Goal: Contribute content: Add original content to the website for others to see

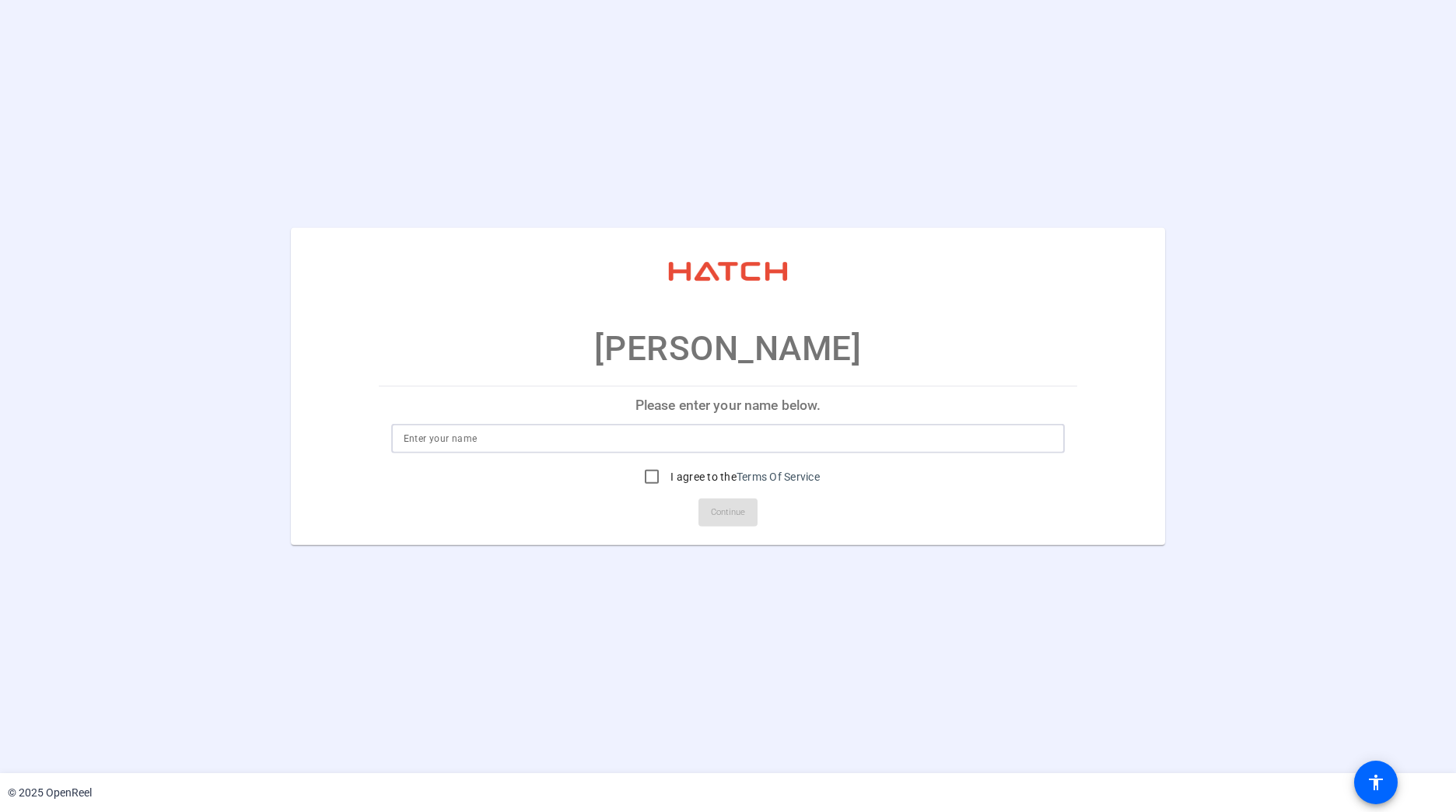
click at [545, 444] on input at bounding box center [728, 438] width 649 height 19
type input "[PERSON_NAME]"
click at [640, 473] on input "I agree to the Terms Of Service" at bounding box center [651, 477] width 31 height 31
checkbox input "true"
click at [738, 505] on span "Continue" at bounding box center [728, 512] width 34 height 23
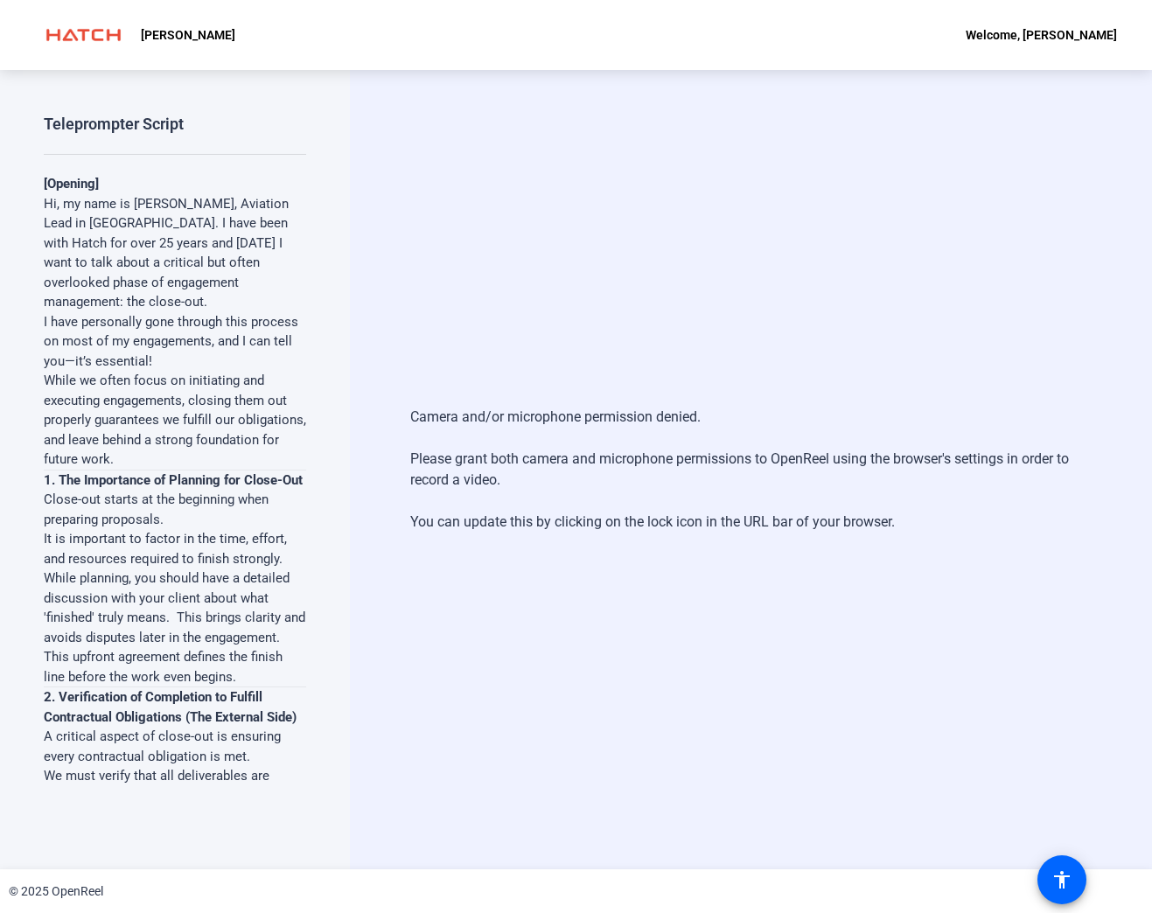
click at [578, 247] on div "Camera and/or microphone permission denied. Please grant both camera and microp…" at bounding box center [751, 469] width 802 height 799
click at [444, 348] on div "Camera and/or microphone permission denied. Please grant both camera and microp…" at bounding box center [751, 469] width 802 height 799
click at [977, 108] on div "Camera and/or microphone permission denied. Please grant both camera and microp…" at bounding box center [751, 469] width 802 height 799
click at [1039, 338] on div "Camera and/or microphone permission denied. Please grant both camera and microp…" at bounding box center [751, 469] width 802 height 799
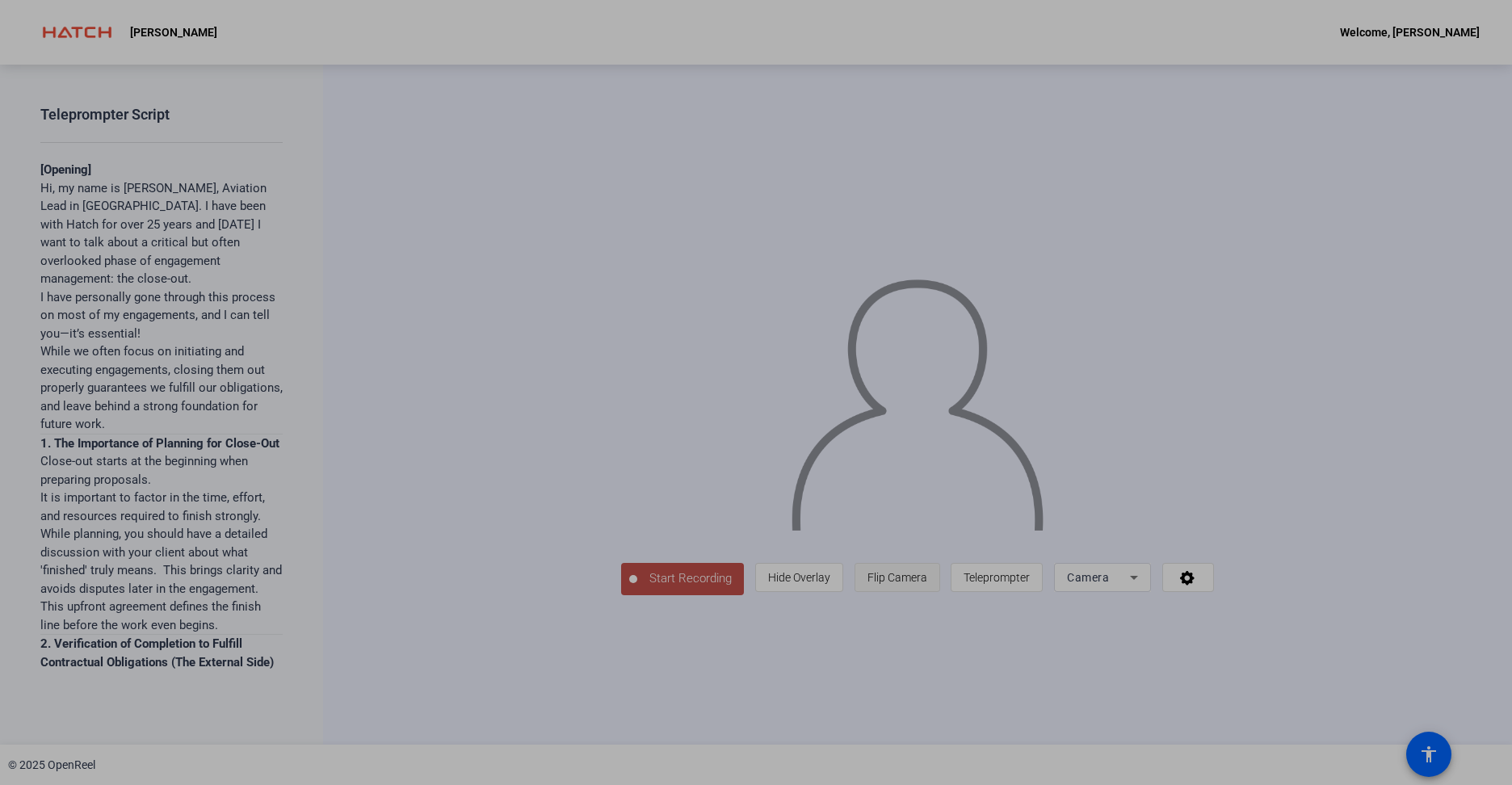
click at [927, 584] on span "Flip Camera" at bounding box center [897, 577] width 60 height 13
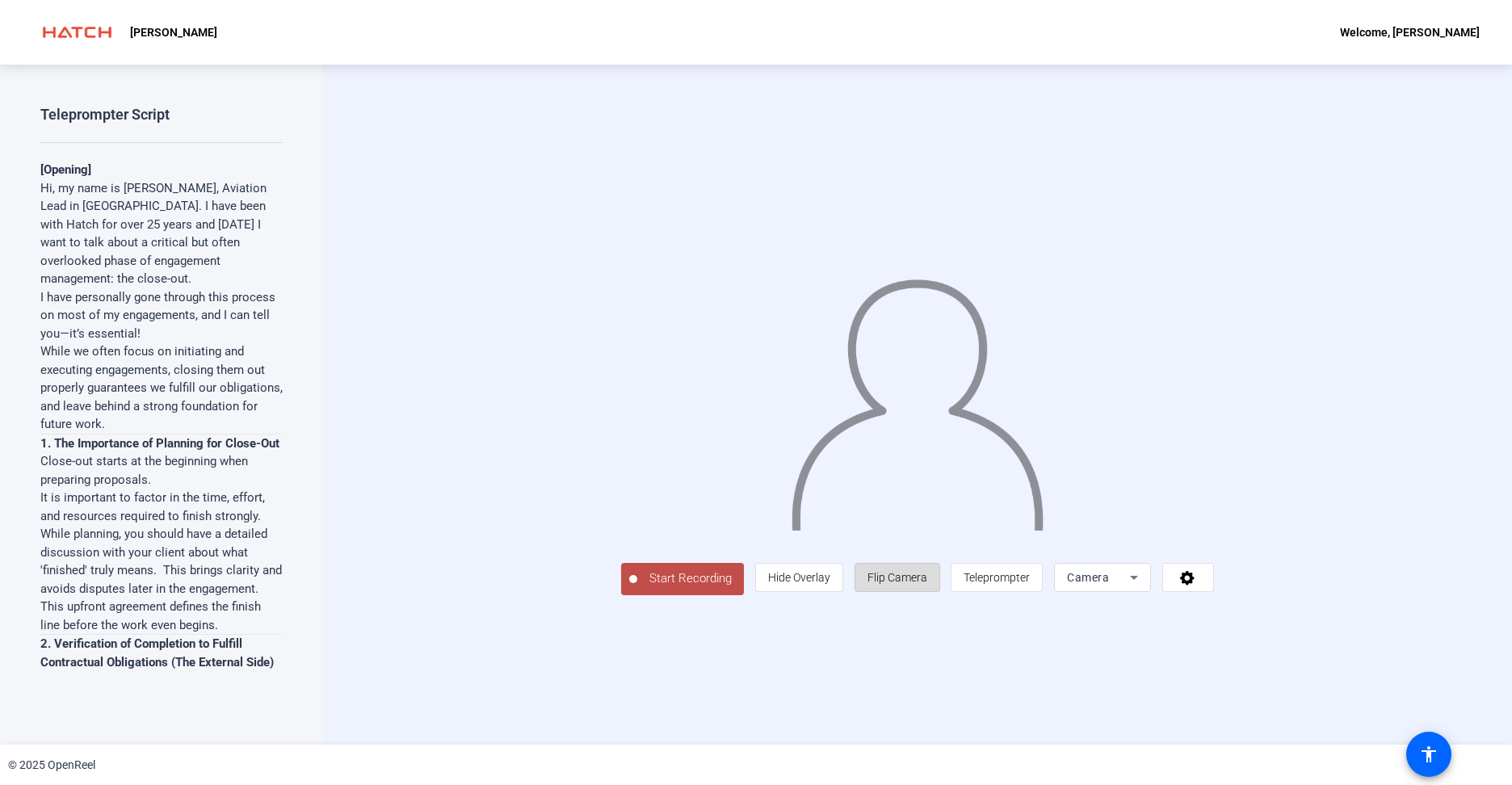
click at [927, 584] on span "Flip Camera" at bounding box center [897, 577] width 60 height 13
click at [1063, 587] on div "Camera" at bounding box center [1098, 577] width 63 height 19
click at [1063, 584] on mat-option "Screen" at bounding box center [1254, 580] width 97 height 32
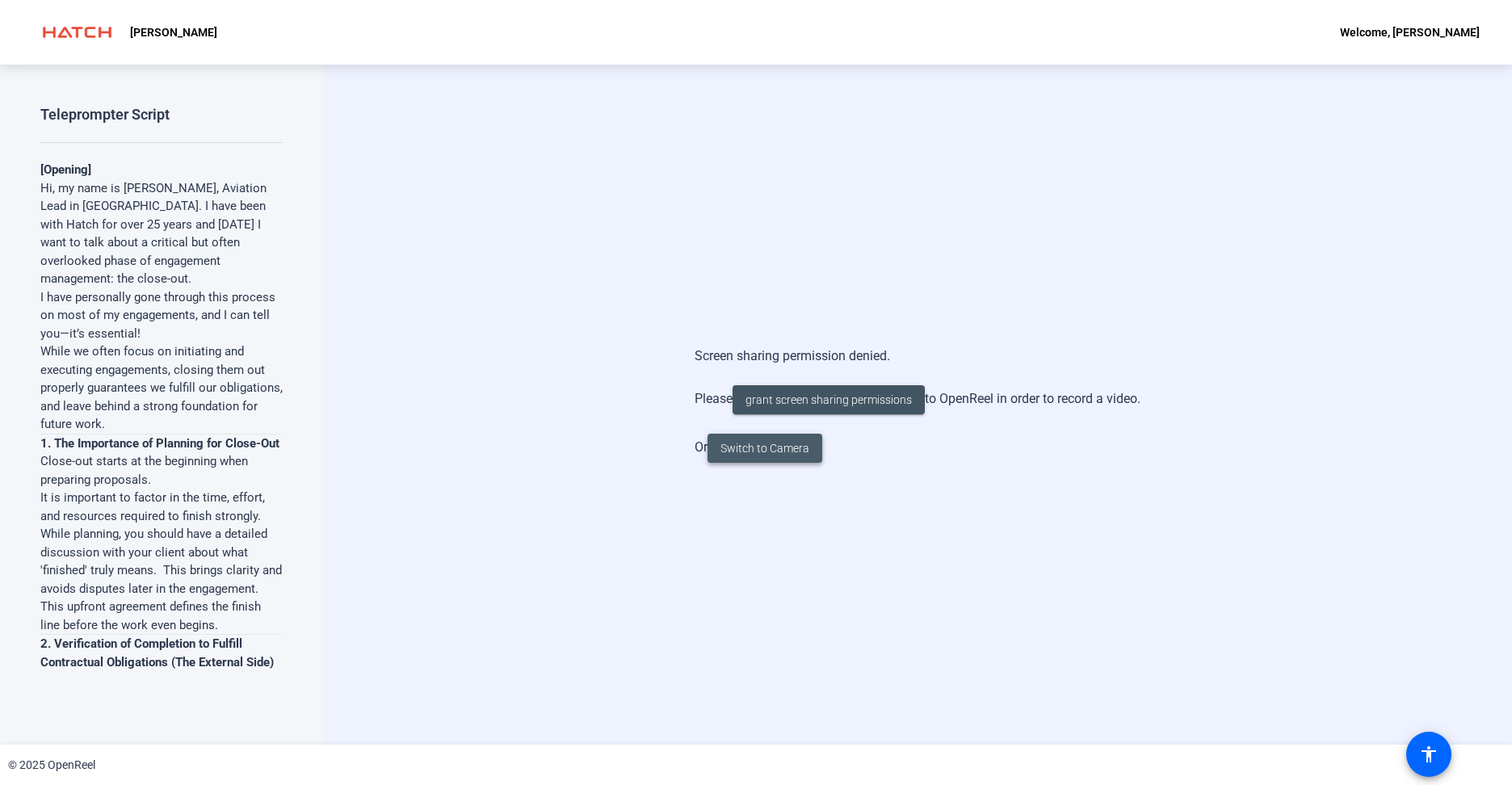
click at [807, 441] on span at bounding box center [765, 448] width 115 height 39
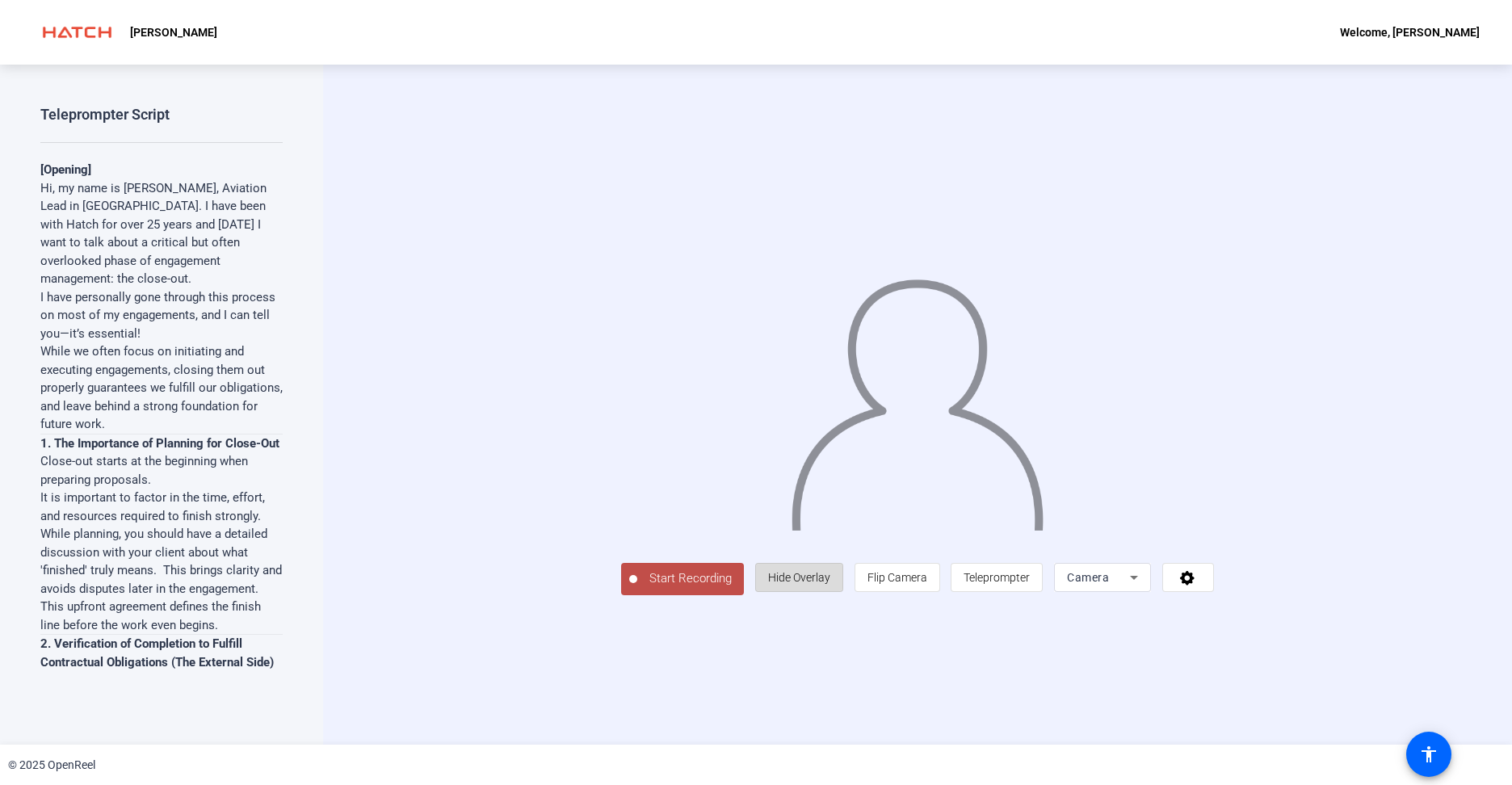
click at [830, 584] on span "Hide Overlay" at bounding box center [799, 577] width 62 height 13
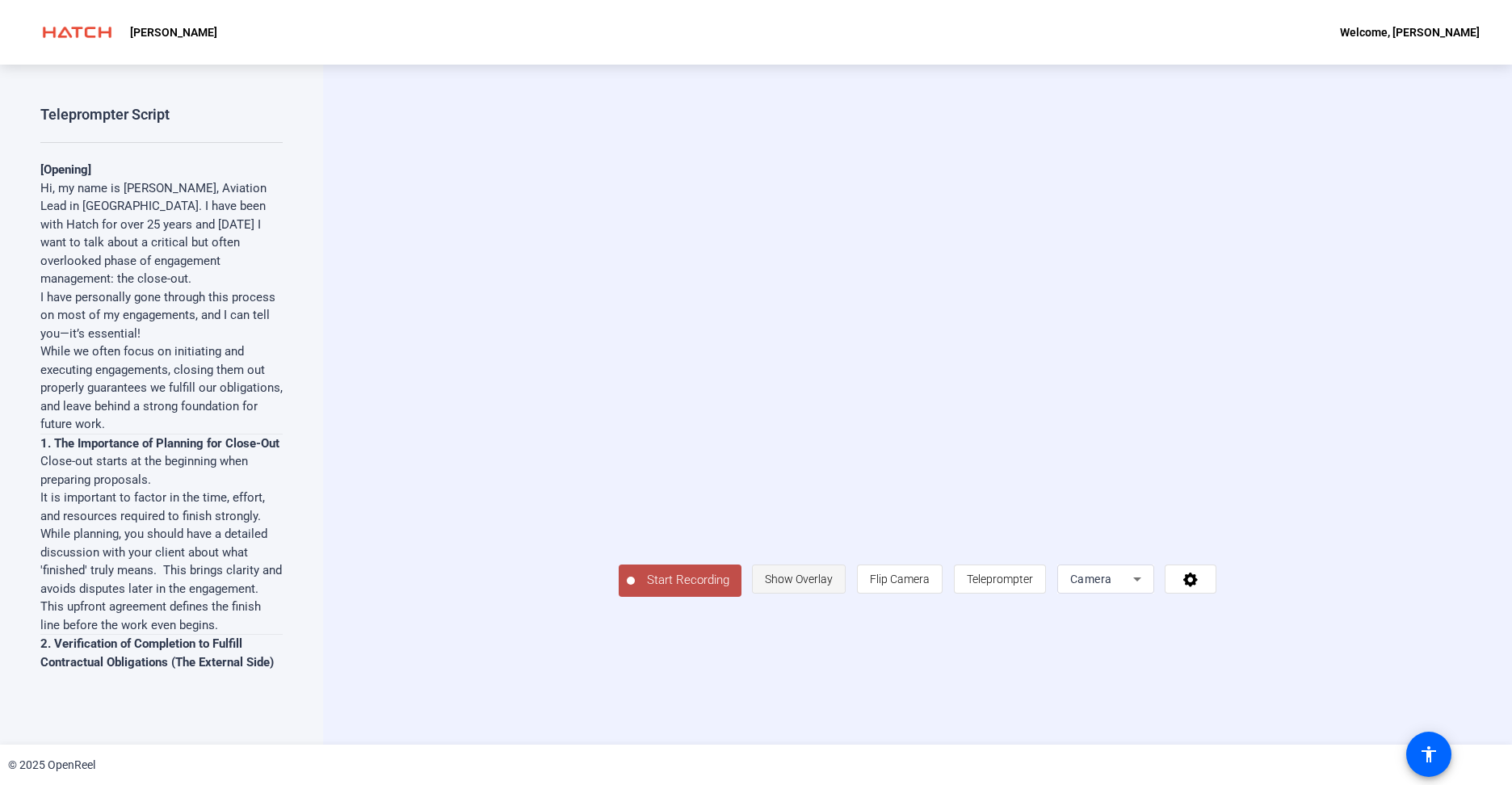
click at [832, 586] on span "Show Overlay" at bounding box center [798, 579] width 67 height 13
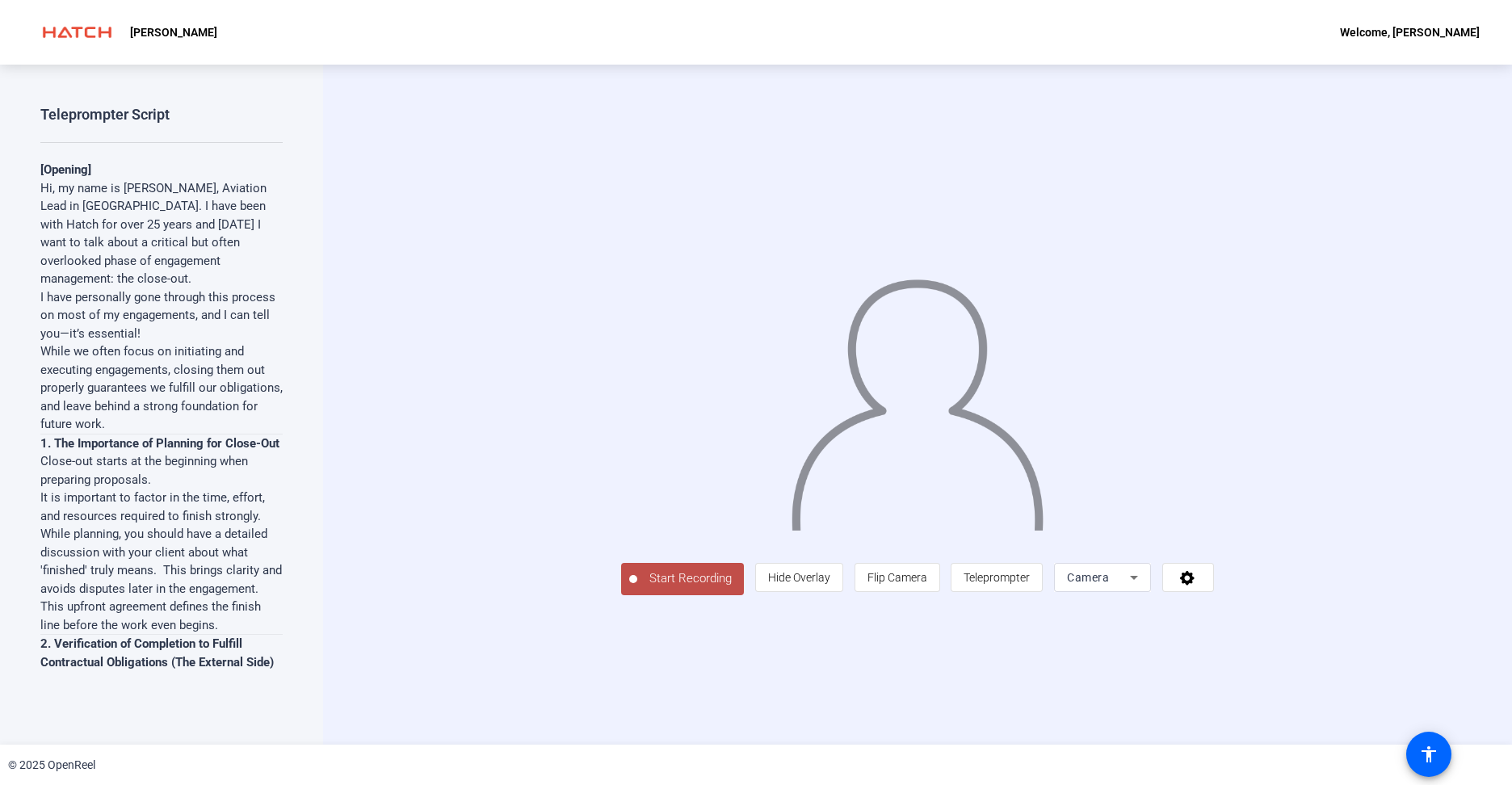
click at [317, 281] on div "Teleprompter Script [Opening] Hi, my name is Lincoln Chan, Aviation Lead in Nor…" at bounding box center [162, 405] width 323 height 680
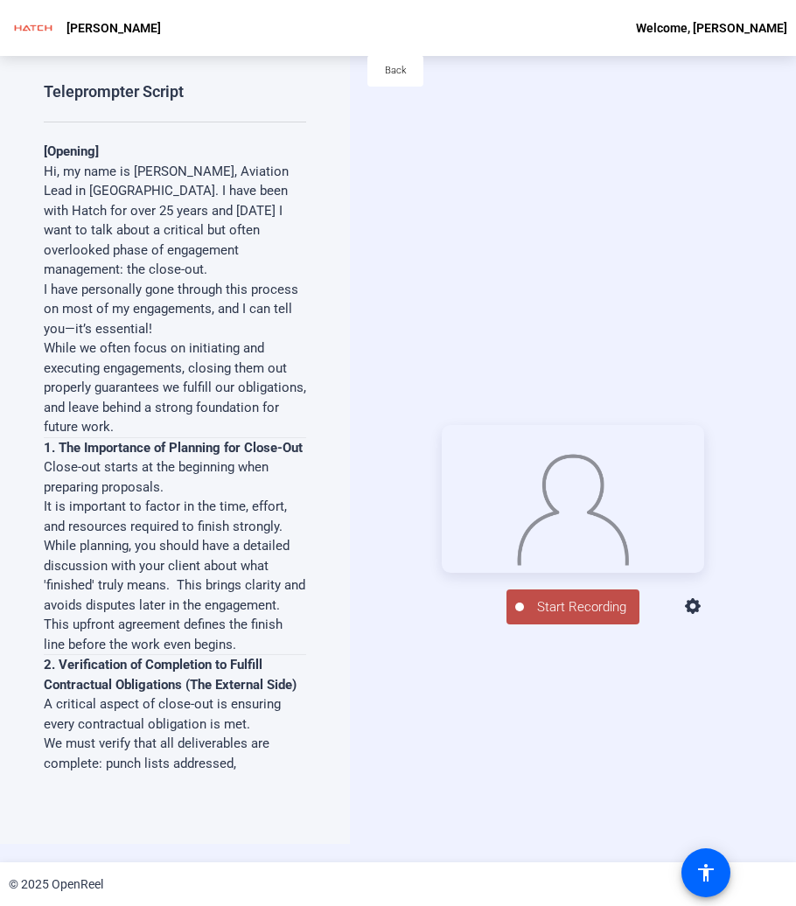
scroll to position [36, 0]
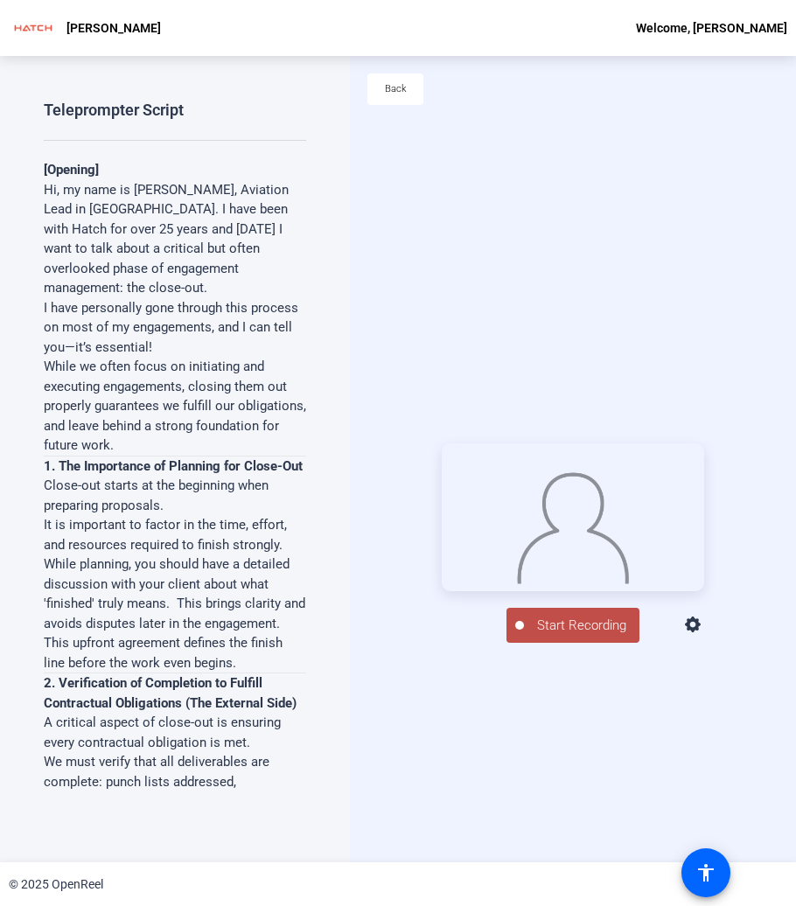
click at [592, 636] on span "Start Recording" at bounding box center [581, 626] width 115 height 20
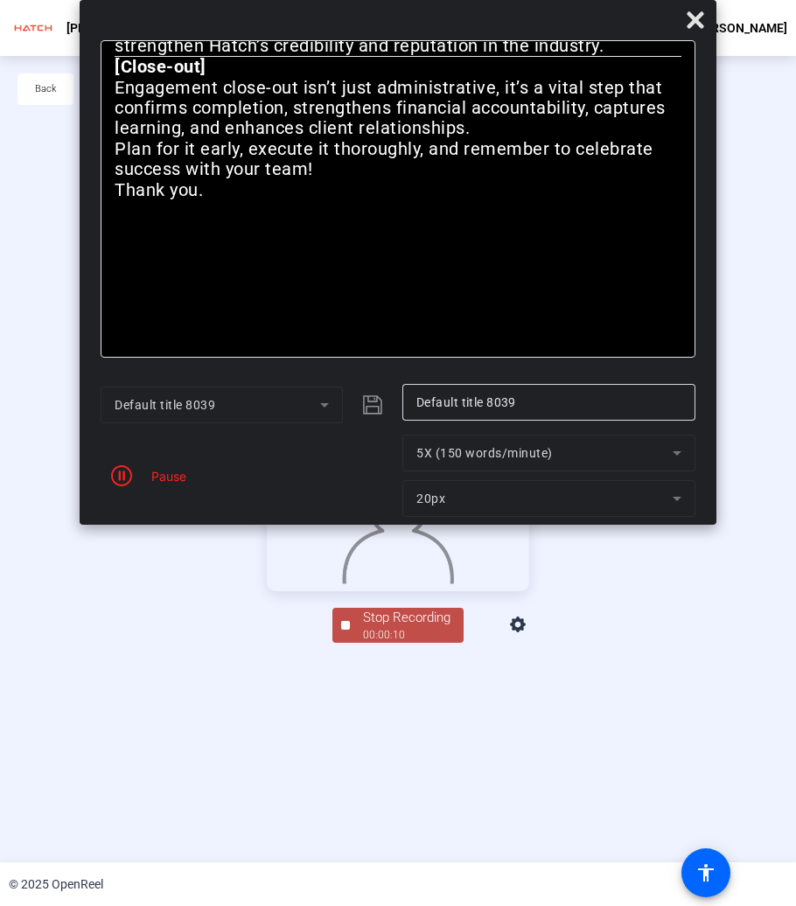
click at [216, 478] on div "Pause" at bounding box center [247, 476] width 293 height 82
click at [162, 478] on div "Pause" at bounding box center [165, 476] width 44 height 18
click at [164, 477] on div "Pause" at bounding box center [165, 476] width 44 height 18
click at [685, 22] on icon at bounding box center [695, 20] width 21 height 21
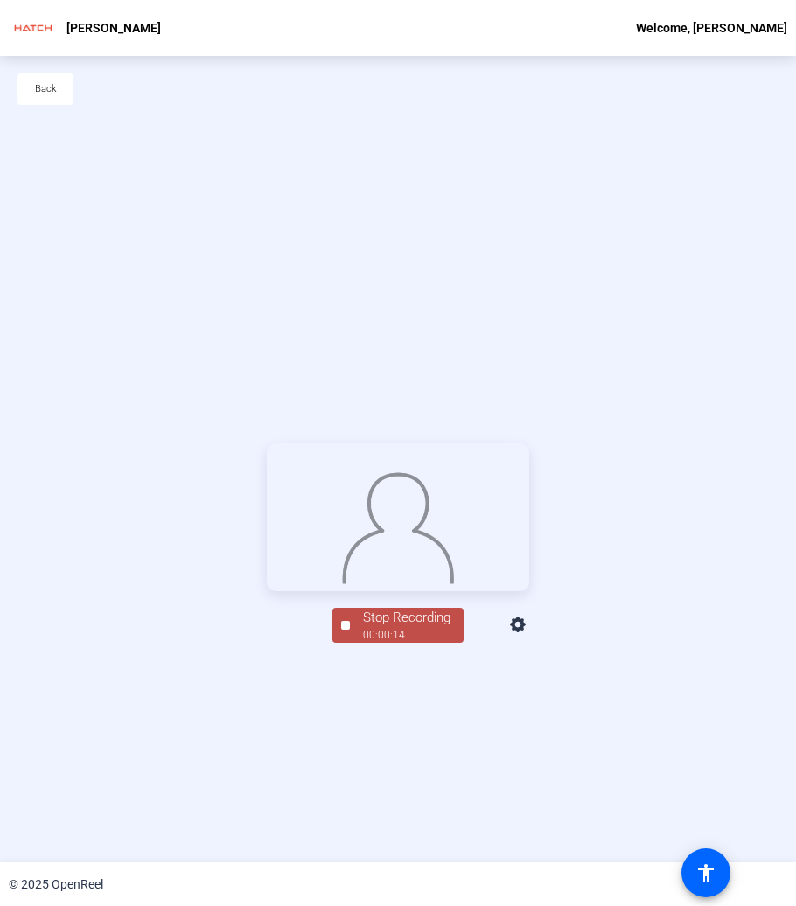
click at [392, 628] on div "Stop Recording" at bounding box center [406, 618] width 87 height 20
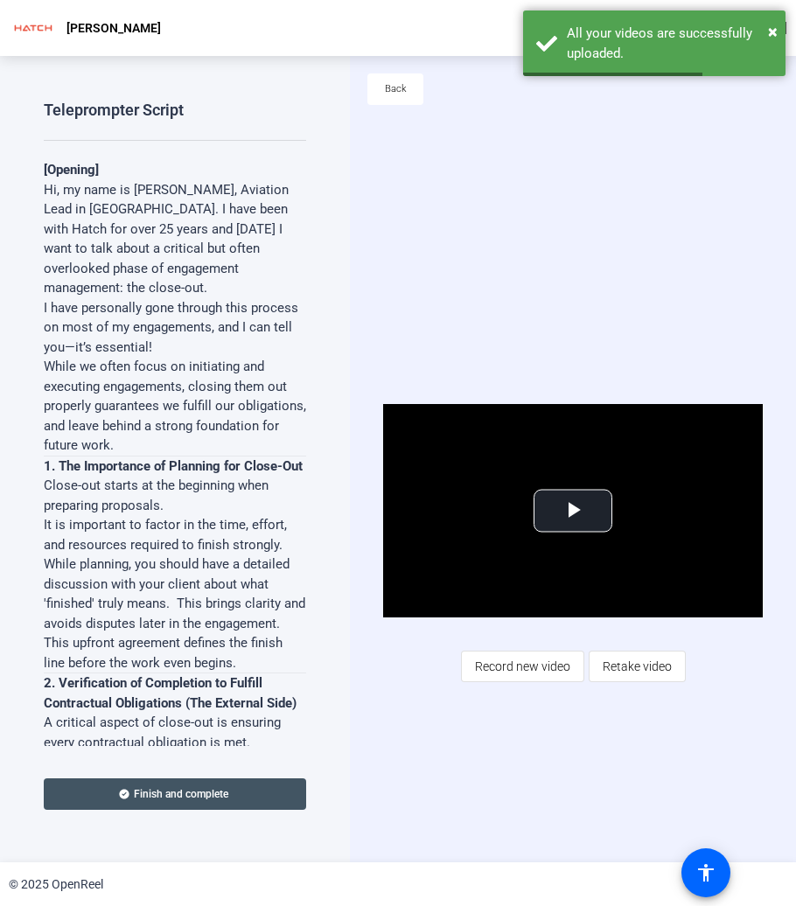
click at [654, 308] on div "Video Player is loading. Play Video Play Mute Current Time 0:00 / Duration 0:14…" at bounding box center [573, 543] width 446 height 806
click at [771, 31] on span "×" at bounding box center [773, 31] width 10 height 21
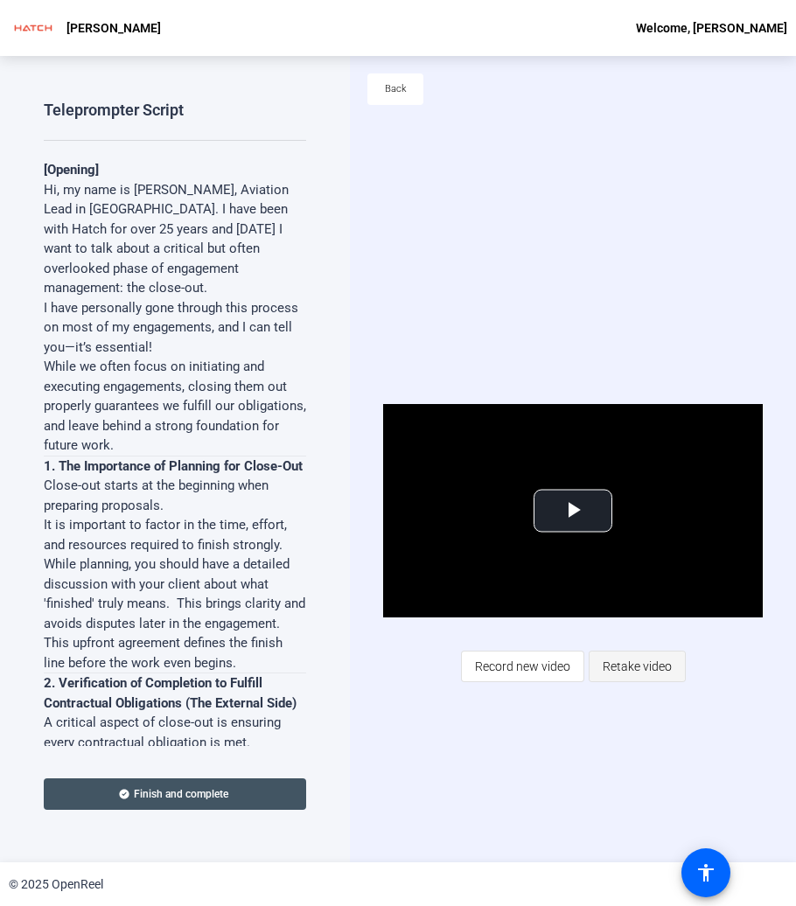
click at [637, 661] on span "Retake video" at bounding box center [636, 666] width 69 height 33
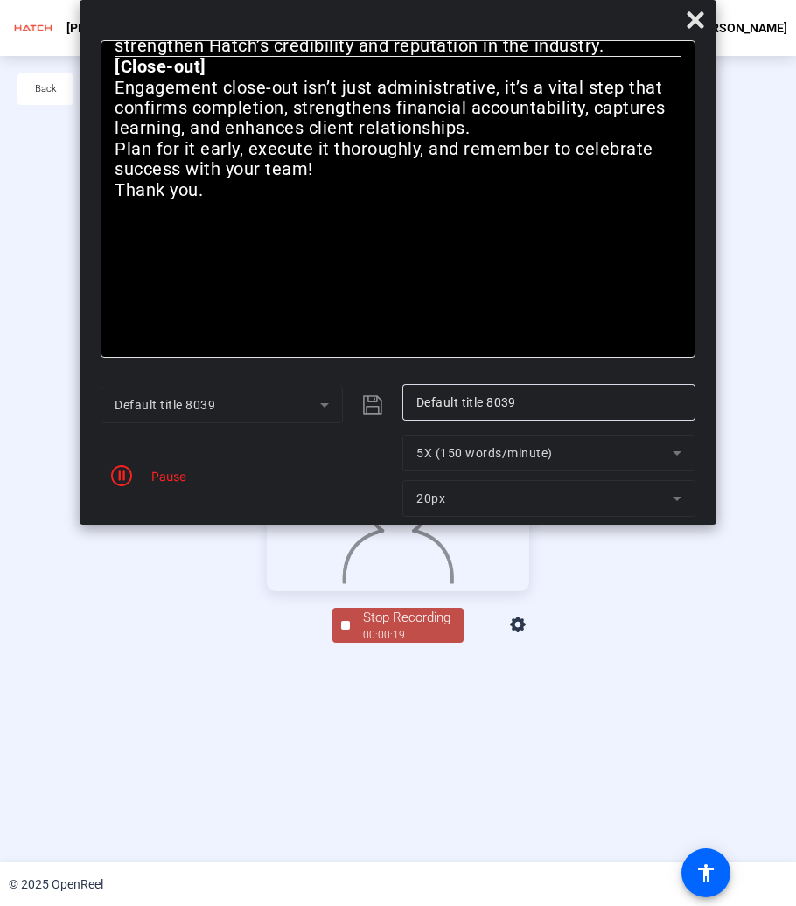
click at [176, 475] on div "Pause" at bounding box center [165, 476] width 44 height 18
click at [400, 628] on div "Stop Recording" at bounding box center [406, 618] width 87 height 20
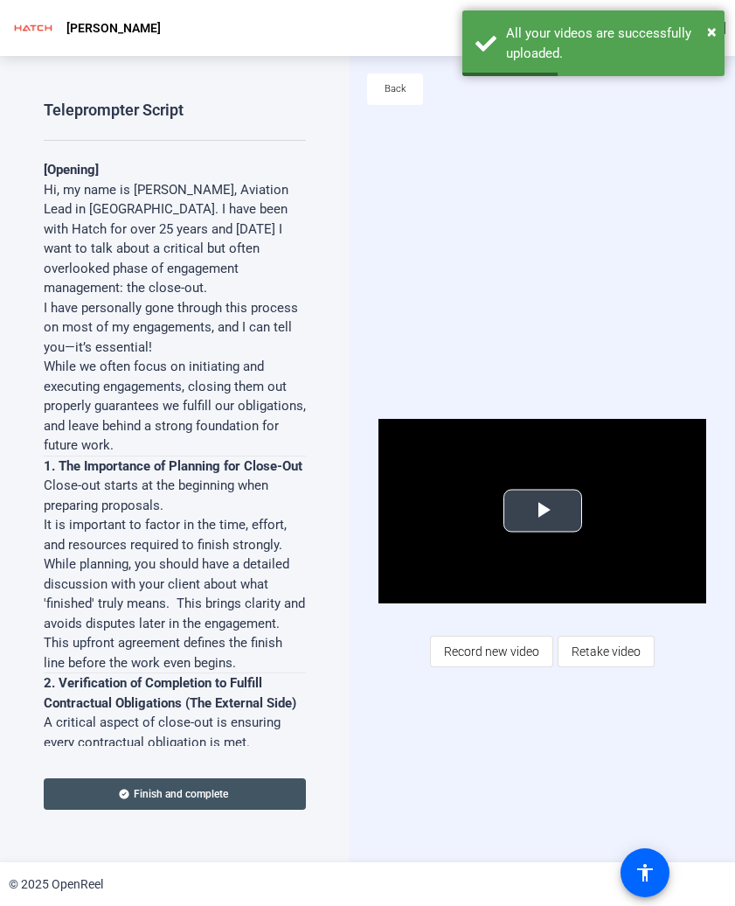
click at [543, 511] on span "Video Player" at bounding box center [543, 511] width 0 height 0
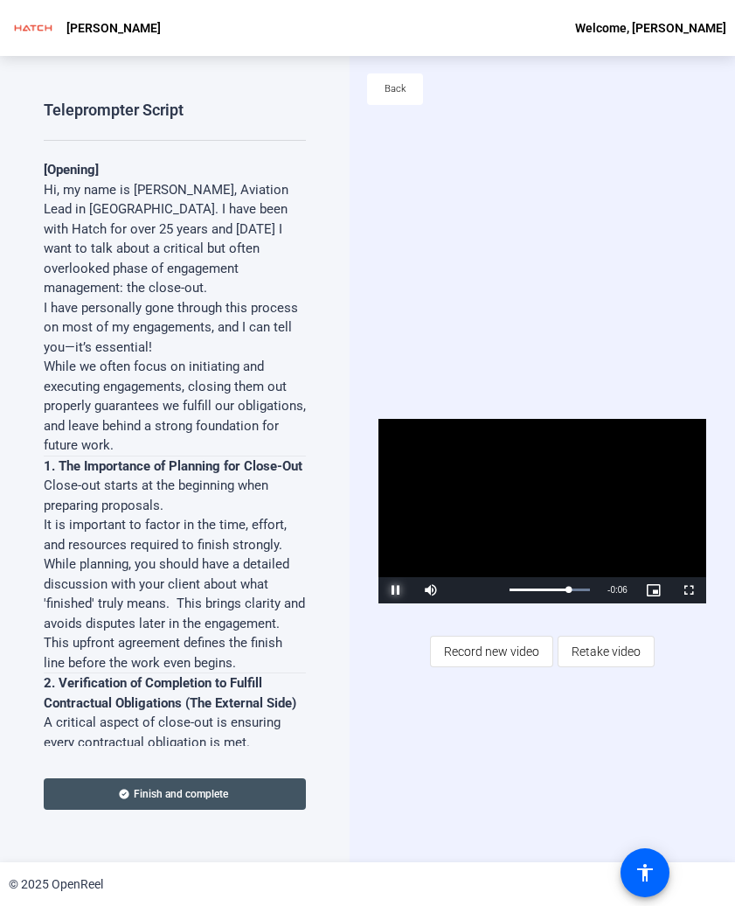
click at [396, 590] on span "Video Player" at bounding box center [396, 590] width 35 height 0
click at [605, 648] on span "Retake video" at bounding box center [606, 651] width 69 height 33
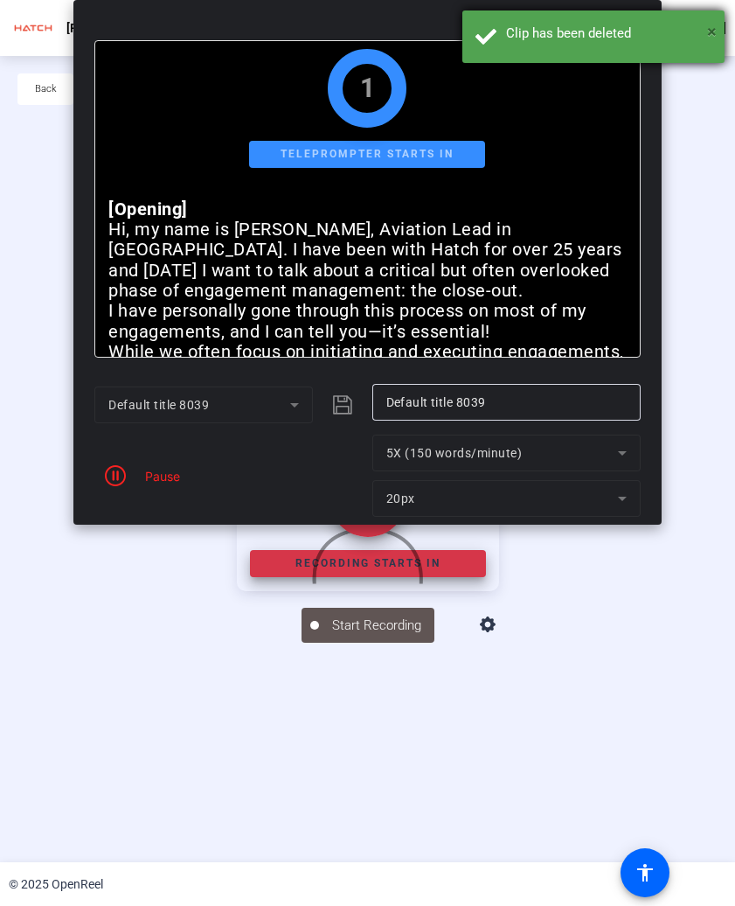
click at [714, 31] on span "×" at bounding box center [712, 31] width 10 height 21
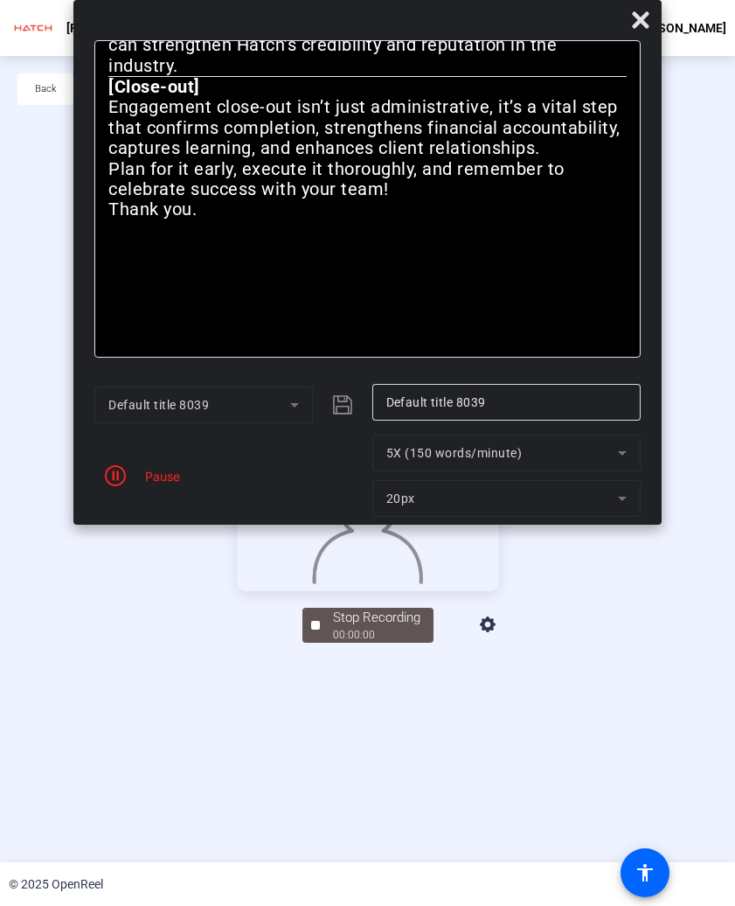
click at [149, 465] on div "Pause" at bounding box center [228, 476] width 268 height 82
click at [148, 483] on div "Pause" at bounding box center [158, 476] width 44 height 18
click at [392, 409] on input "Default title 8039" at bounding box center [506, 402] width 240 height 21
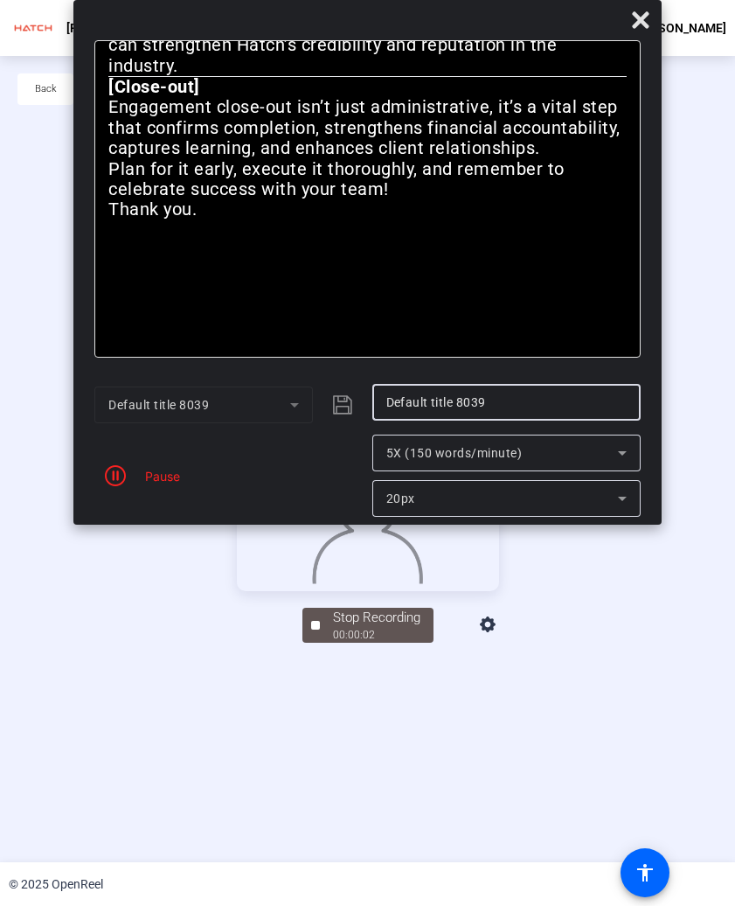
click at [287, 406] on mat-form-field "Default title 8039" at bounding box center [203, 404] width 218 height 37
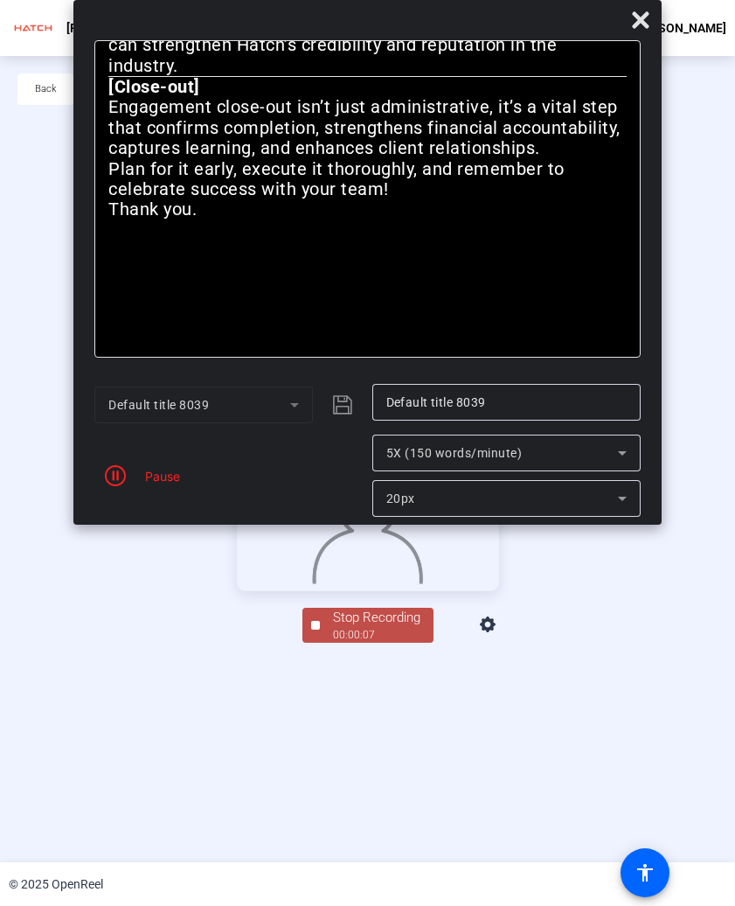
click at [439, 459] on span "5X (150 words/minute)" at bounding box center [454, 453] width 136 height 14
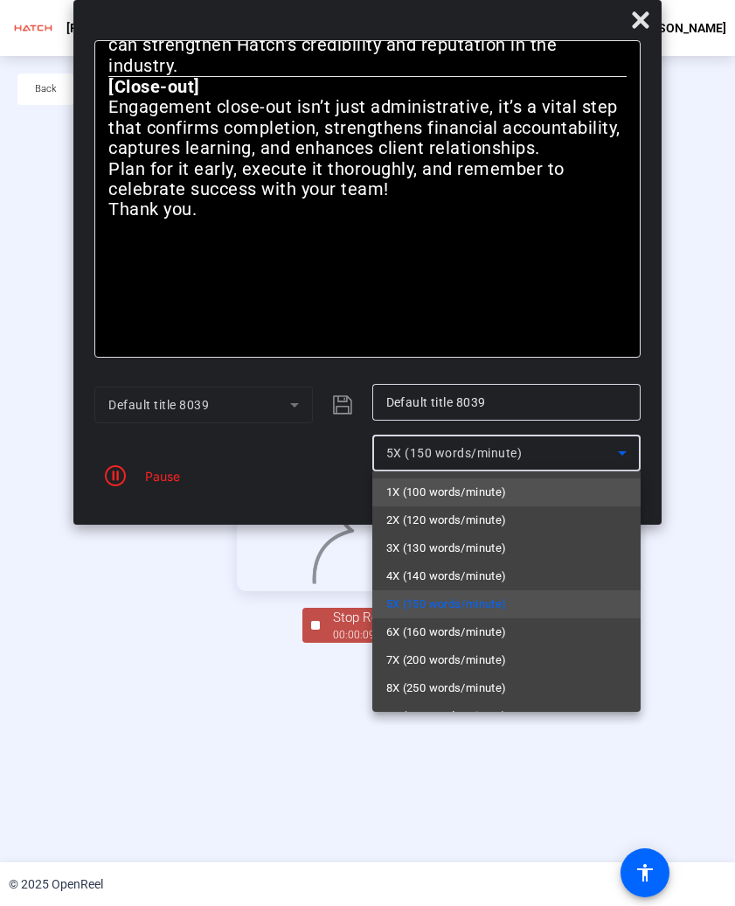
click at [456, 501] on span "1X (100 words/minute)" at bounding box center [446, 492] width 121 height 21
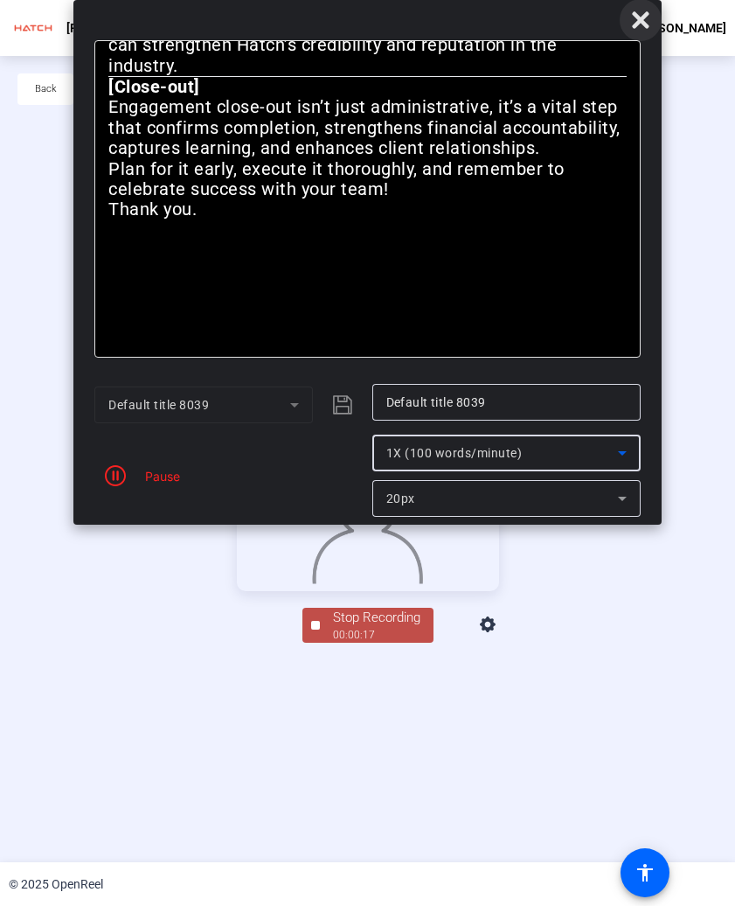
click at [649, 22] on icon at bounding box center [640, 20] width 21 height 21
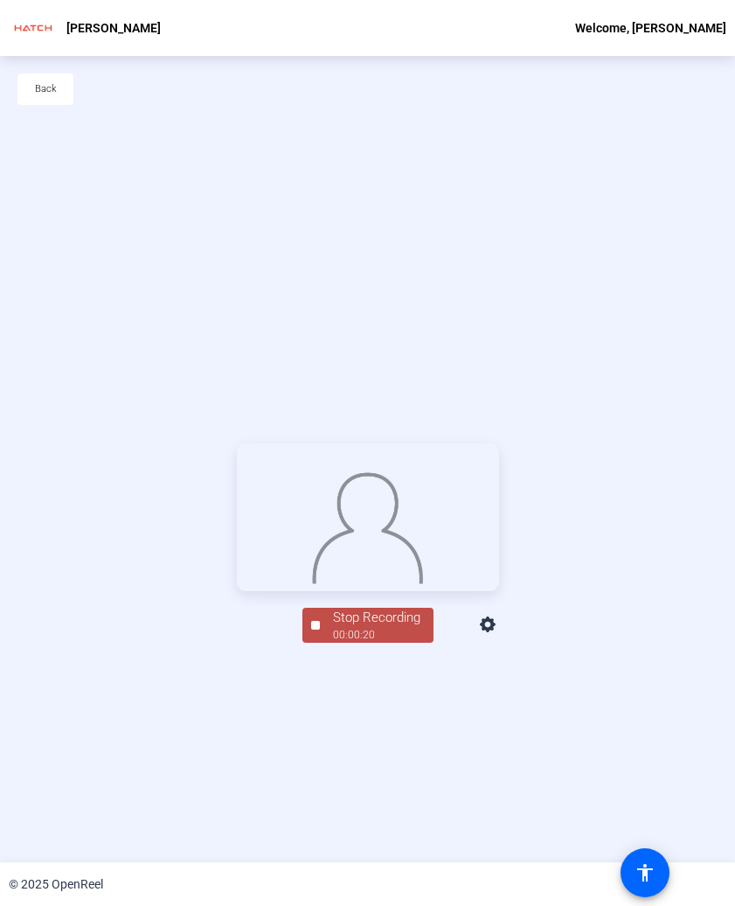
click at [496, 632] on icon at bounding box center [488, 624] width 16 height 16
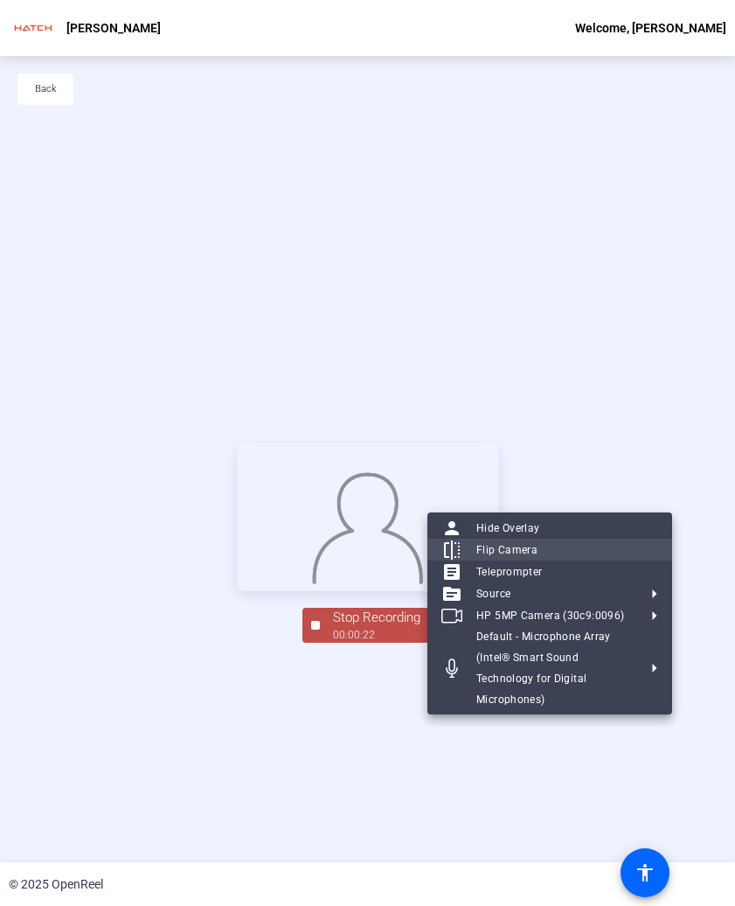
click at [527, 540] on span "Flip Camera" at bounding box center [568, 549] width 182 height 21
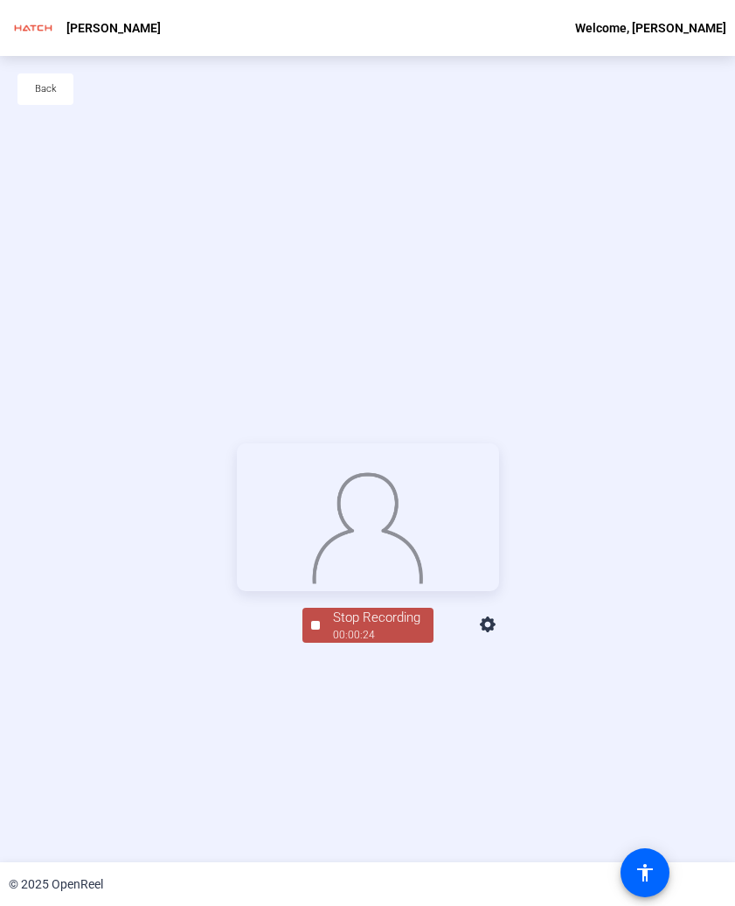
click at [389, 628] on div "Stop Recording" at bounding box center [376, 618] width 87 height 20
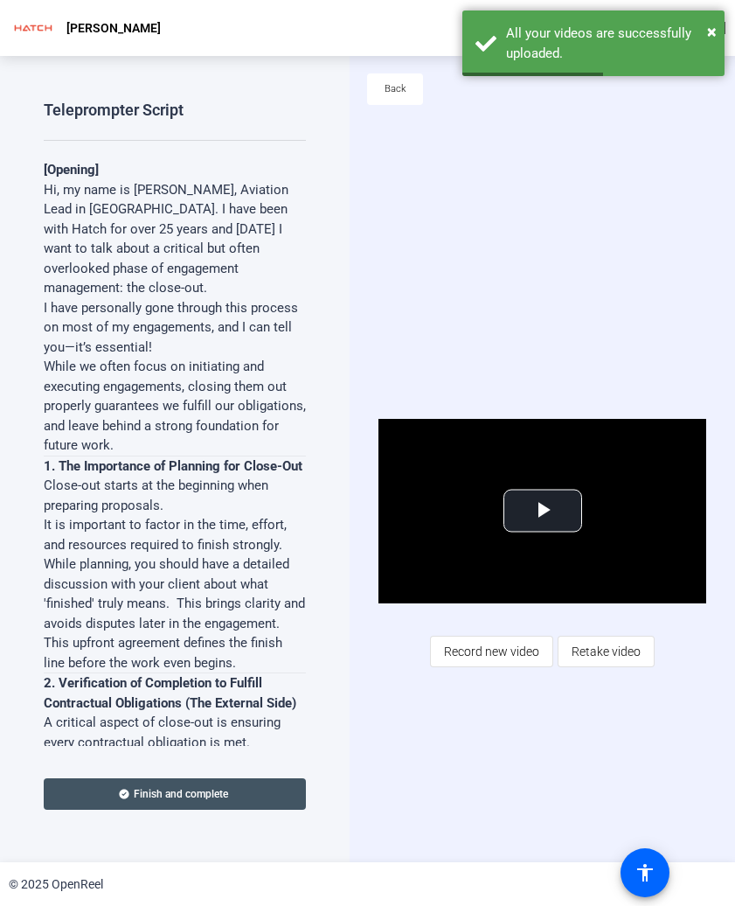
click at [600, 645] on span "Retake video" at bounding box center [606, 651] width 69 height 33
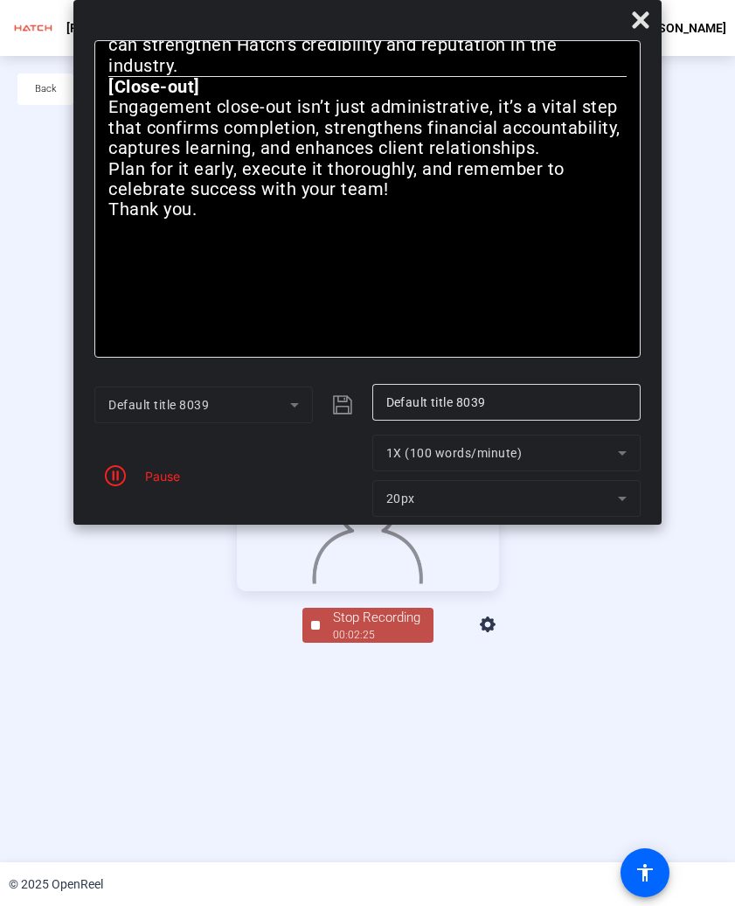
click at [363, 628] on div "Stop Recording" at bounding box center [376, 618] width 87 height 20
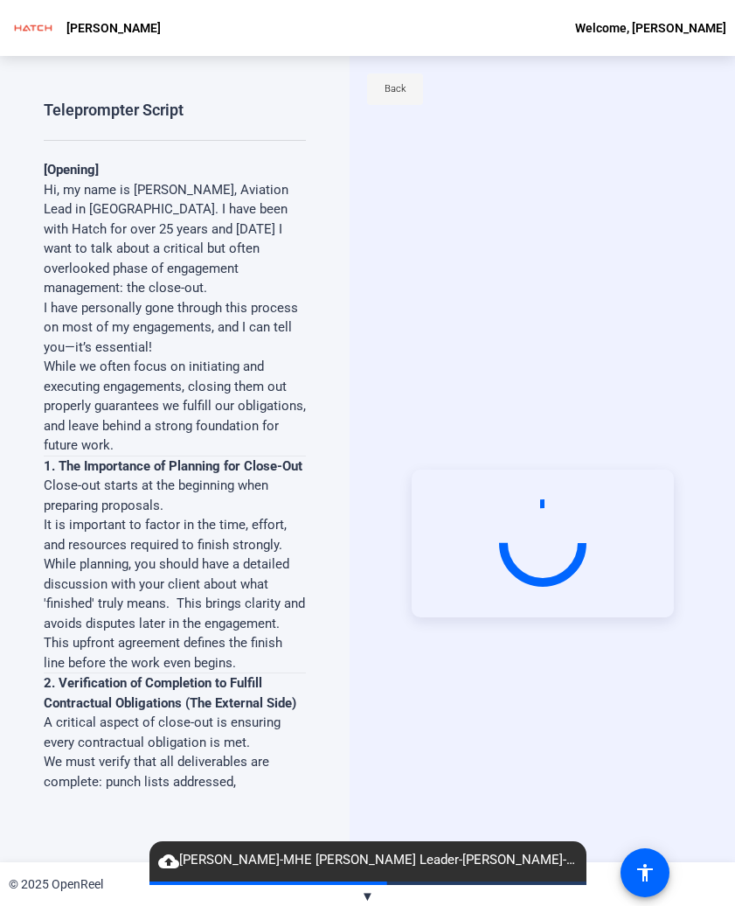
click at [404, 96] on span "Back" at bounding box center [396, 89] width 22 height 26
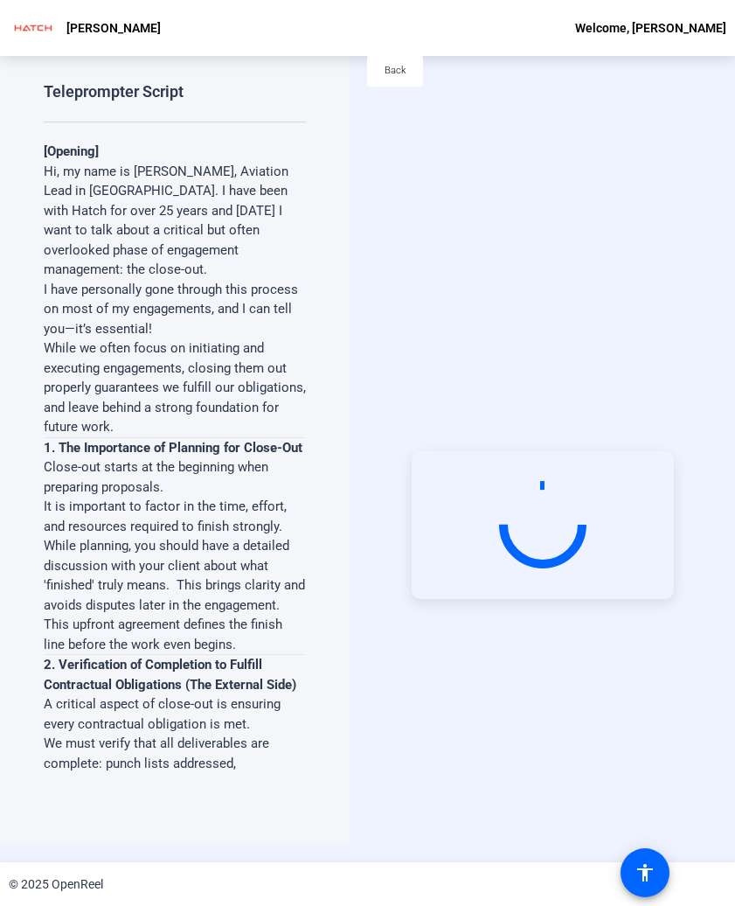
scroll to position [20, 0]
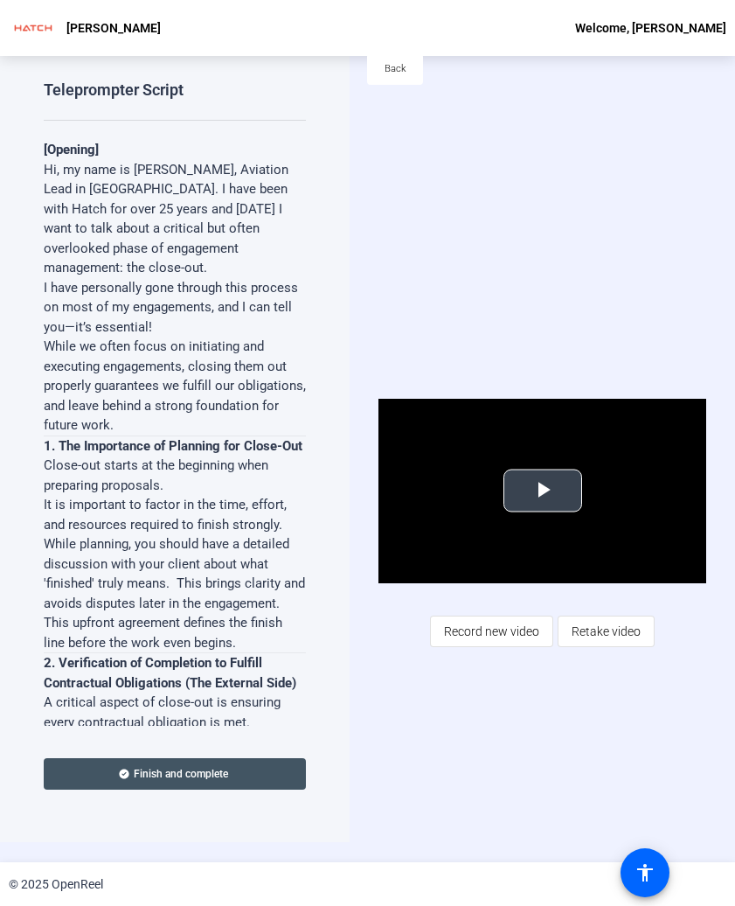
click at [543, 491] on span "Video Player" at bounding box center [543, 491] width 0 height 0
click at [581, 627] on span "Retake video" at bounding box center [606, 631] width 69 height 33
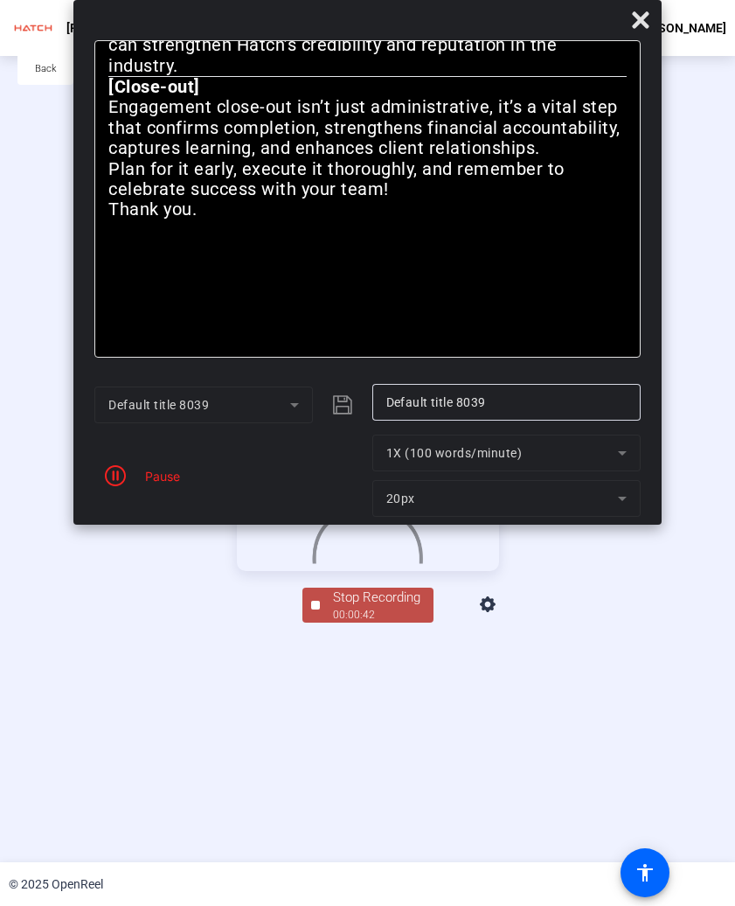
click at [449, 453] on mat-form-field "1X (100 words/minute)" at bounding box center [506, 453] width 268 height 37
drag, startPoint x: 595, startPoint y: 455, endPoint x: 623, endPoint y: 456, distance: 27.1
click at [596, 454] on mat-form-field "1X (100 words/minute)" at bounding box center [506, 453] width 268 height 37
click at [629, 453] on mat-form-field "1X (100 words/minute)" at bounding box center [506, 453] width 268 height 37
click at [173, 477] on div "Pause" at bounding box center [158, 476] width 44 height 18
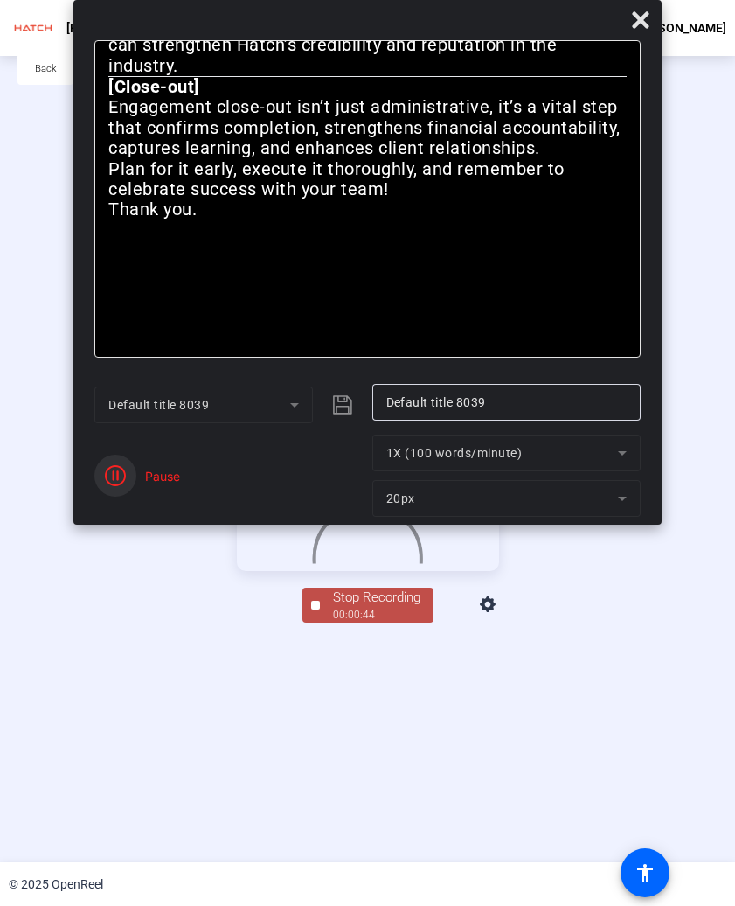
click at [118, 474] on icon "button" at bounding box center [115, 475] width 21 height 21
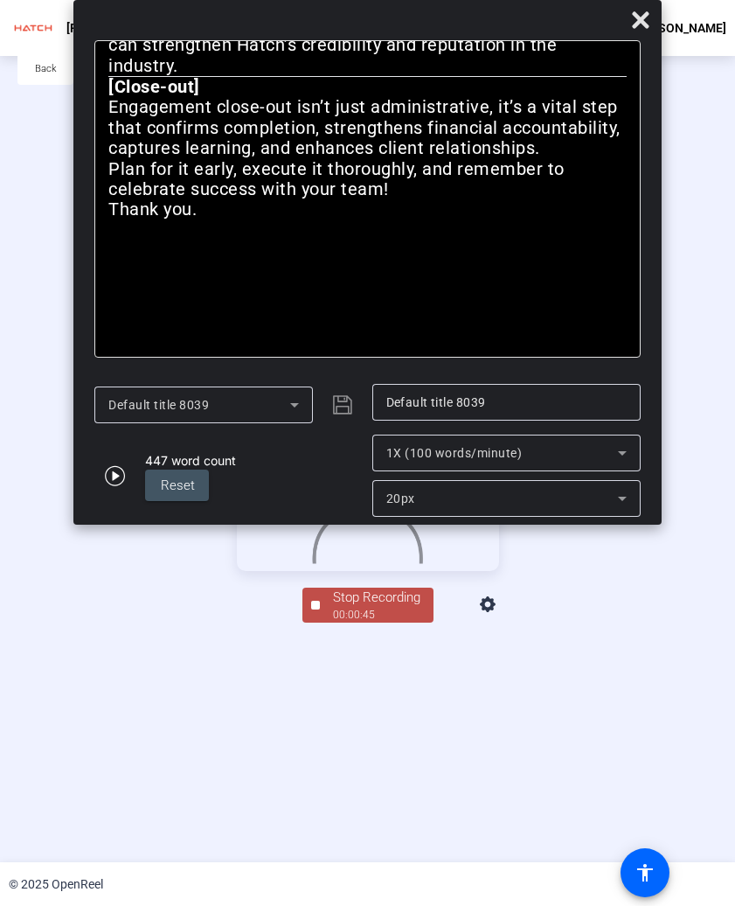
click at [595, 440] on div "1X (100 words/minute)" at bounding box center [506, 453] width 240 height 37
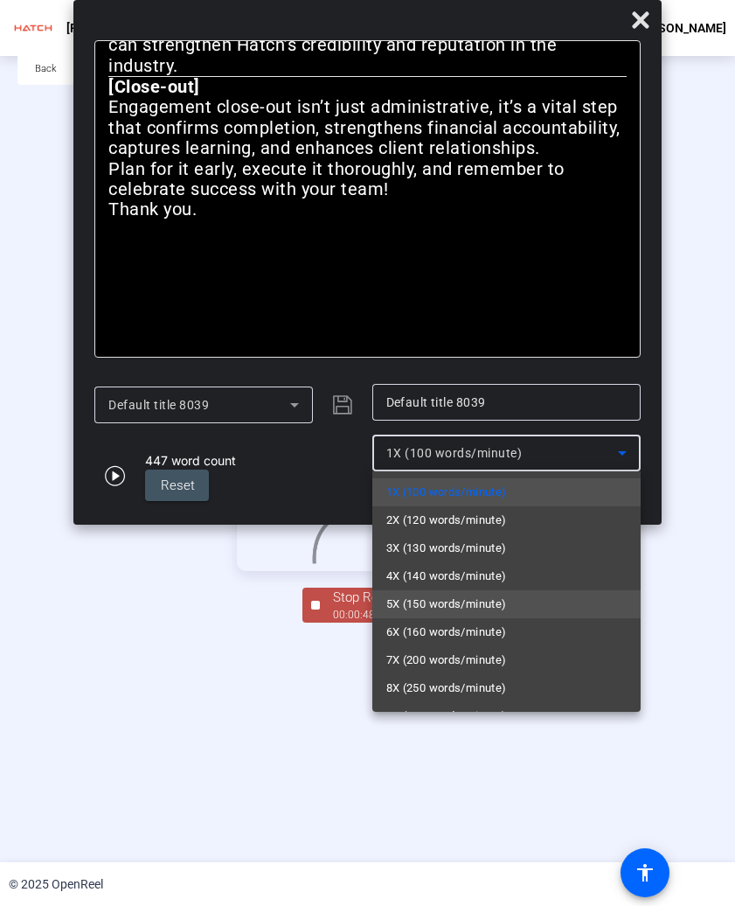
click at [510, 591] on mat-option "5X (150 words/minute)" at bounding box center [506, 604] width 268 height 28
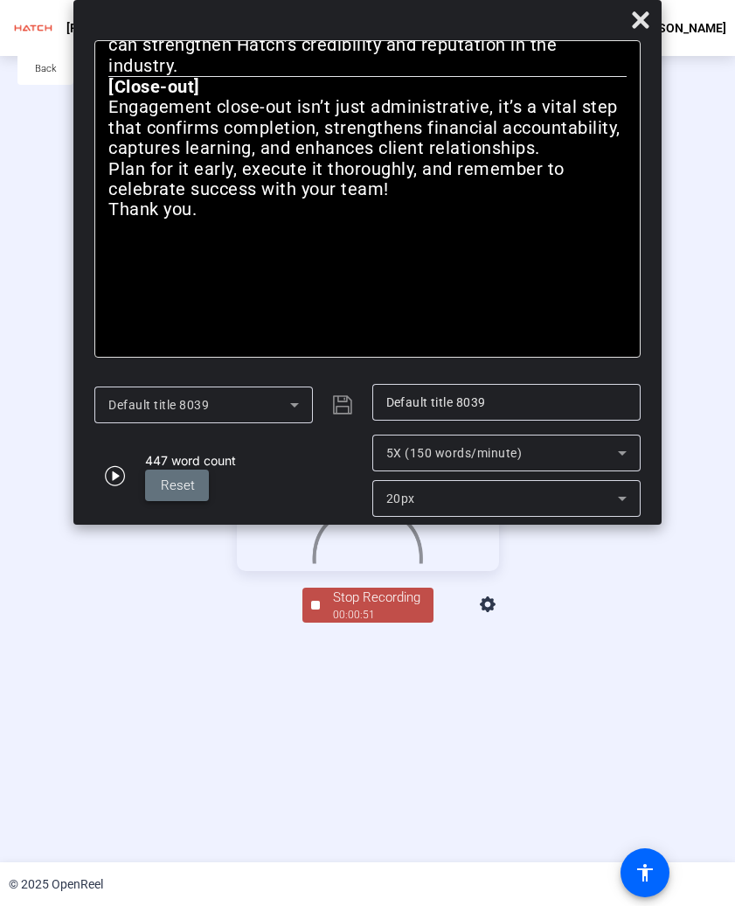
click at [171, 482] on span "Reset" at bounding box center [178, 485] width 34 height 16
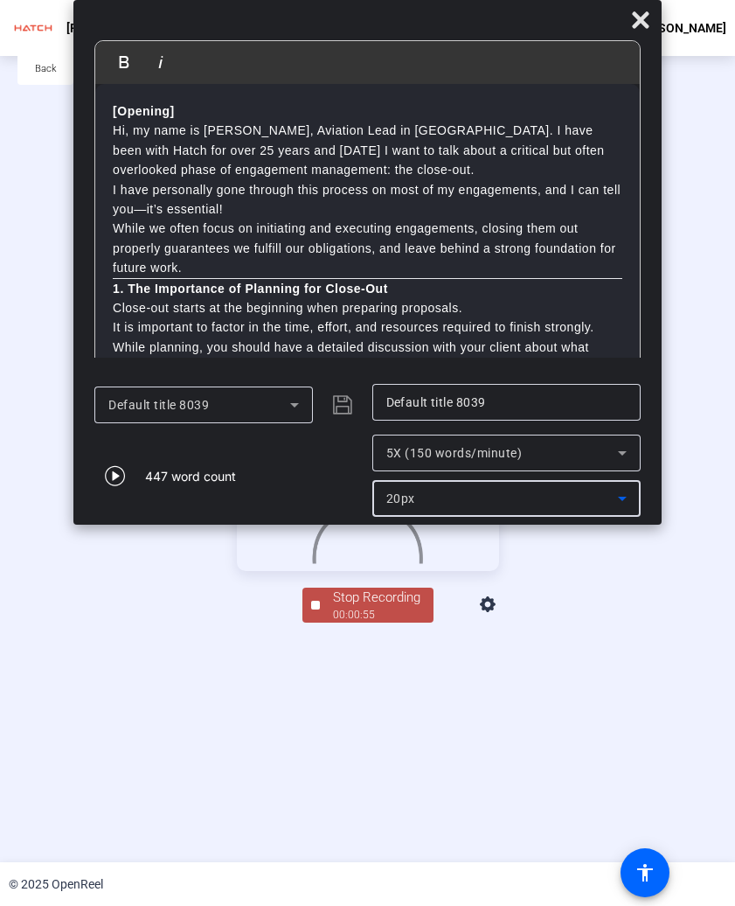
click at [500, 488] on mat-select "20px" at bounding box center [506, 498] width 240 height 21
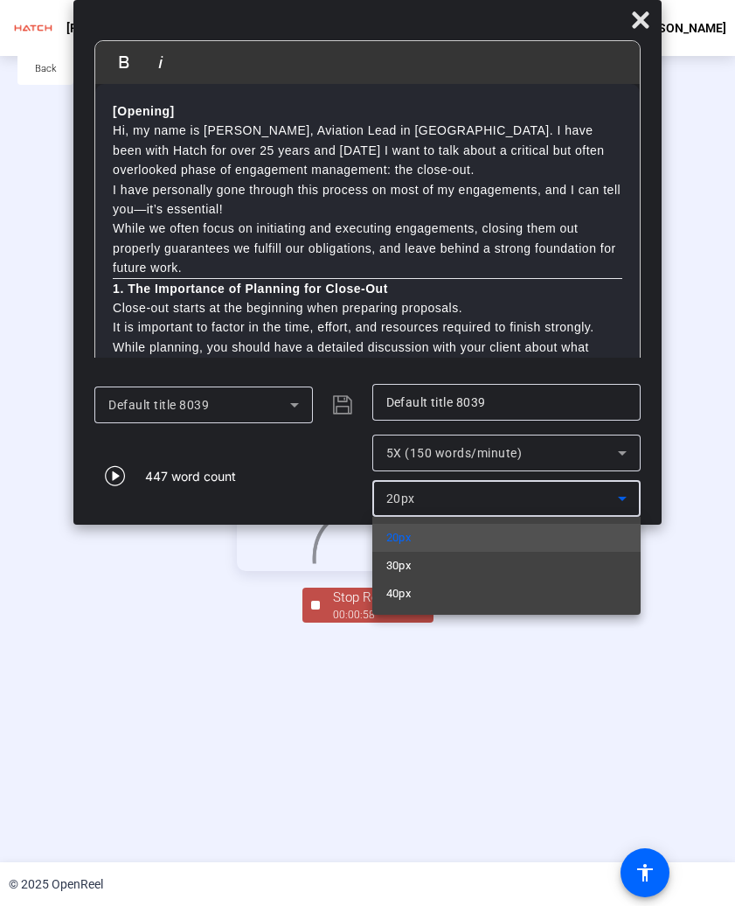
click at [338, 442] on div at bounding box center [367, 453] width 735 height 906
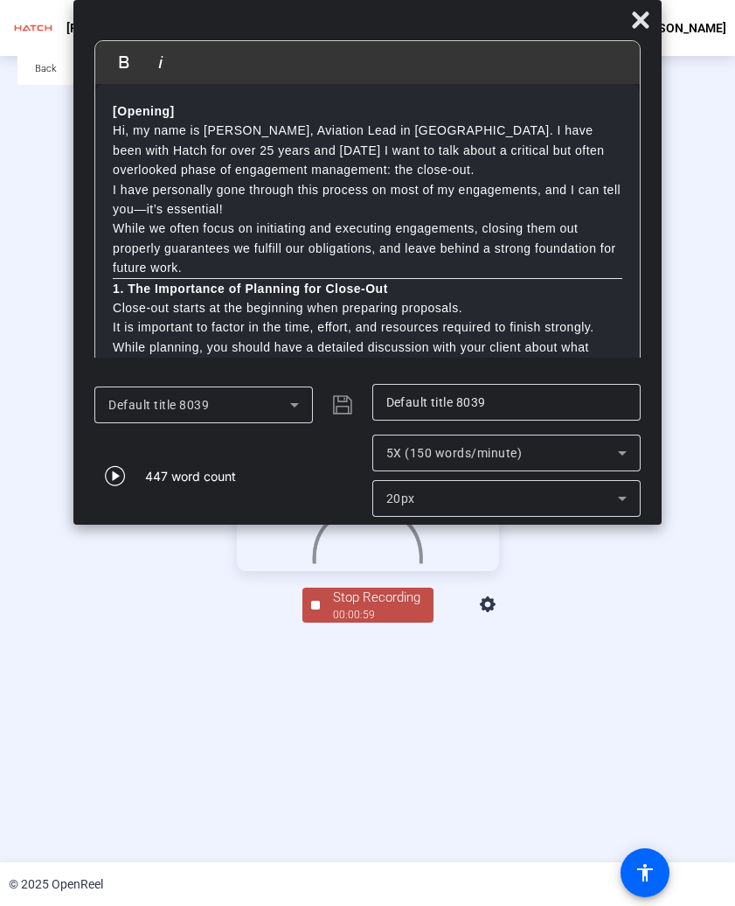
click at [422, 403] on input "Default title 8039" at bounding box center [506, 402] width 240 height 21
click at [639, 23] on icon at bounding box center [640, 19] width 17 height 17
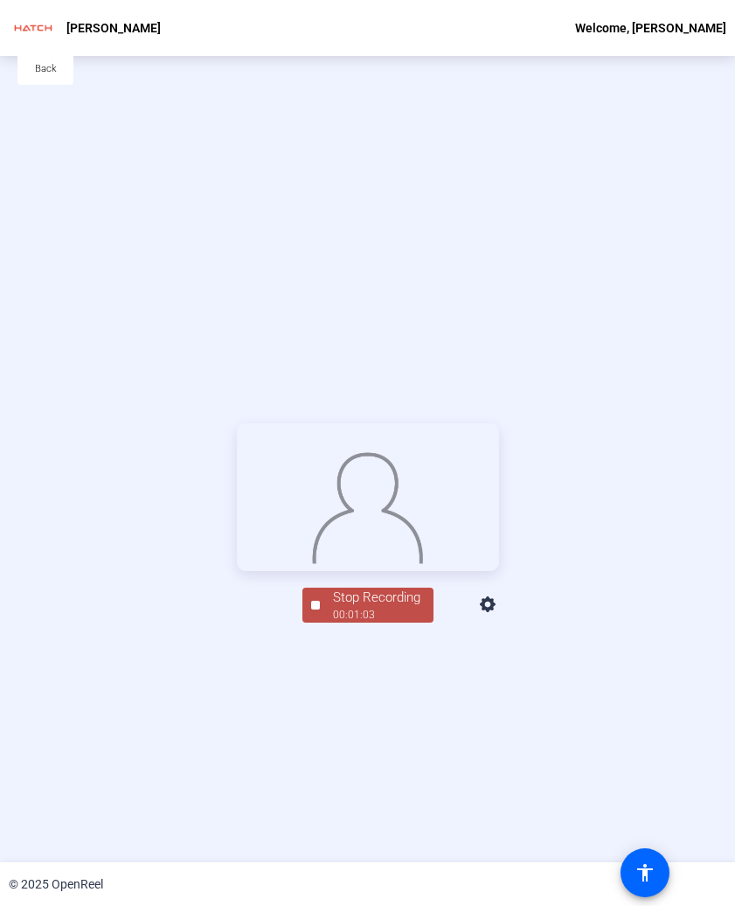
click at [358, 608] on div "Stop Recording" at bounding box center [376, 598] width 87 height 20
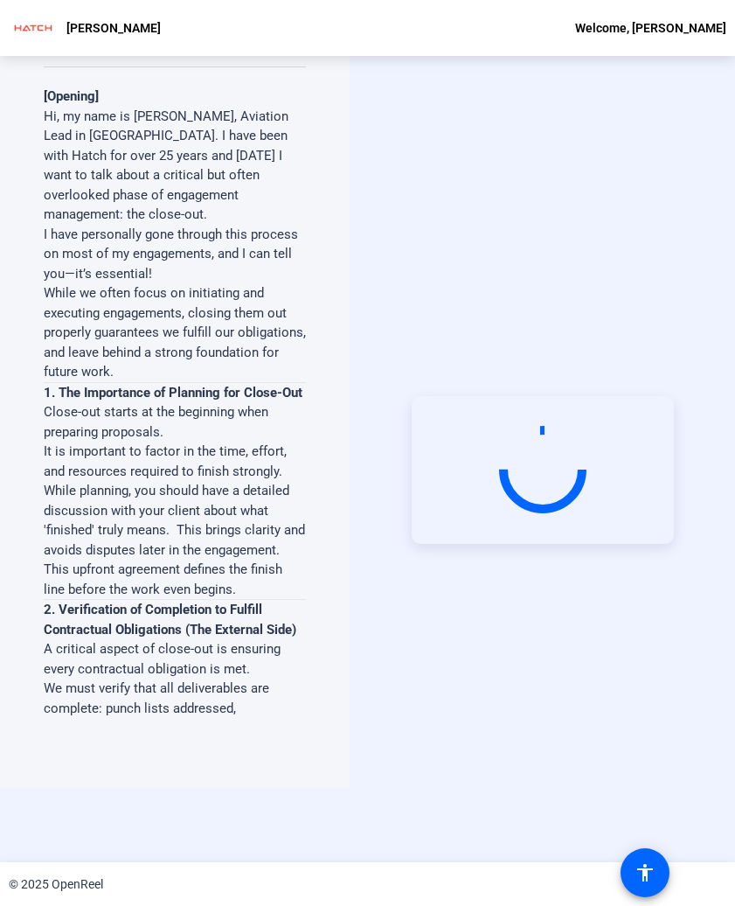
scroll to position [74, 0]
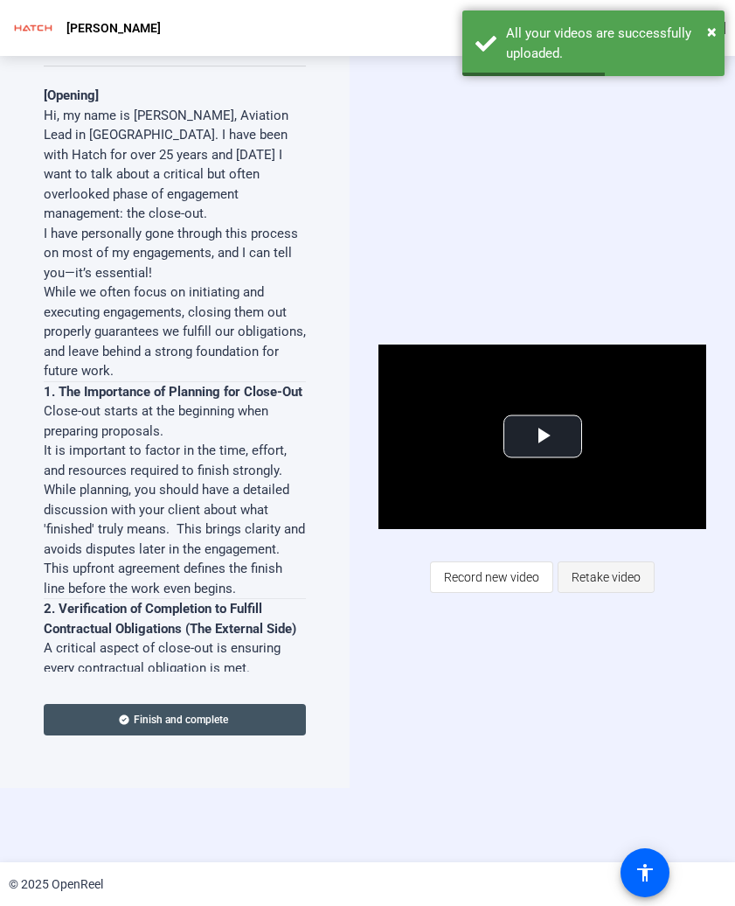
click at [612, 567] on span "Retake video" at bounding box center [606, 576] width 69 height 33
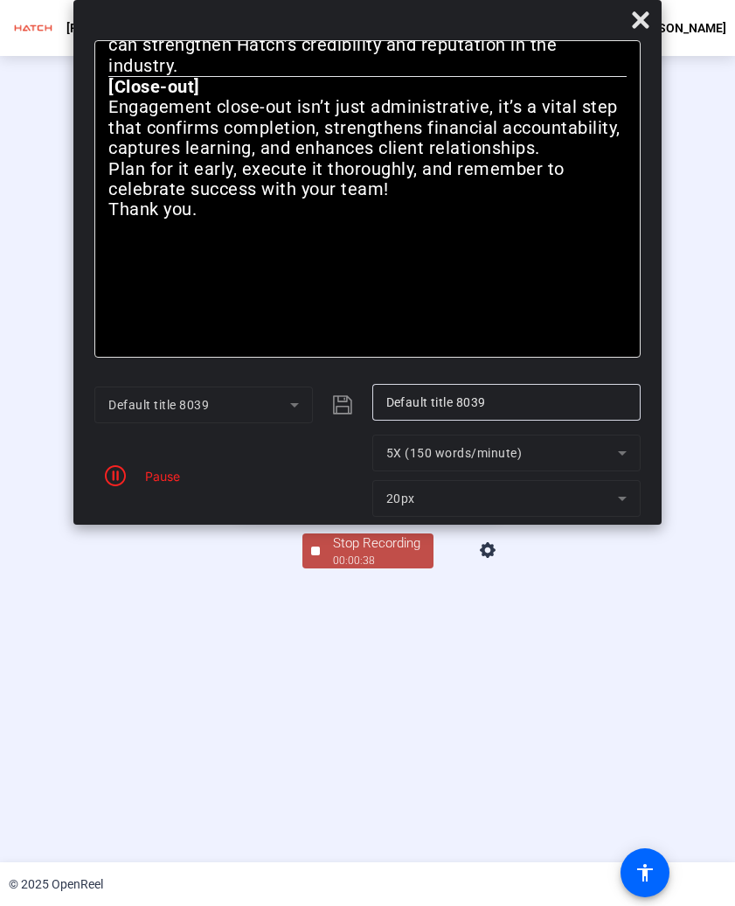
click at [402, 553] on div "Stop Recording" at bounding box center [376, 543] width 87 height 20
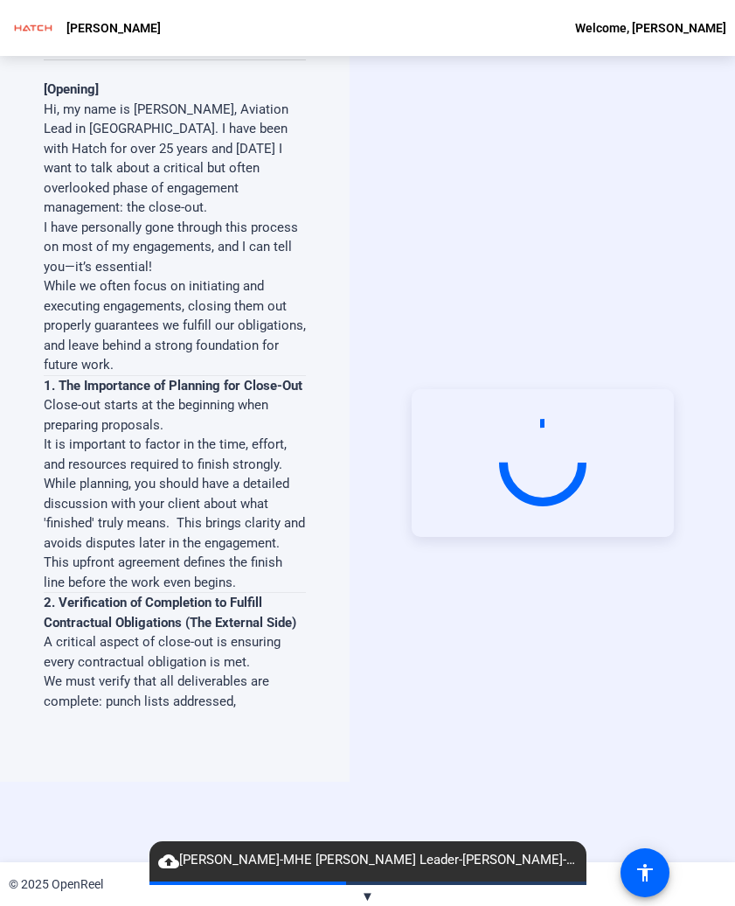
scroll to position [84, 0]
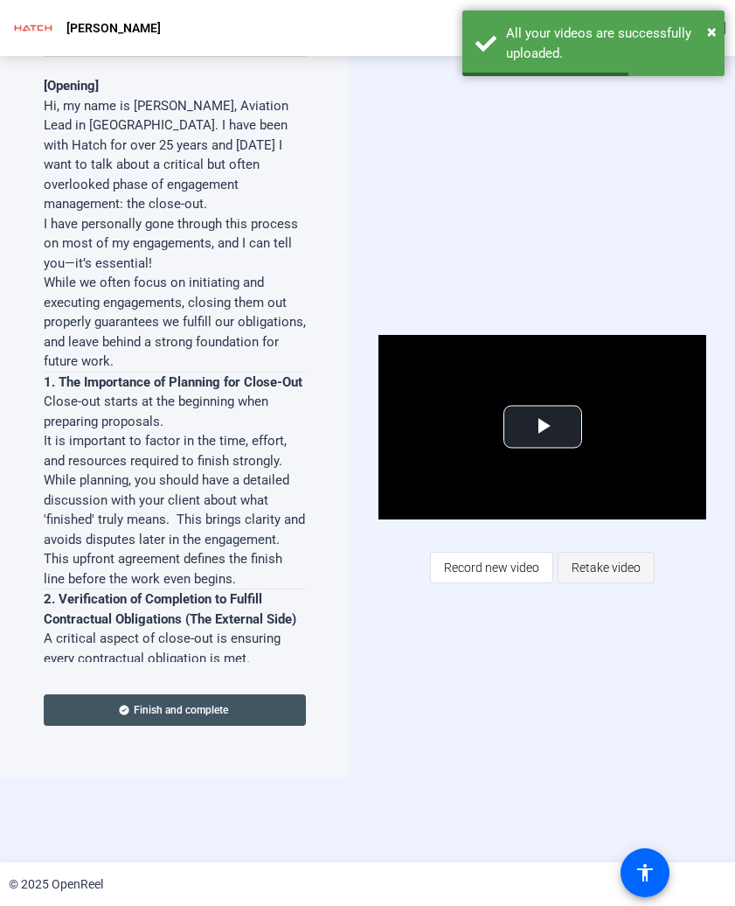
click at [580, 560] on span "Retake video" at bounding box center [606, 567] width 69 height 33
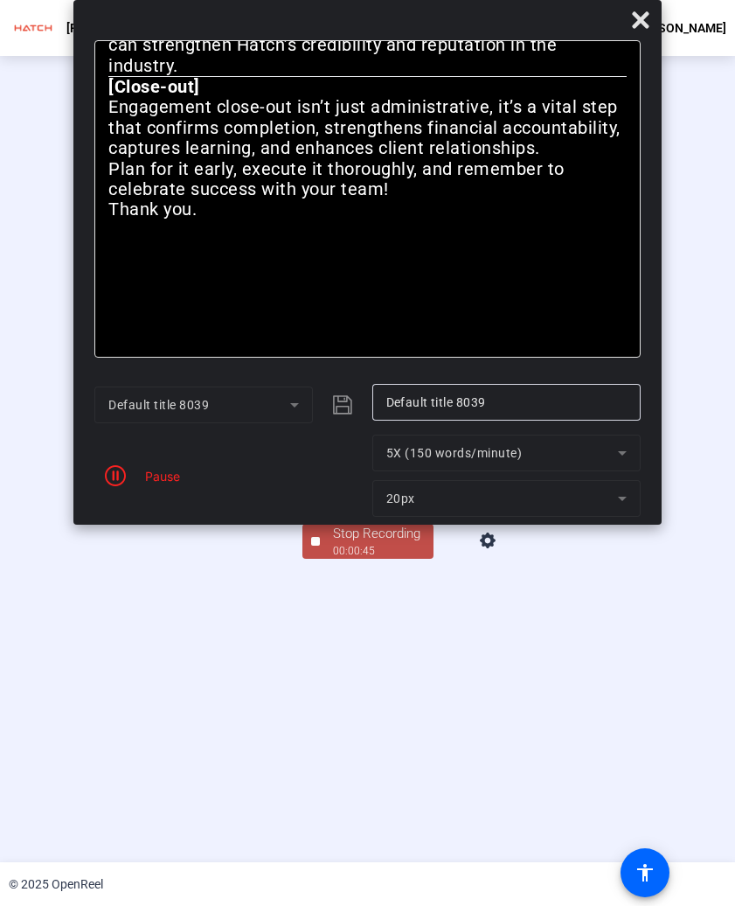
click at [408, 544] on div "Stop Recording" at bounding box center [376, 534] width 87 height 20
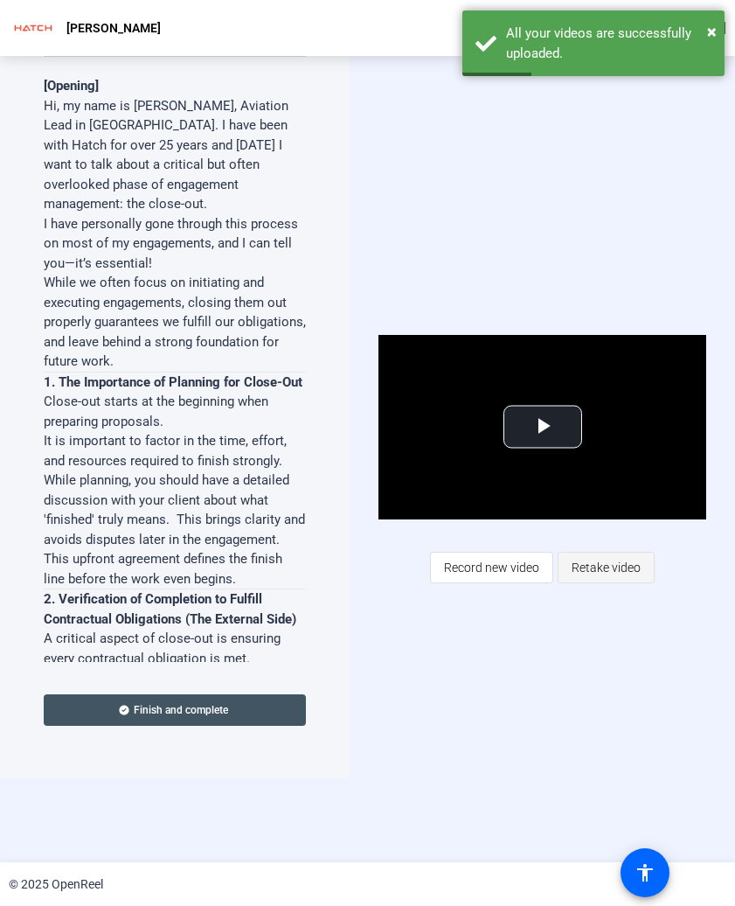
click at [622, 560] on span "Retake video" at bounding box center [606, 567] width 69 height 33
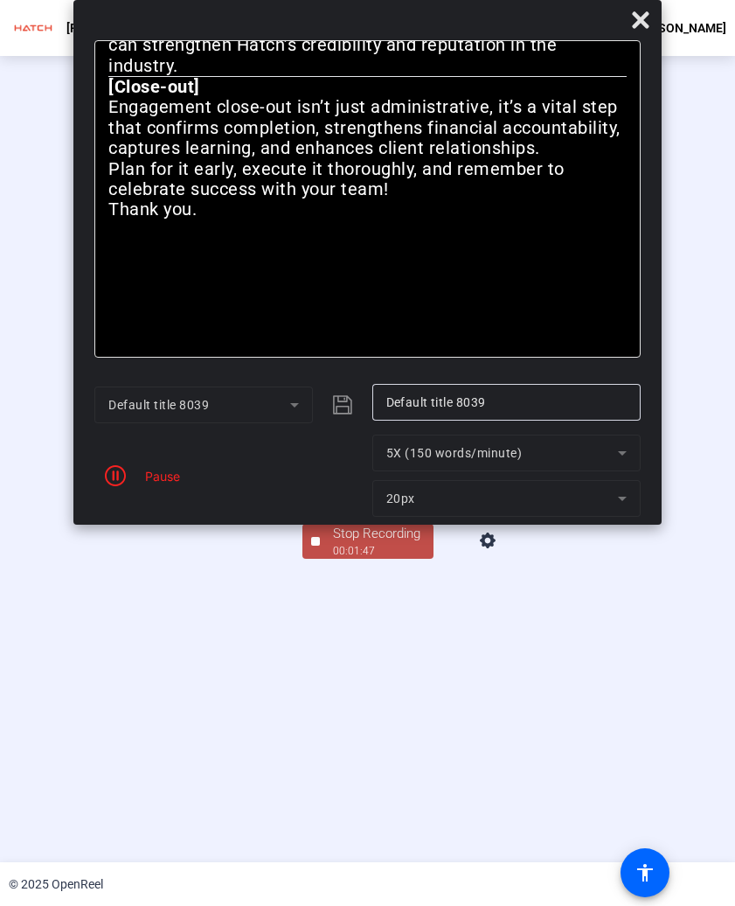
click at [162, 470] on div "Pause" at bounding box center [158, 476] width 44 height 18
click at [154, 484] on div "Pause" at bounding box center [228, 476] width 268 height 82
click at [115, 474] on icon "button" at bounding box center [115, 475] width 21 height 21
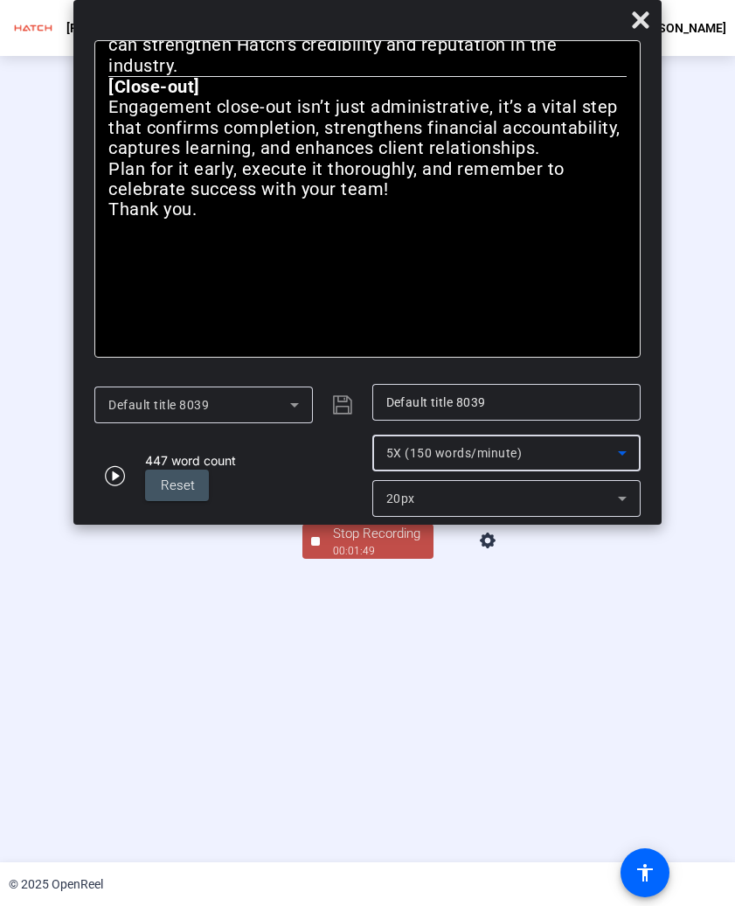
click at [455, 446] on span "5X (150 words/minute)" at bounding box center [454, 453] width 136 height 14
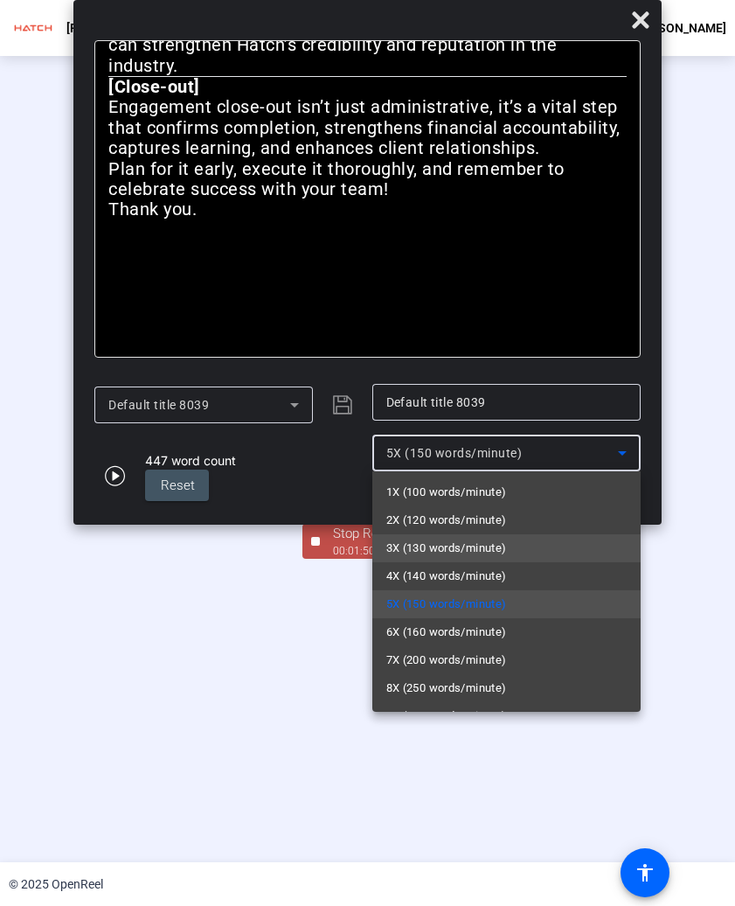
click at [442, 551] on span "3X (130 words/minute)" at bounding box center [446, 548] width 121 height 21
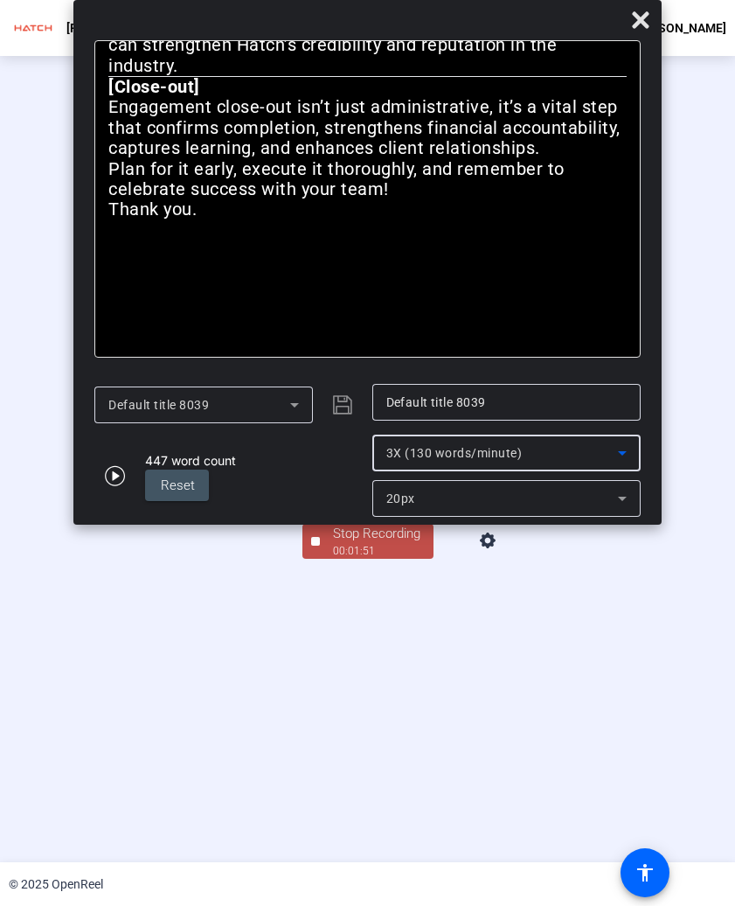
click at [384, 544] on div "Stop Recording" at bounding box center [376, 534] width 87 height 20
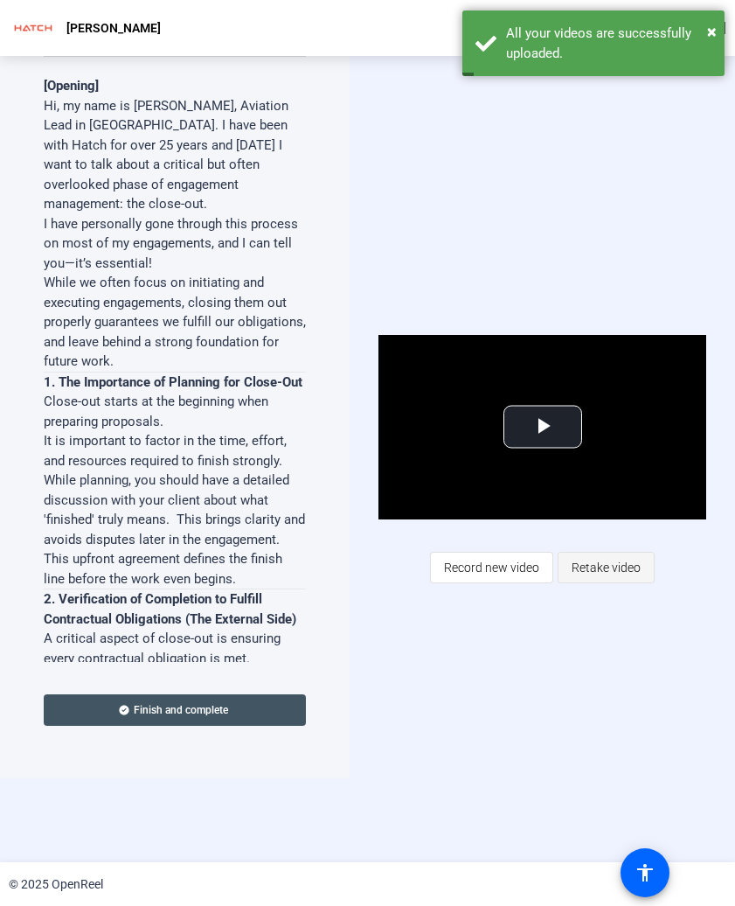
click at [607, 566] on span "Retake video" at bounding box center [606, 567] width 69 height 33
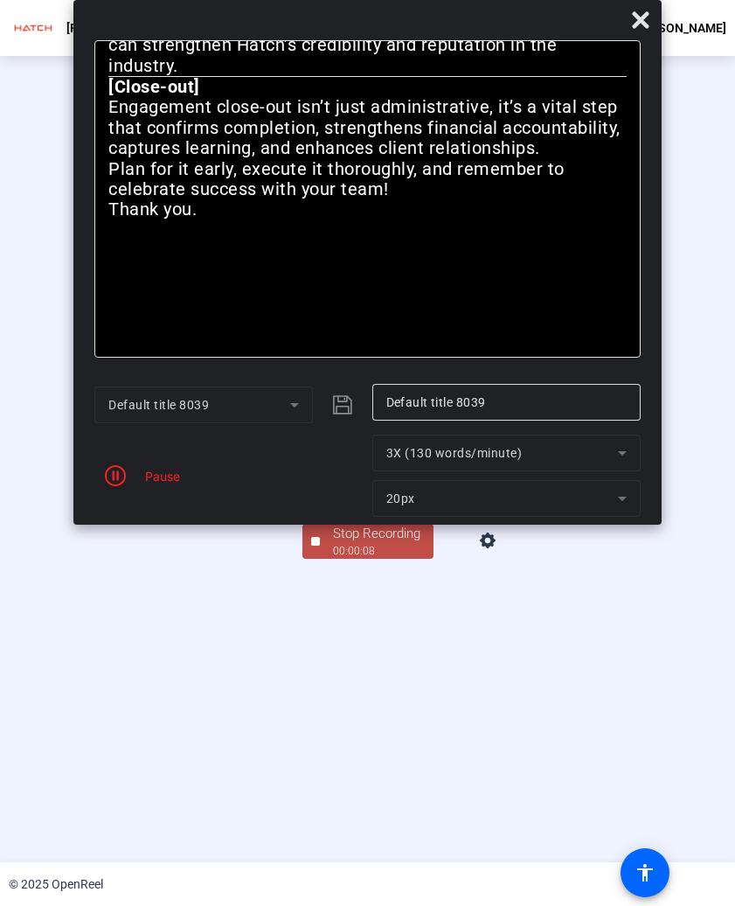
click at [402, 544] on div "Stop Recording" at bounding box center [376, 534] width 87 height 20
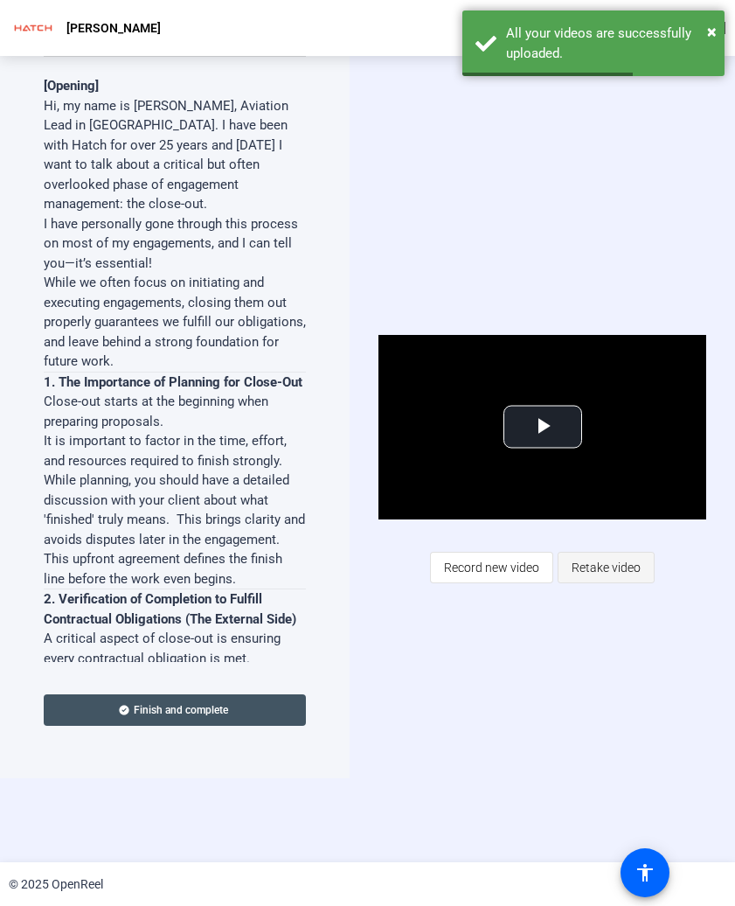
click at [572, 567] on span "Retake video" at bounding box center [606, 567] width 69 height 33
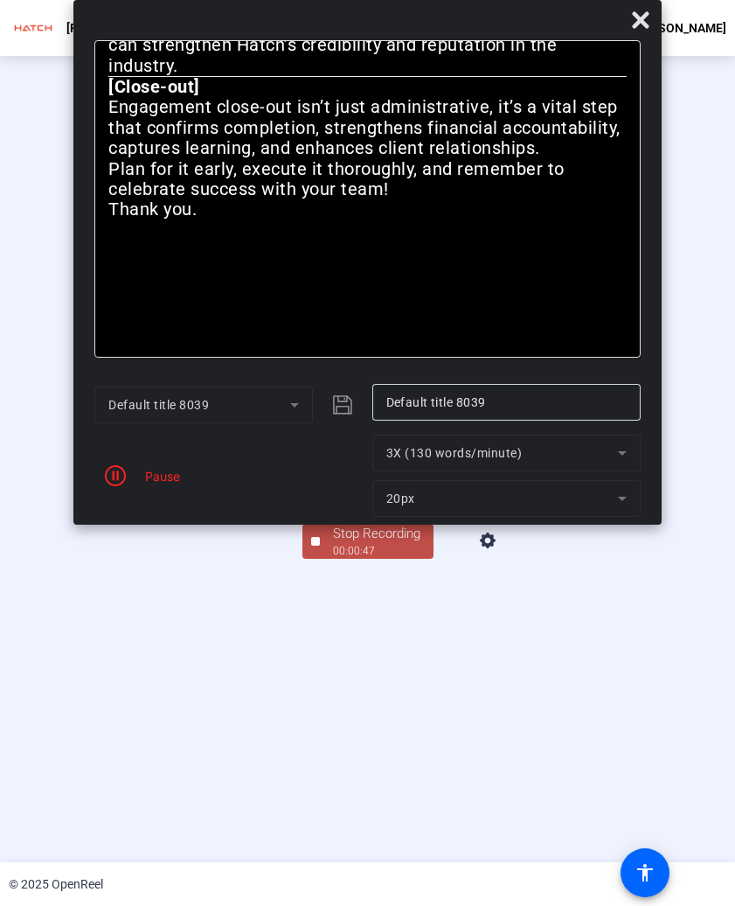
click at [365, 664] on div "Stop Recording 00:00:47 person Hide Overlay flip Flip Camera article Teleprompt…" at bounding box center [367, 459] width 735 height 806
click at [379, 559] on div "00:00:47" at bounding box center [376, 551] width 87 height 16
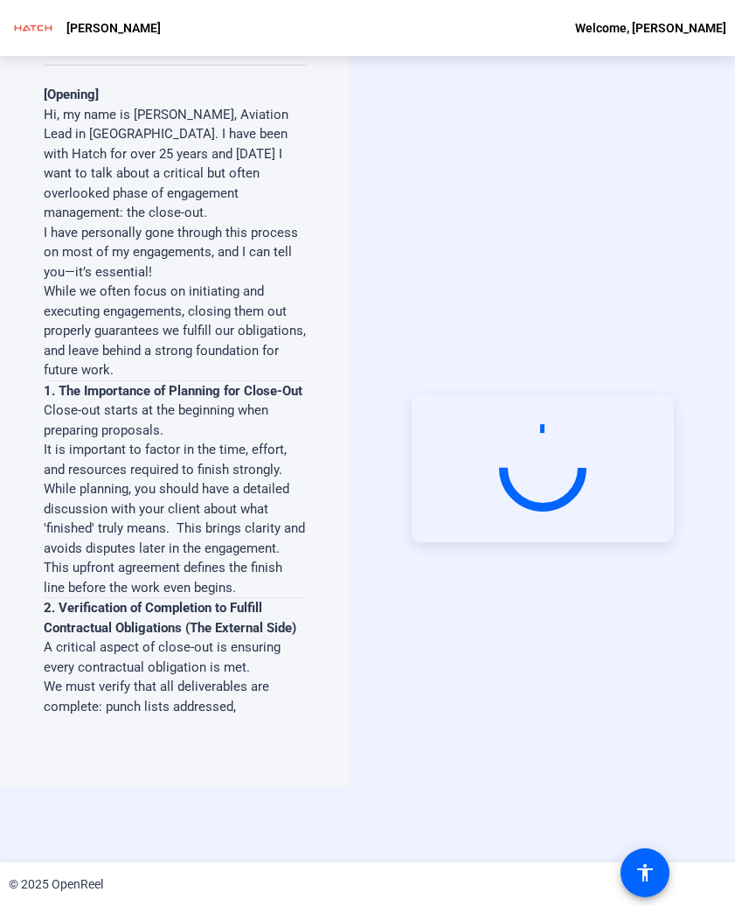
scroll to position [74, 0]
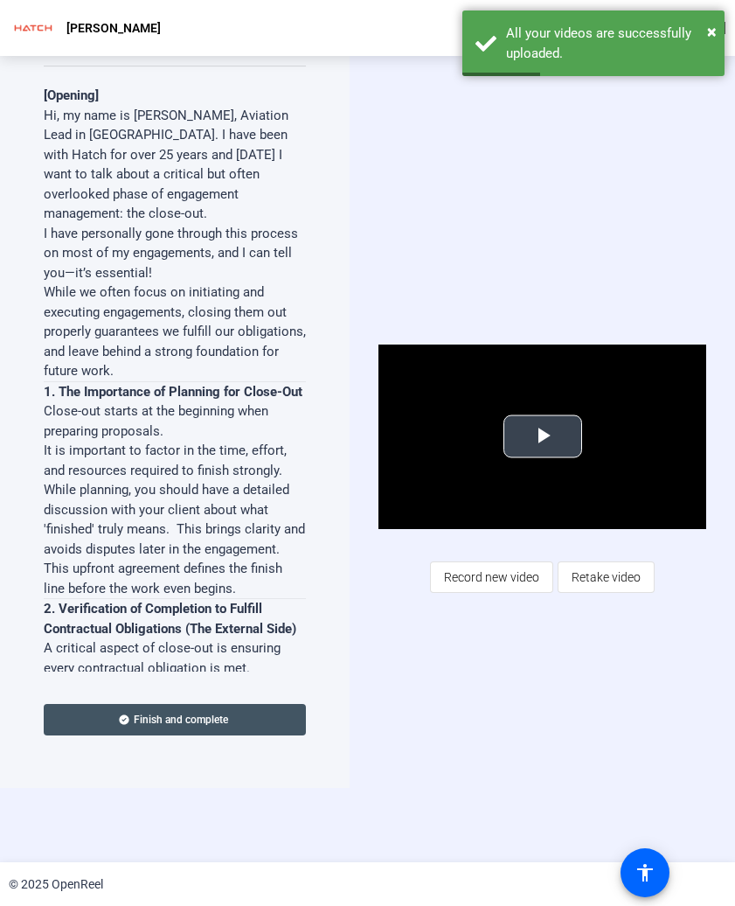
click at [543, 436] on span "Video Player" at bounding box center [543, 436] width 0 height 0
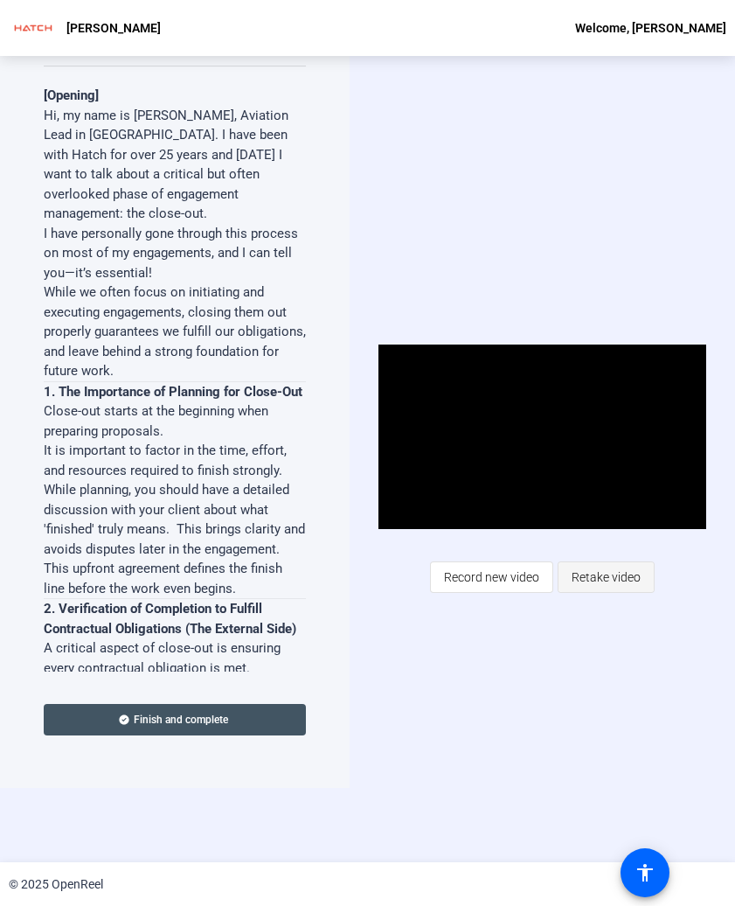
click at [597, 571] on span "Retake video" at bounding box center [606, 576] width 69 height 33
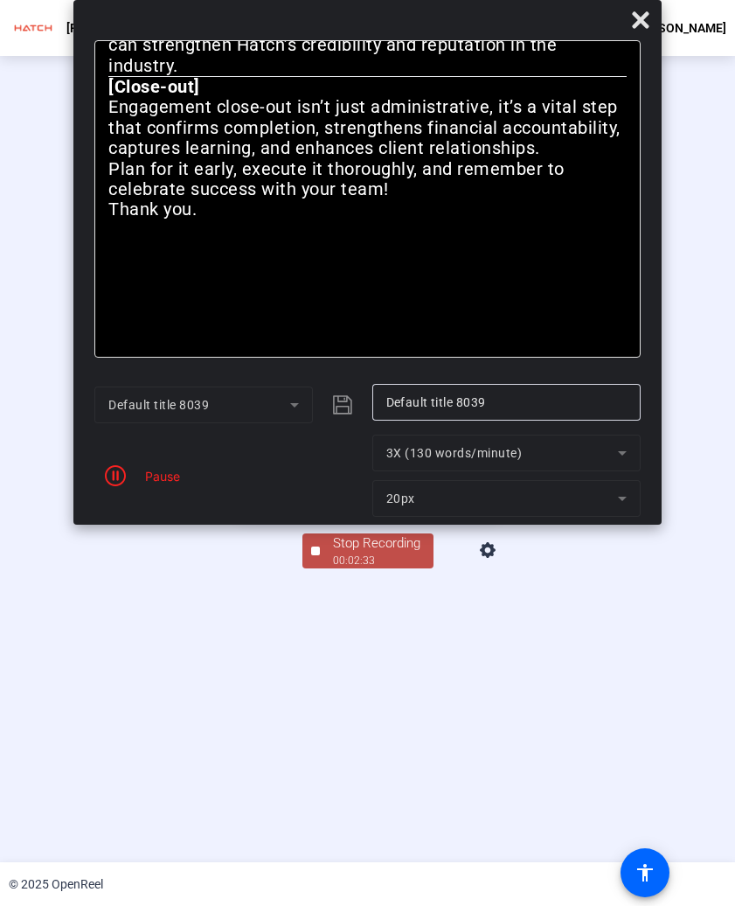
click at [378, 553] on div "Stop Recording" at bounding box center [376, 543] width 87 height 20
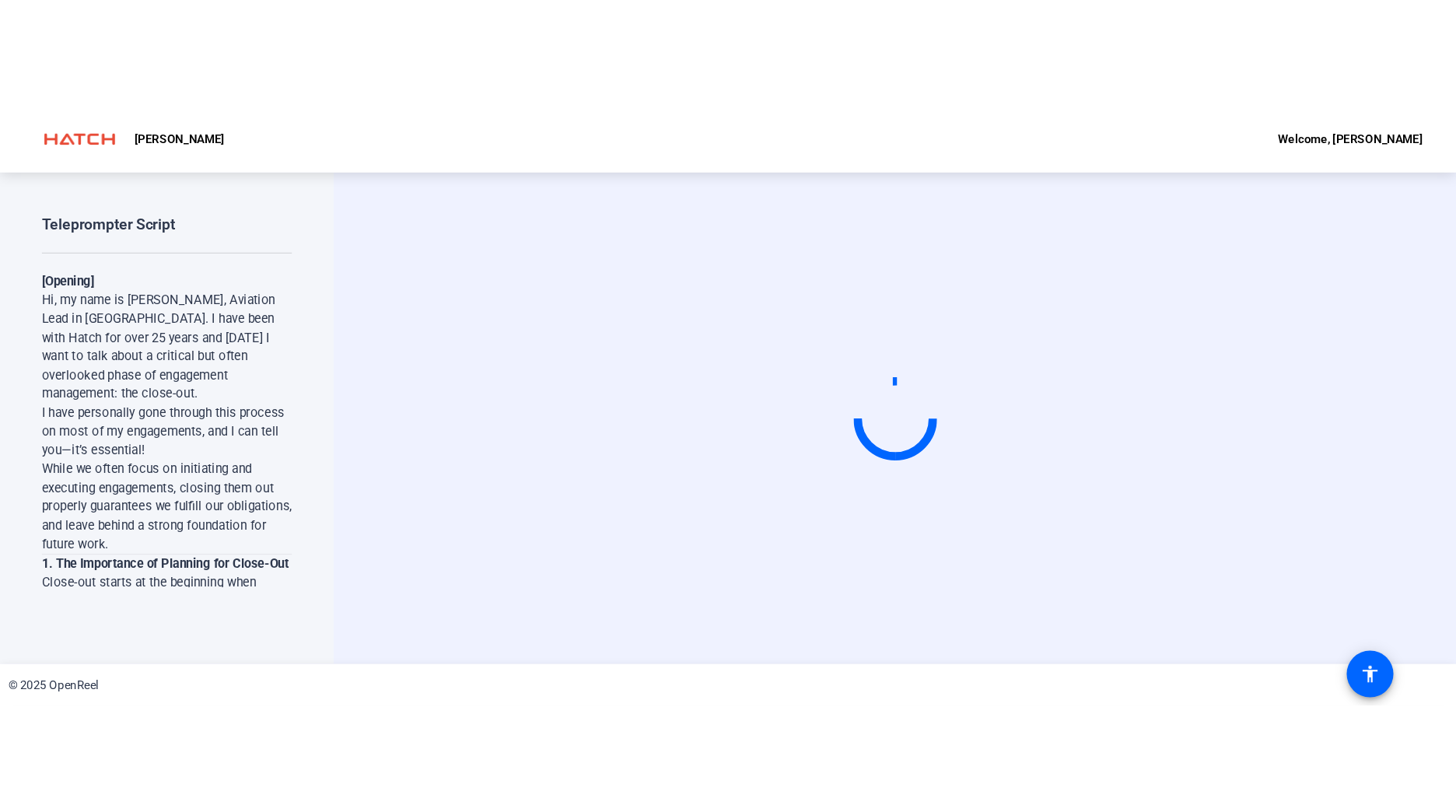
scroll to position [0, 0]
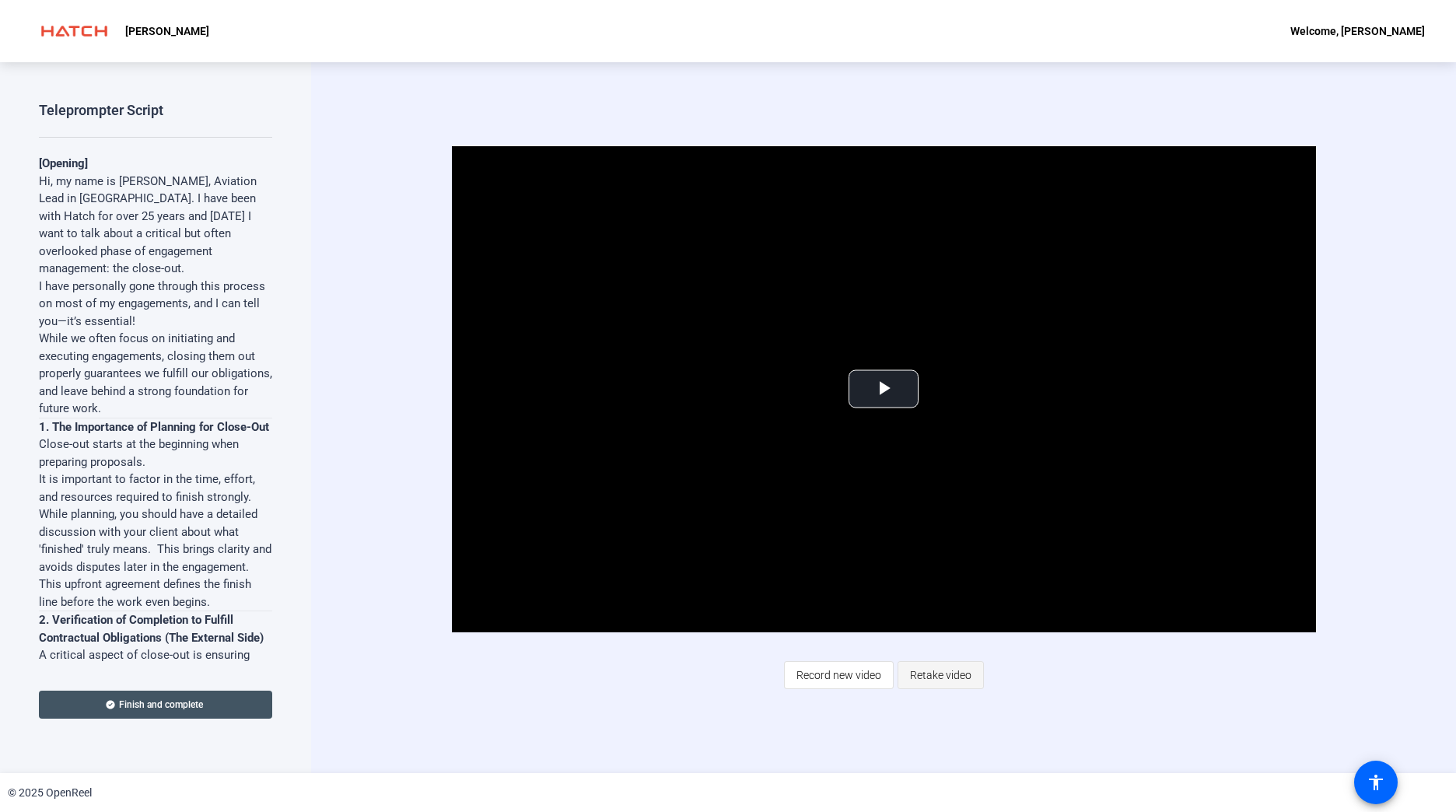
click at [707, 681] on span "Retake video" at bounding box center [940, 674] width 61 height 29
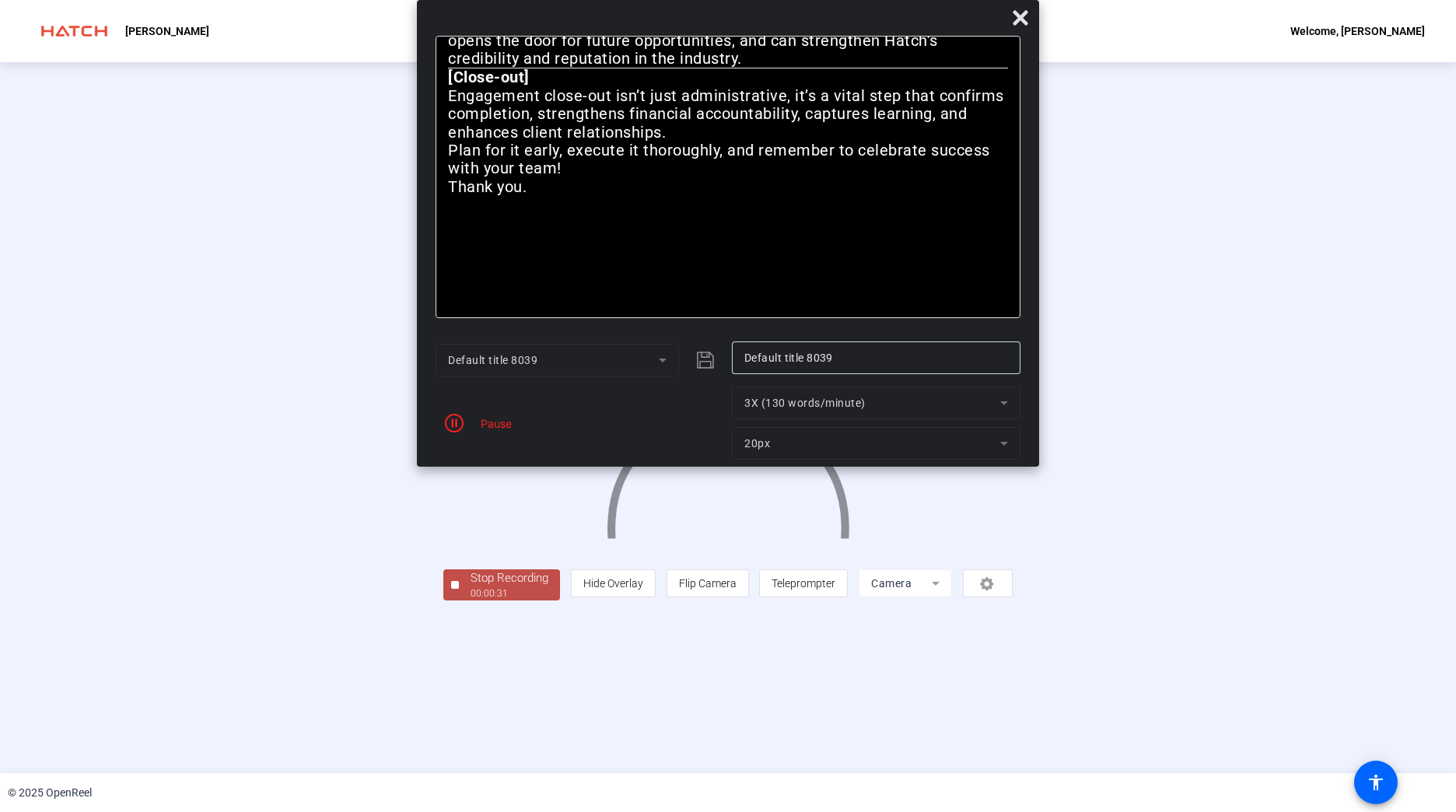
click at [471, 587] on div "Stop Recording" at bounding box center [509, 578] width 77 height 18
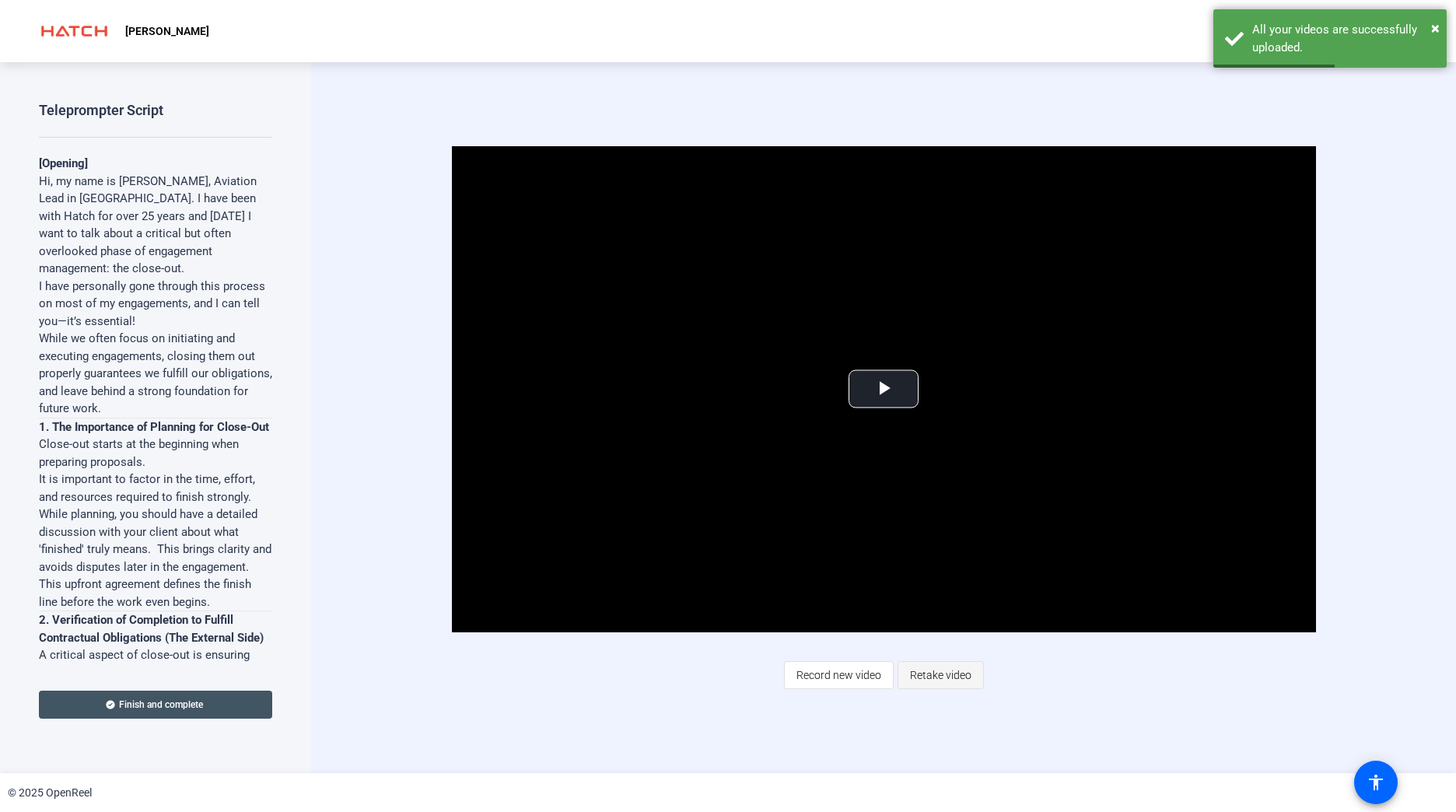
click at [707, 677] on span "Retake video" at bounding box center [940, 674] width 61 height 29
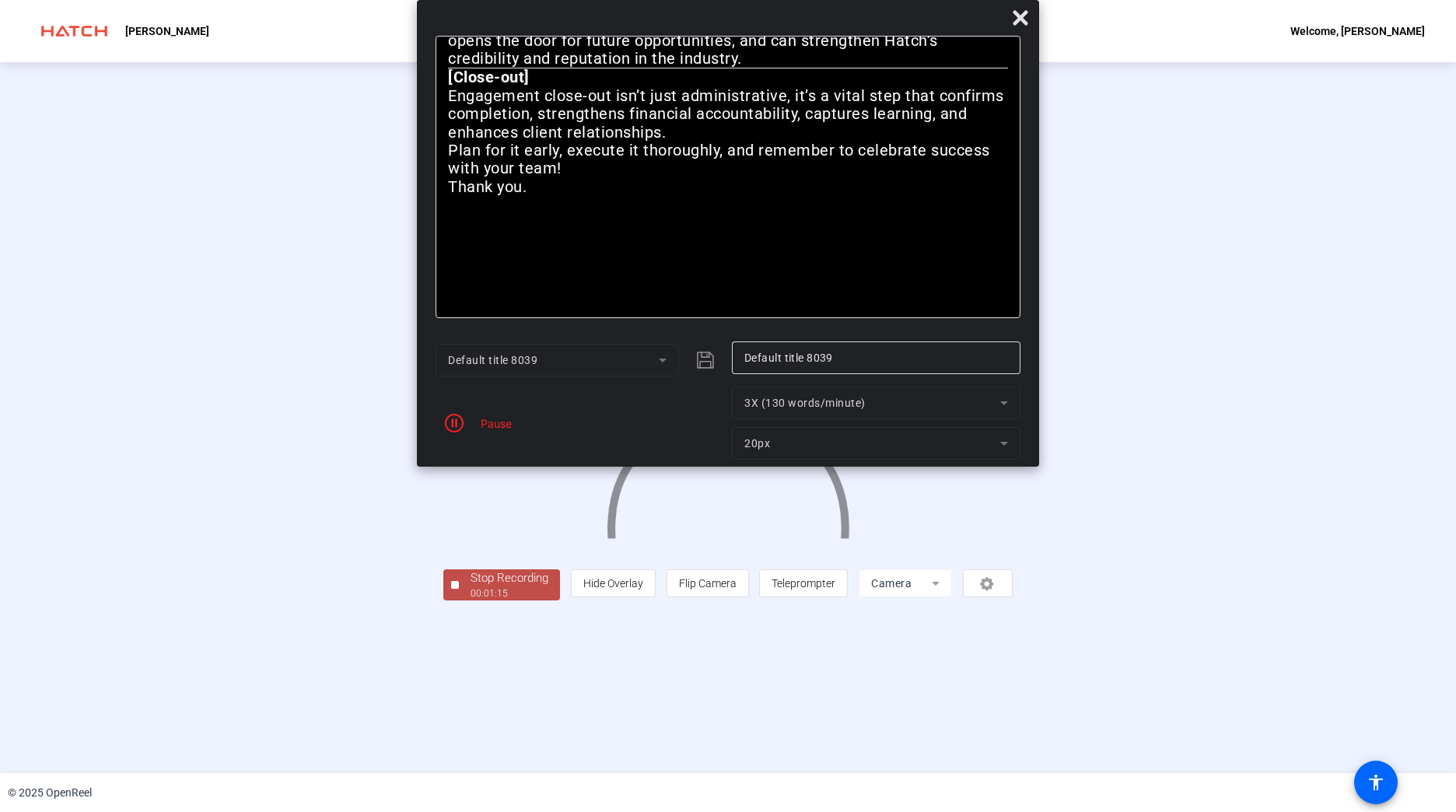
click at [471, 587] on div "Stop Recording" at bounding box center [509, 578] width 77 height 18
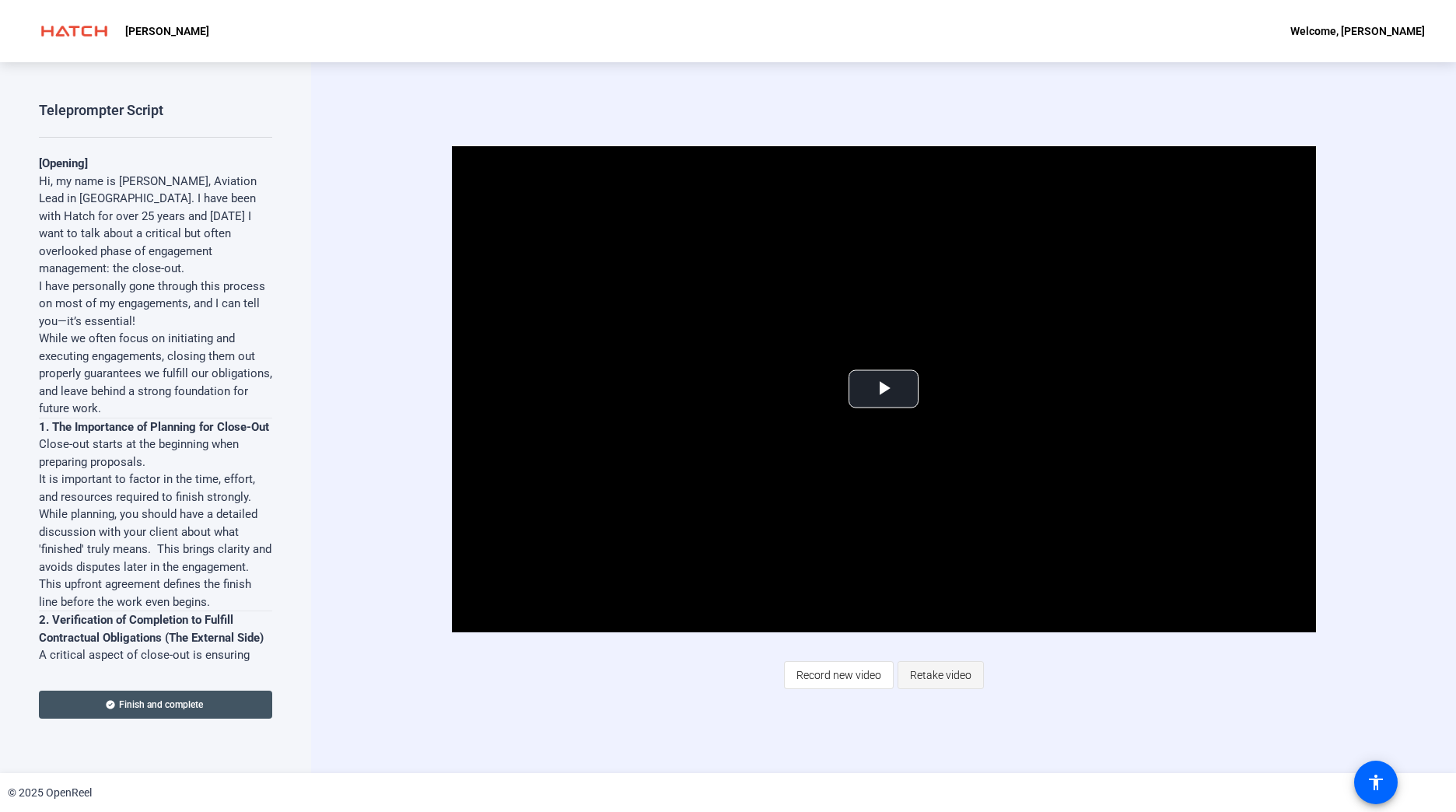
click at [707, 668] on span "Retake video" at bounding box center [940, 674] width 61 height 29
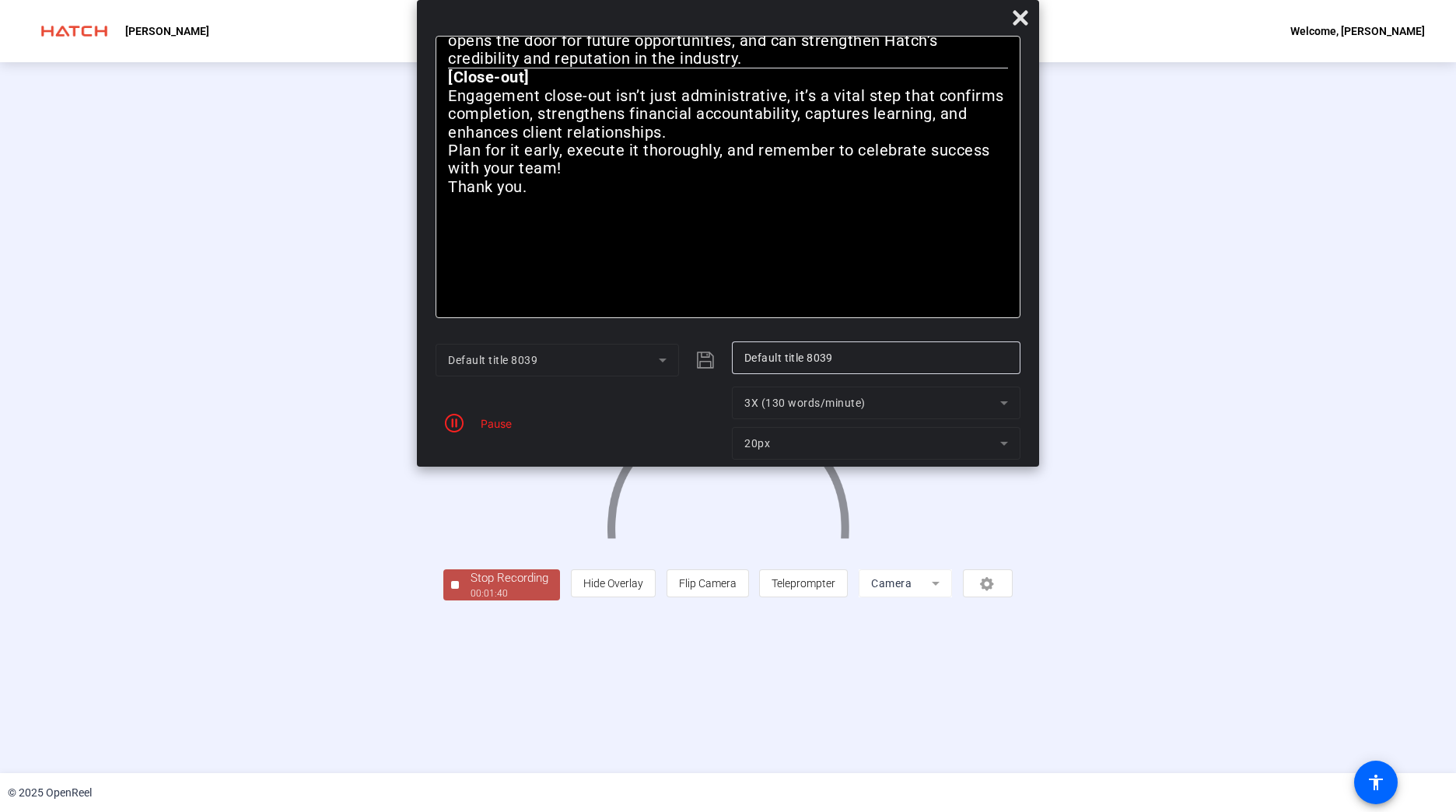
click at [471, 587] on div "Stop Recording" at bounding box center [509, 578] width 77 height 18
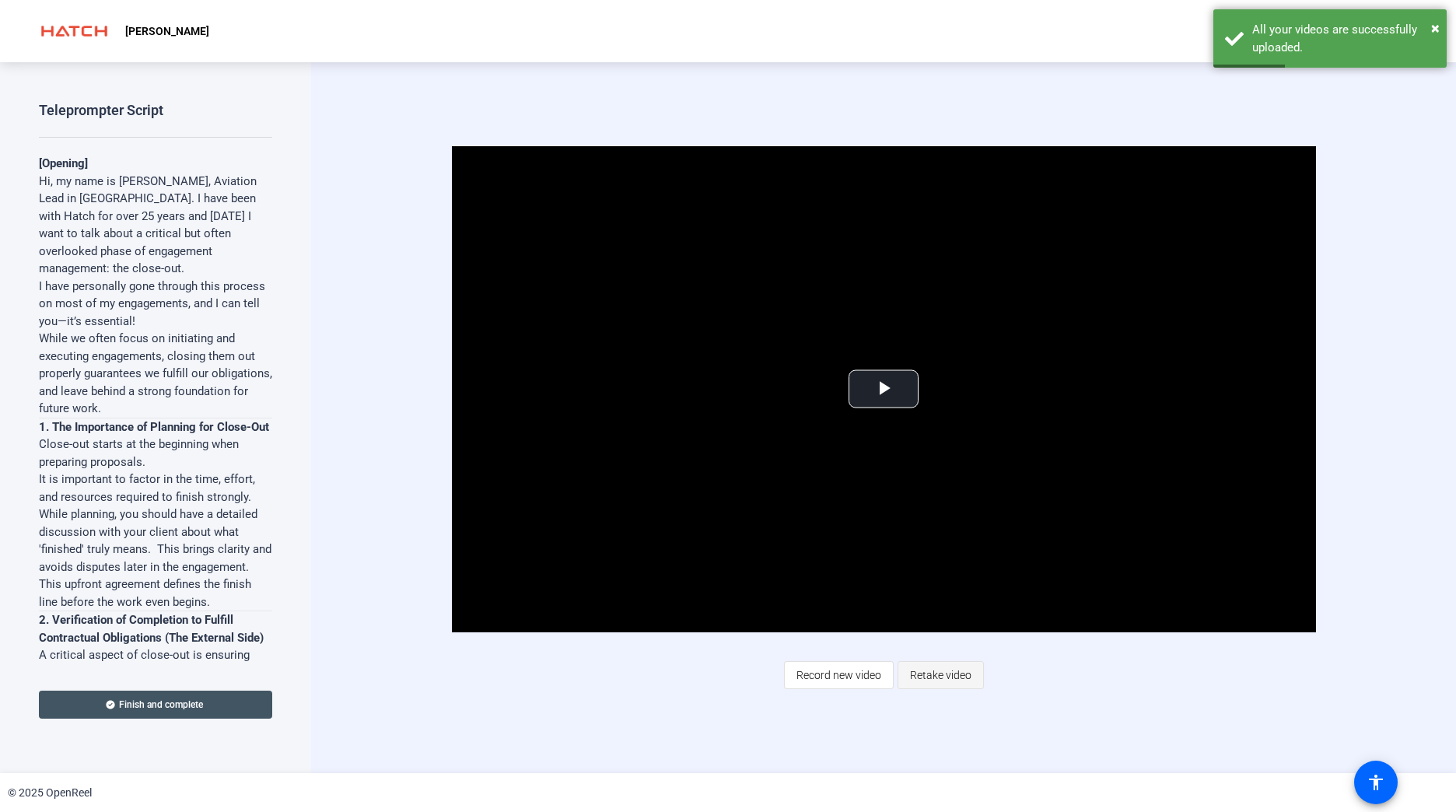
click at [707, 674] on span "Retake video" at bounding box center [940, 674] width 61 height 29
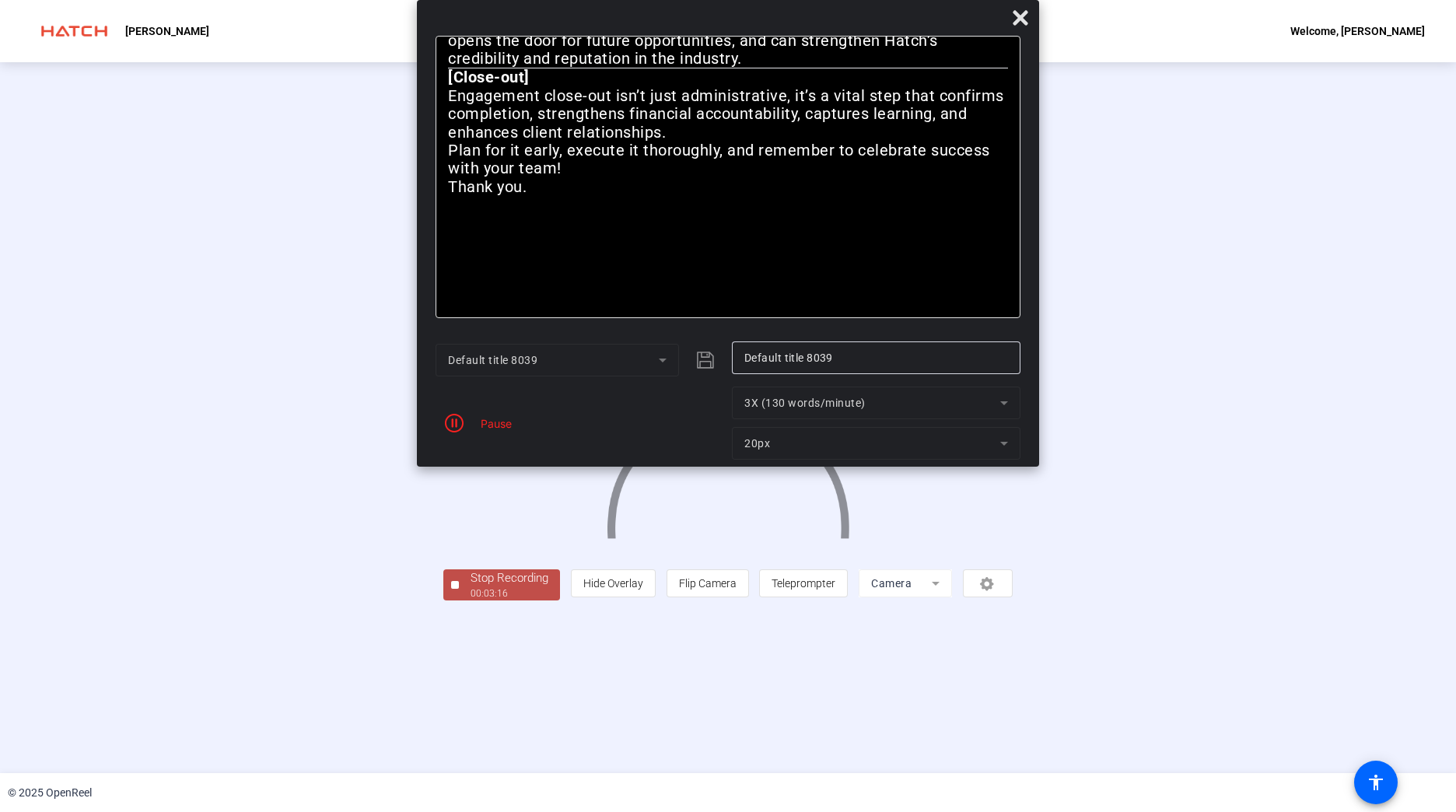
click at [504, 426] on div "Pause" at bounding box center [493, 423] width 39 height 16
click at [471, 587] on div "Stop Recording" at bounding box center [509, 578] width 77 height 18
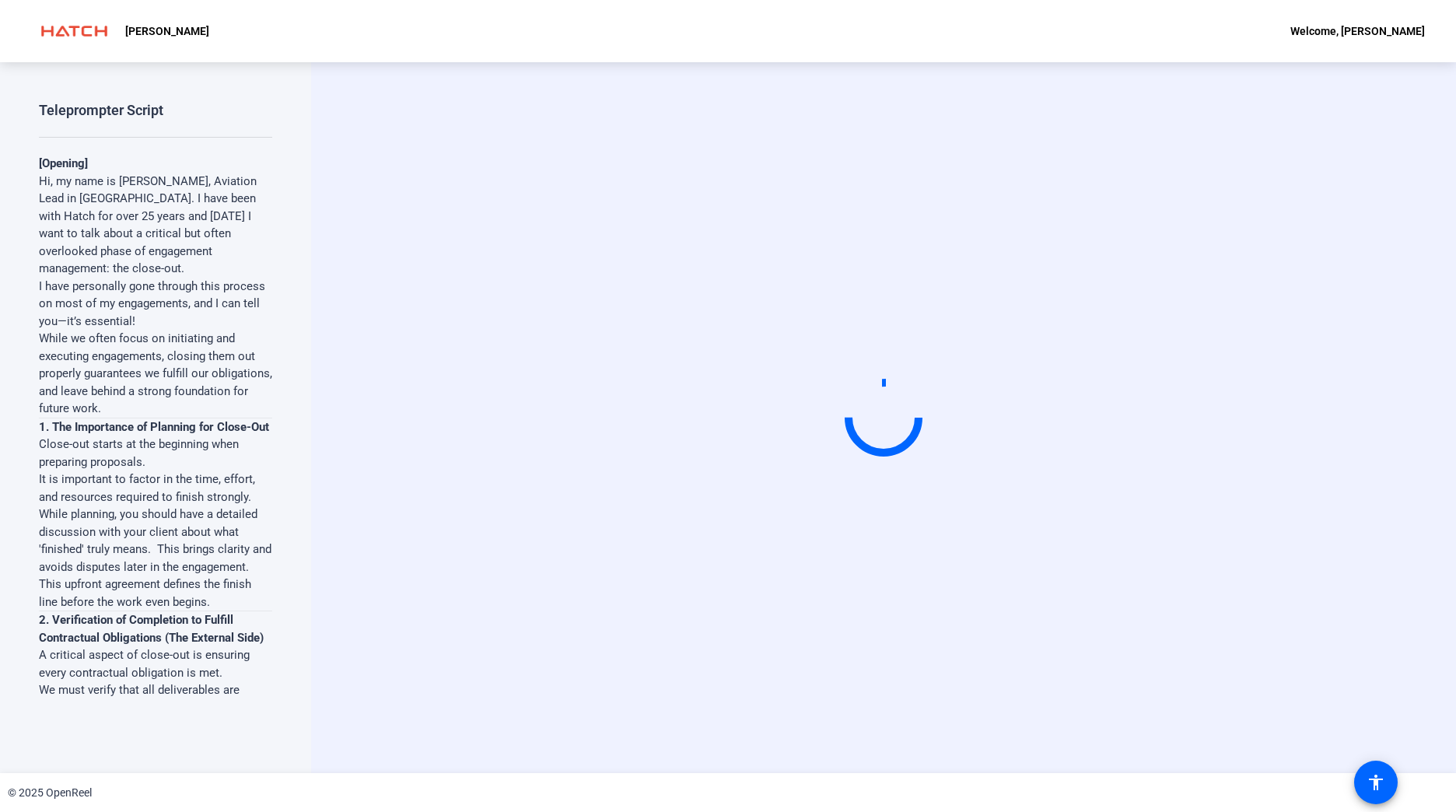
click at [707, 684] on div "Start Recording" at bounding box center [883, 417] width 1145 height 711
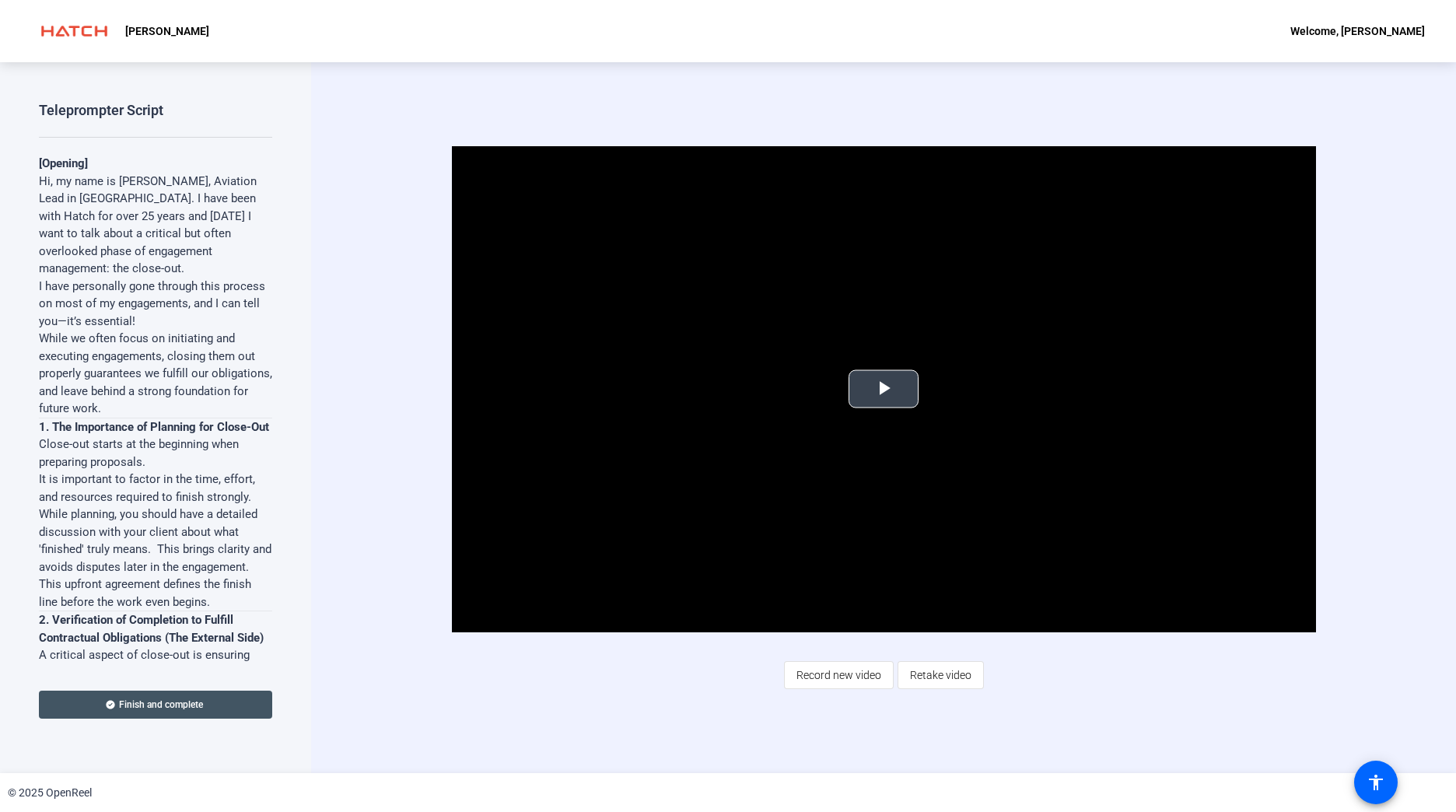
click at [707, 389] on span "Video Player" at bounding box center [883, 389] width 0 height 0
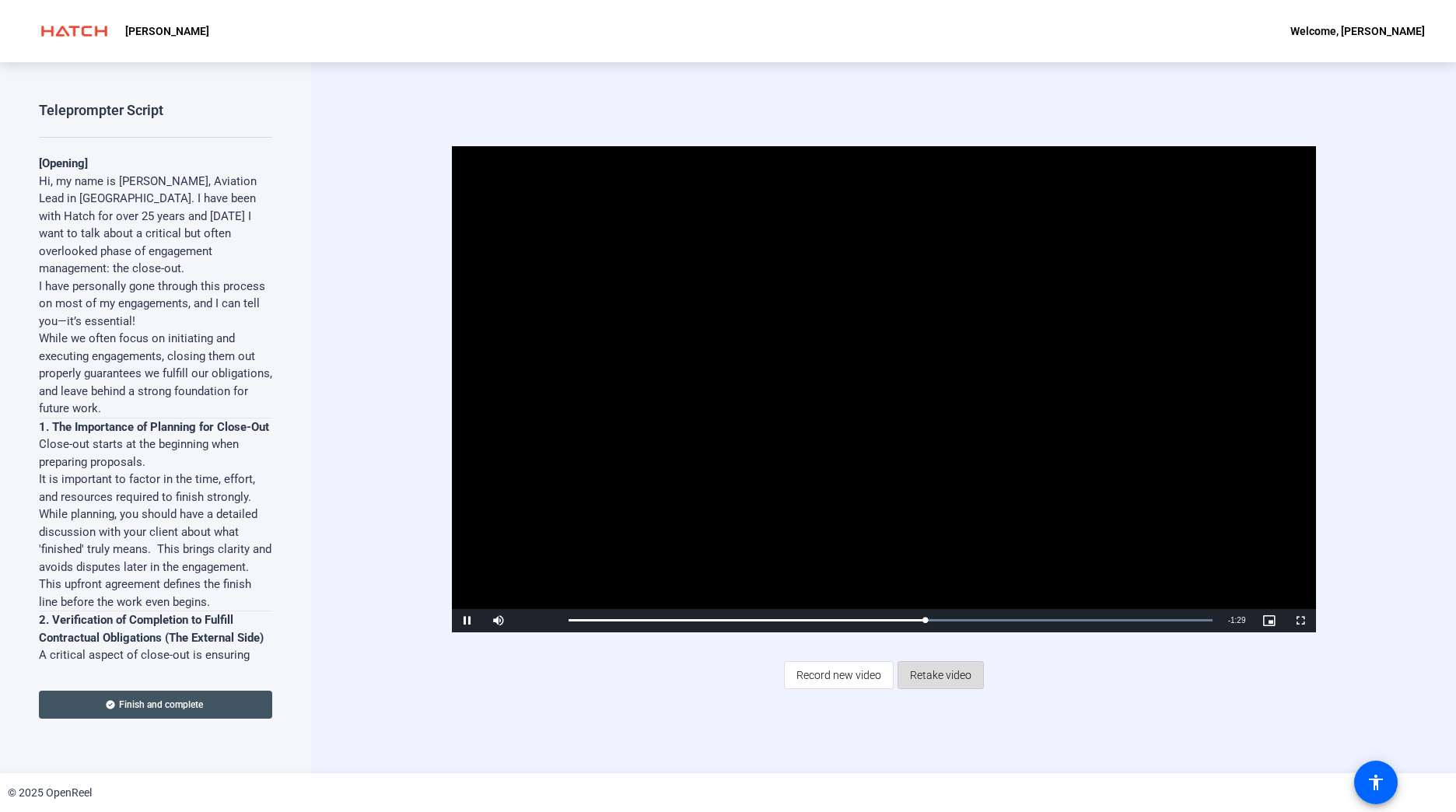
click at [707, 671] on span "Retake video" at bounding box center [940, 674] width 61 height 29
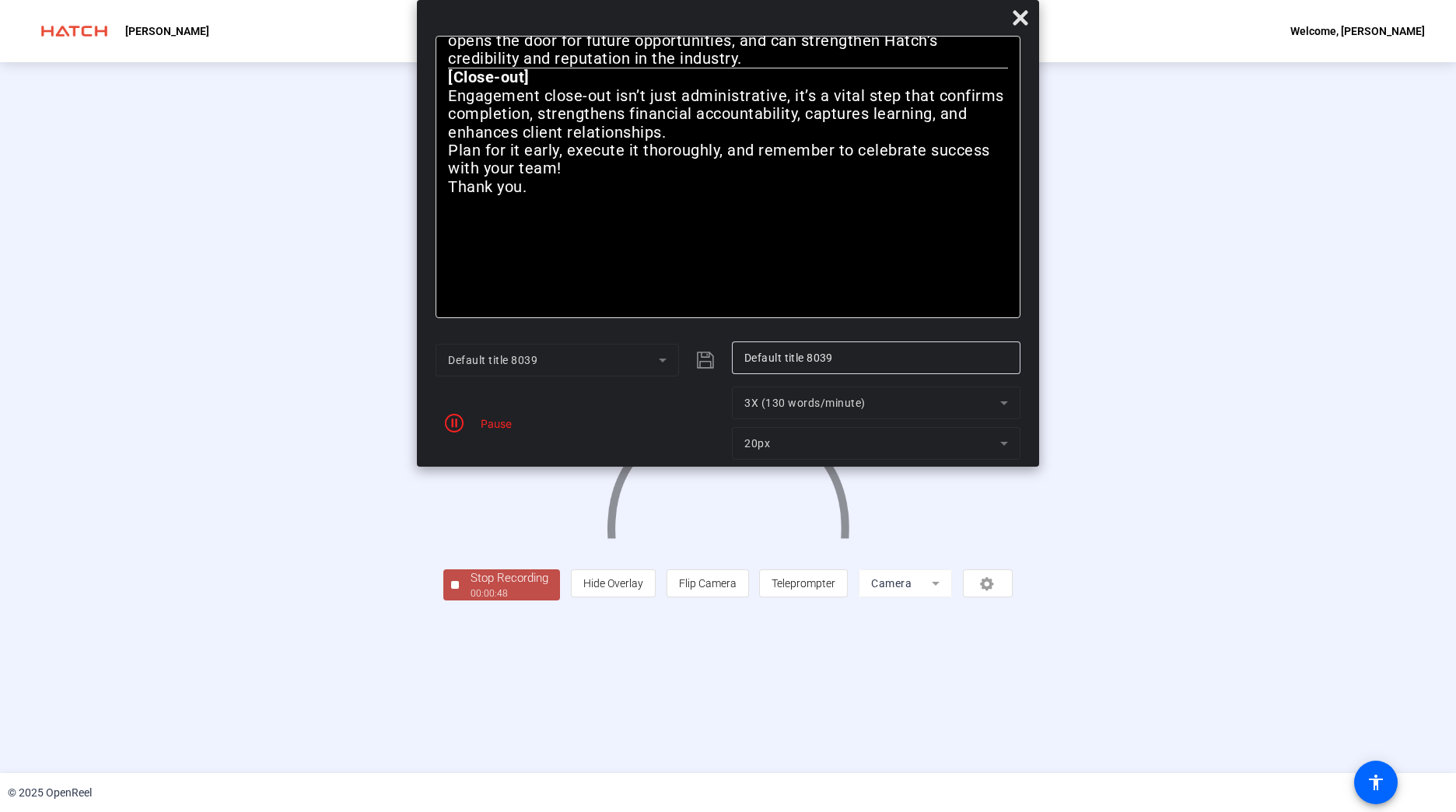
click at [471, 600] on div "00:00:48" at bounding box center [509, 593] width 77 height 14
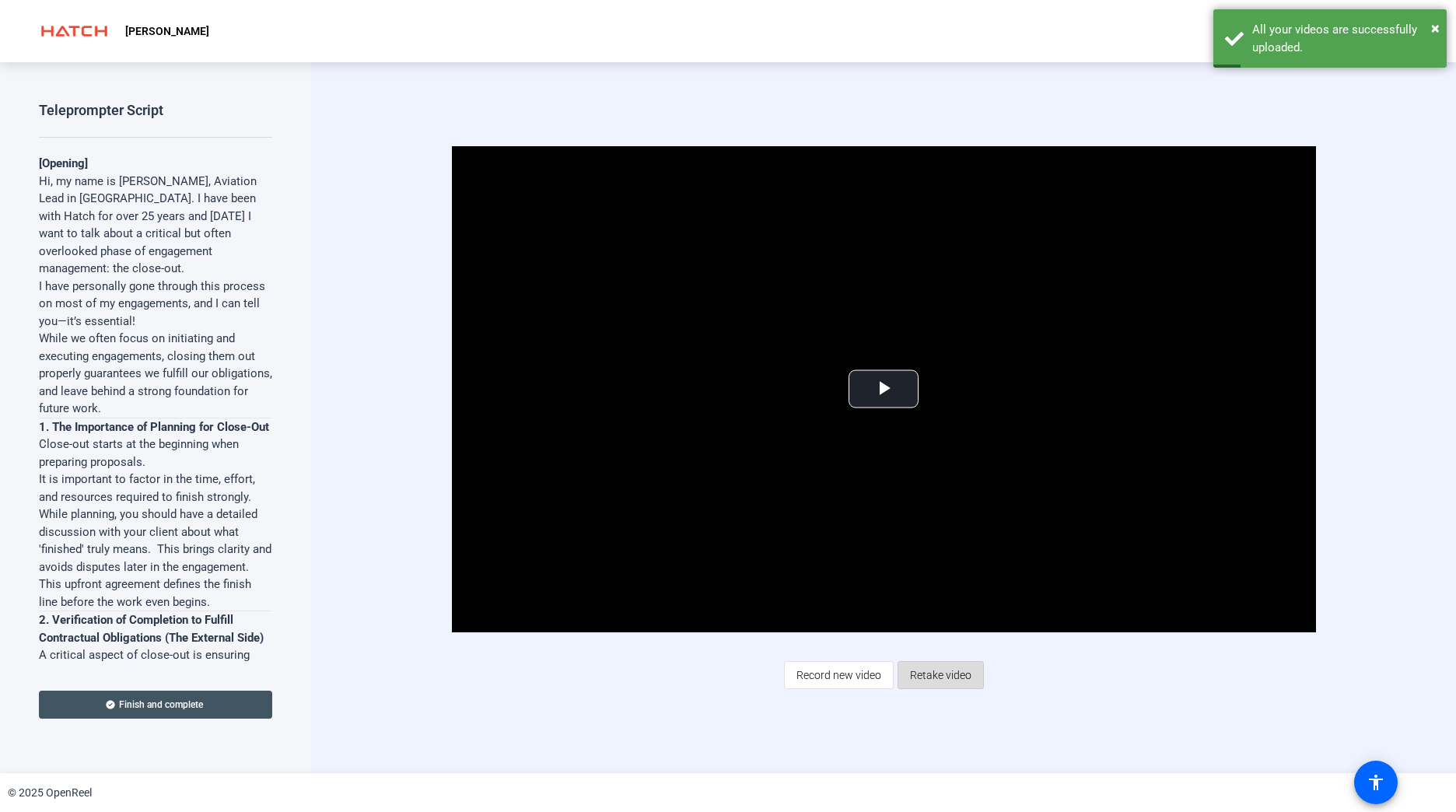
click at [707, 684] on span "Retake video" at bounding box center [940, 674] width 61 height 29
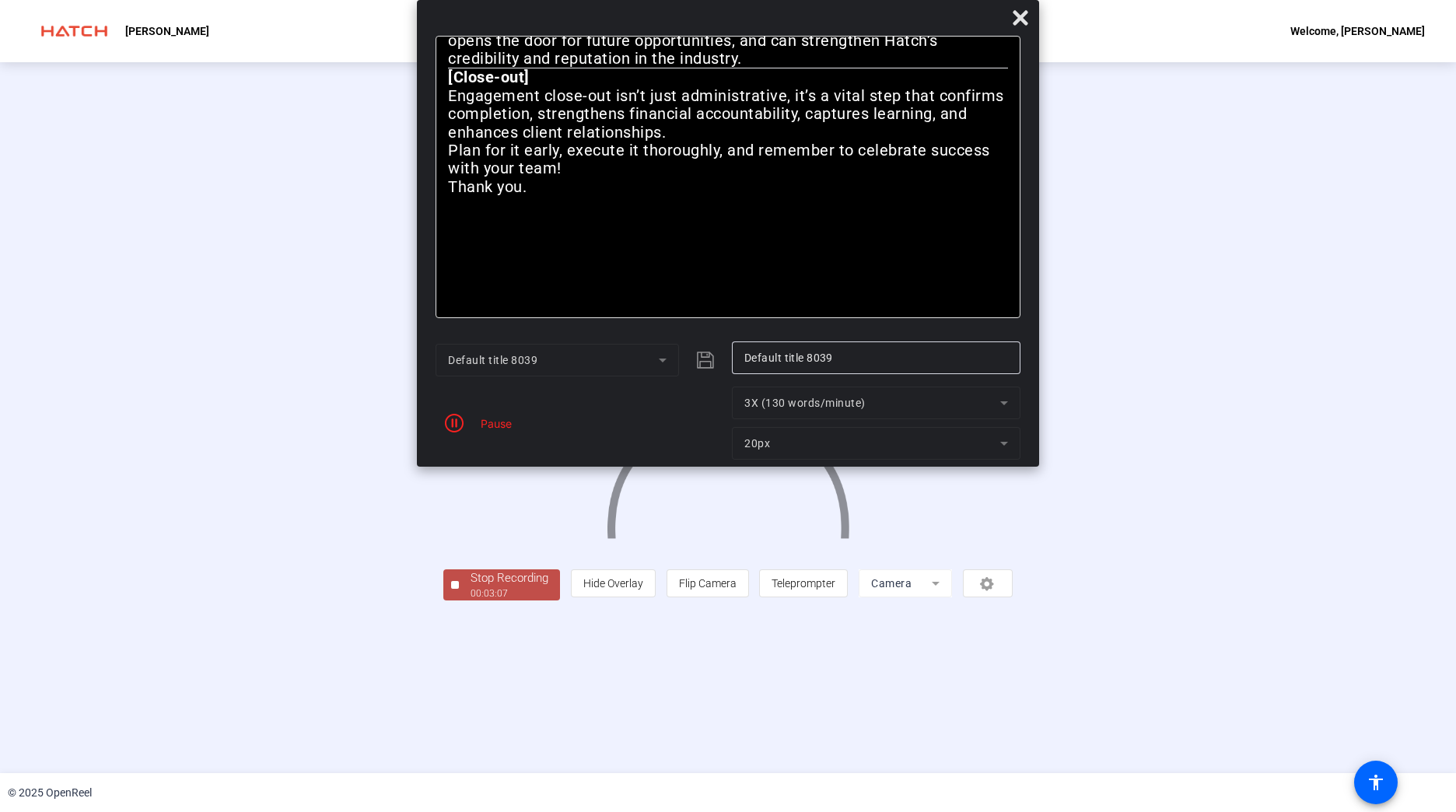
click at [471, 587] on div "Stop Recording" at bounding box center [509, 578] width 77 height 18
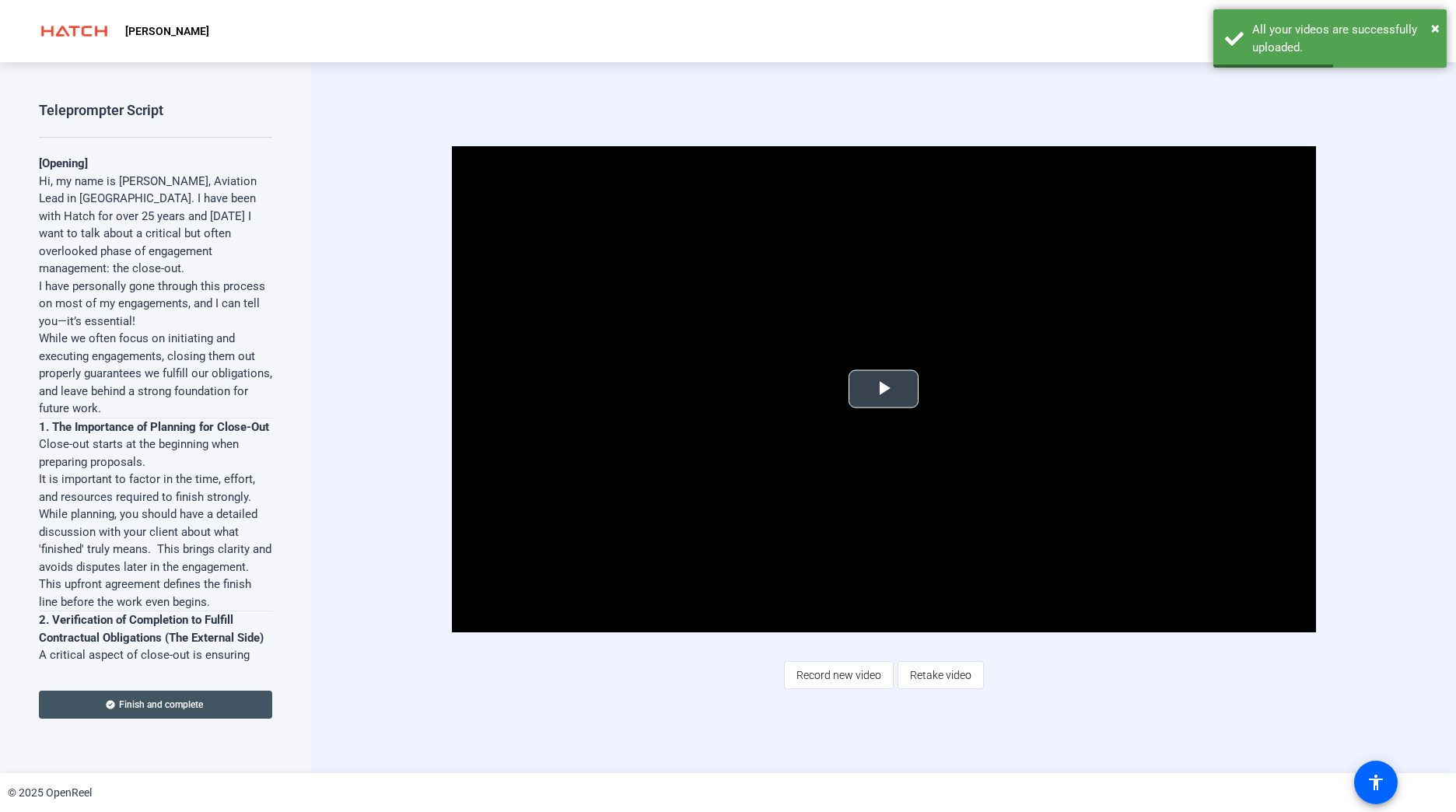
click at [707, 389] on span "Video Player" at bounding box center [883, 389] width 0 height 0
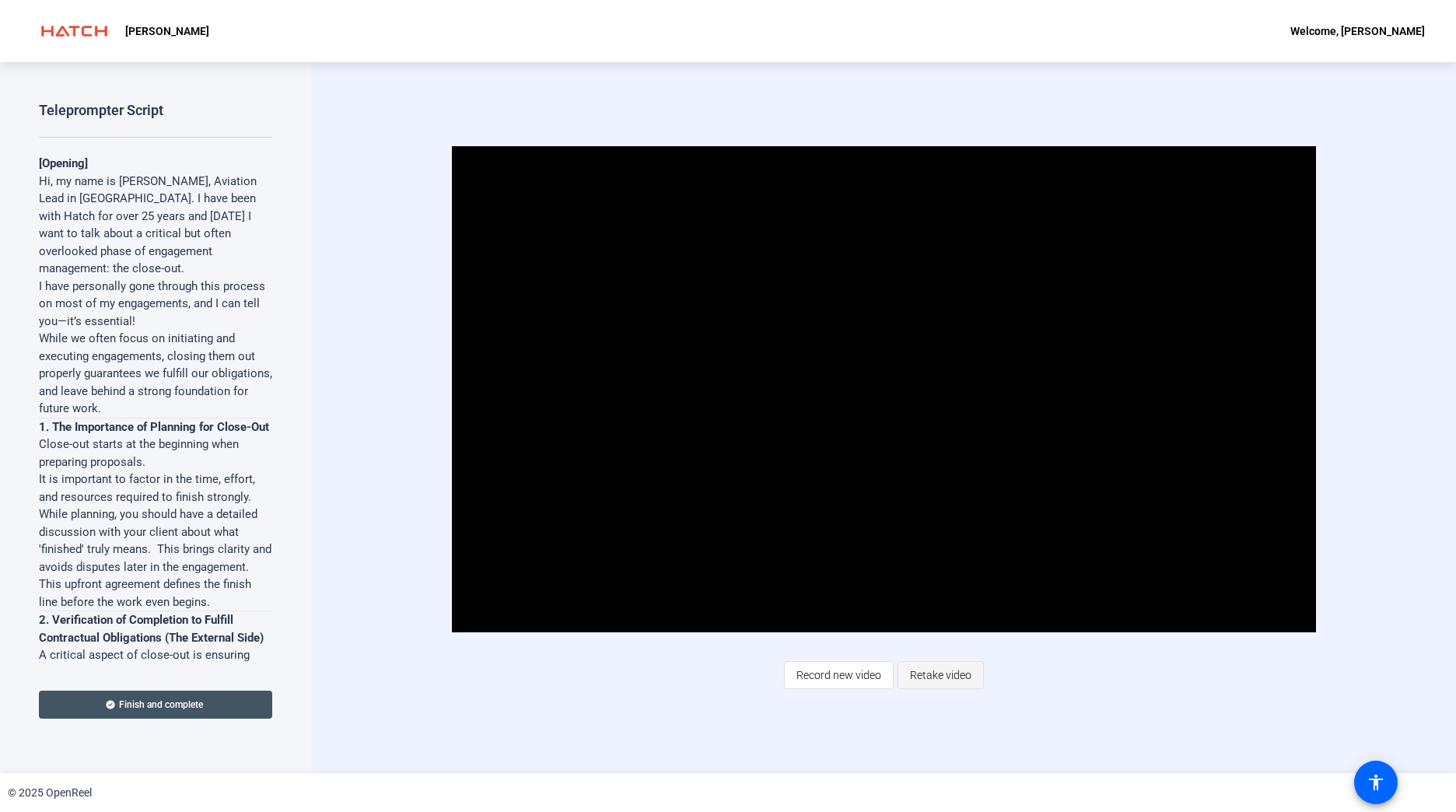
click at [707, 686] on span "Retake video" at bounding box center [940, 674] width 61 height 29
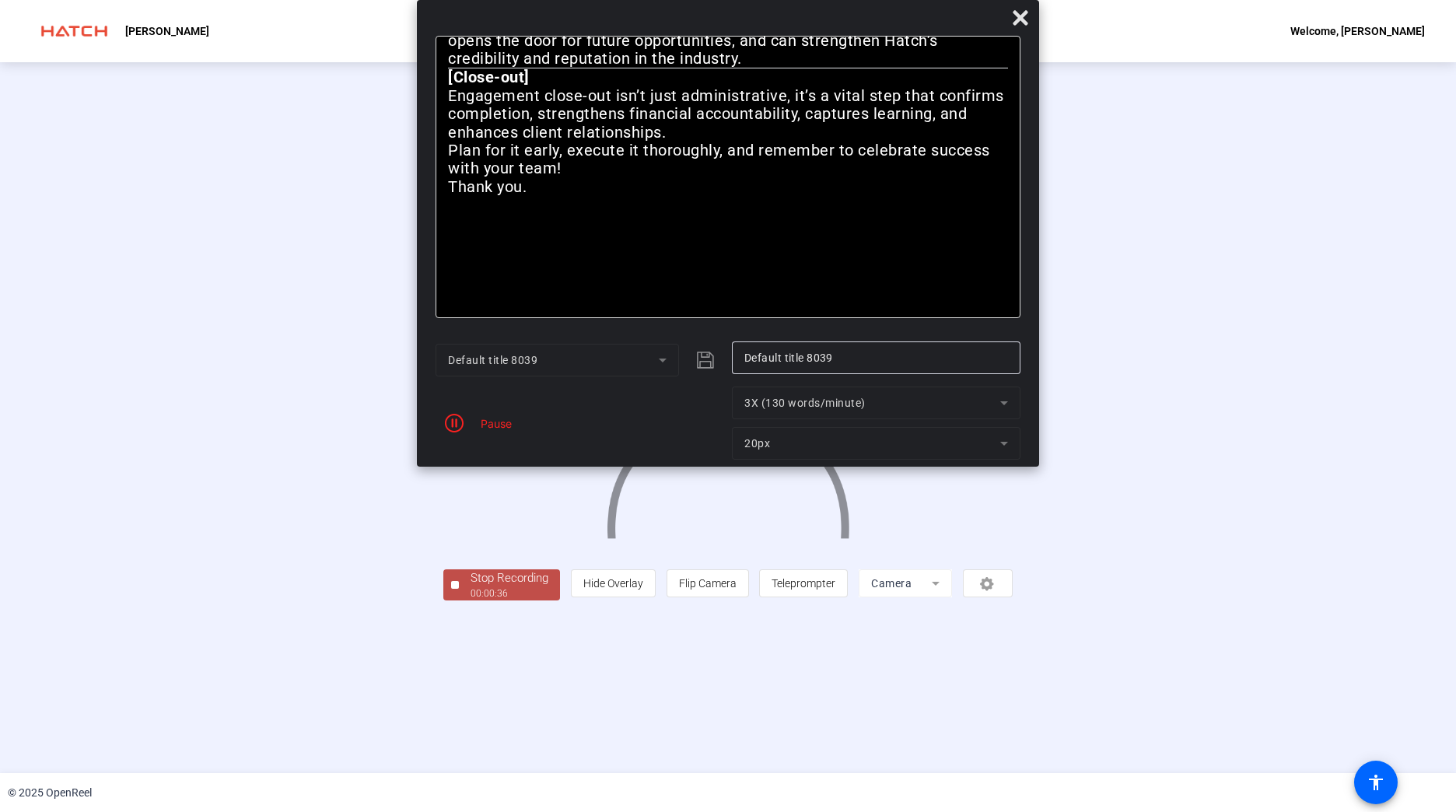
click at [497, 424] on div "Pause" at bounding box center [493, 423] width 39 height 16
click at [471, 600] on div "00:00:37" at bounding box center [509, 593] width 77 height 14
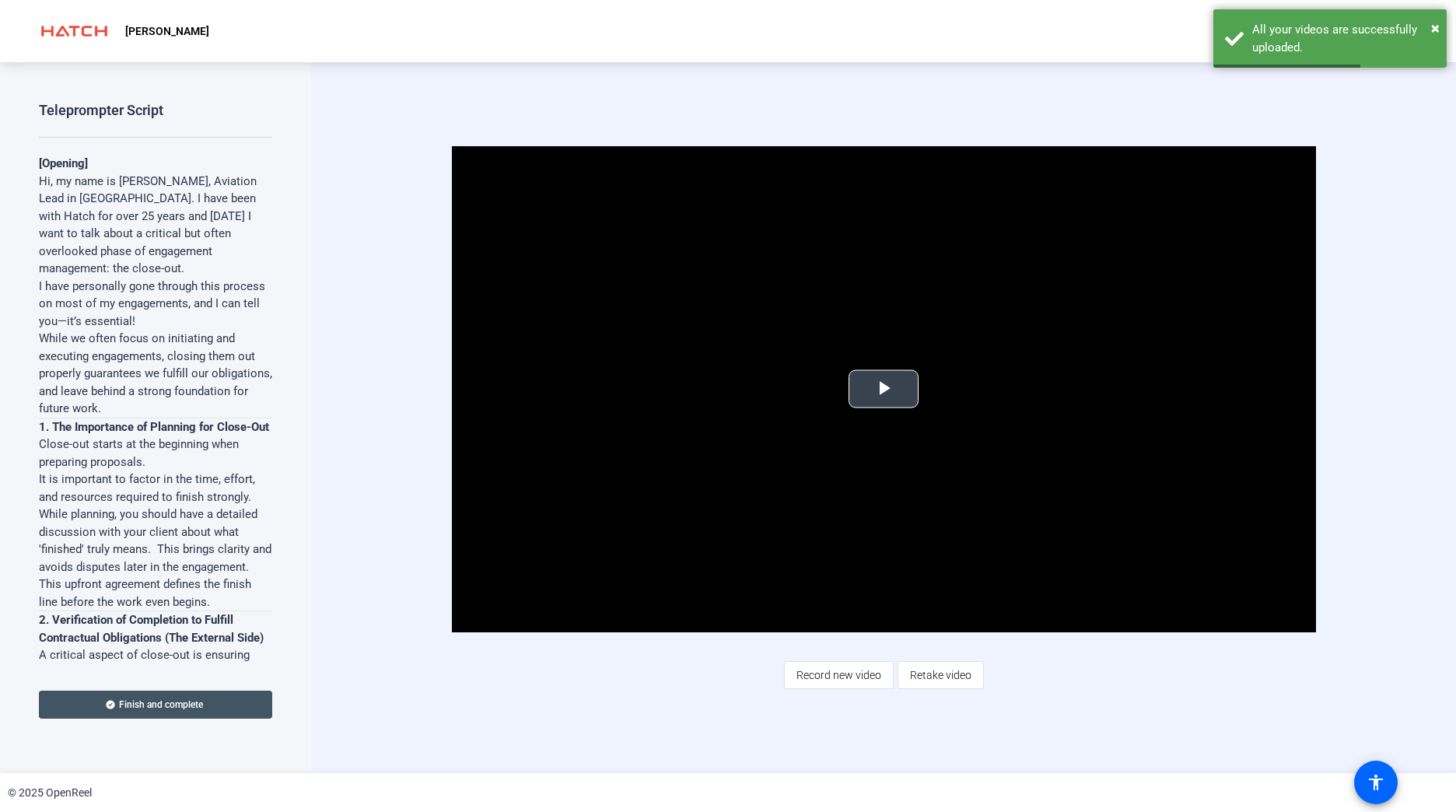
click at [707, 365] on video "Video Player" at bounding box center [883, 389] width 864 height 486
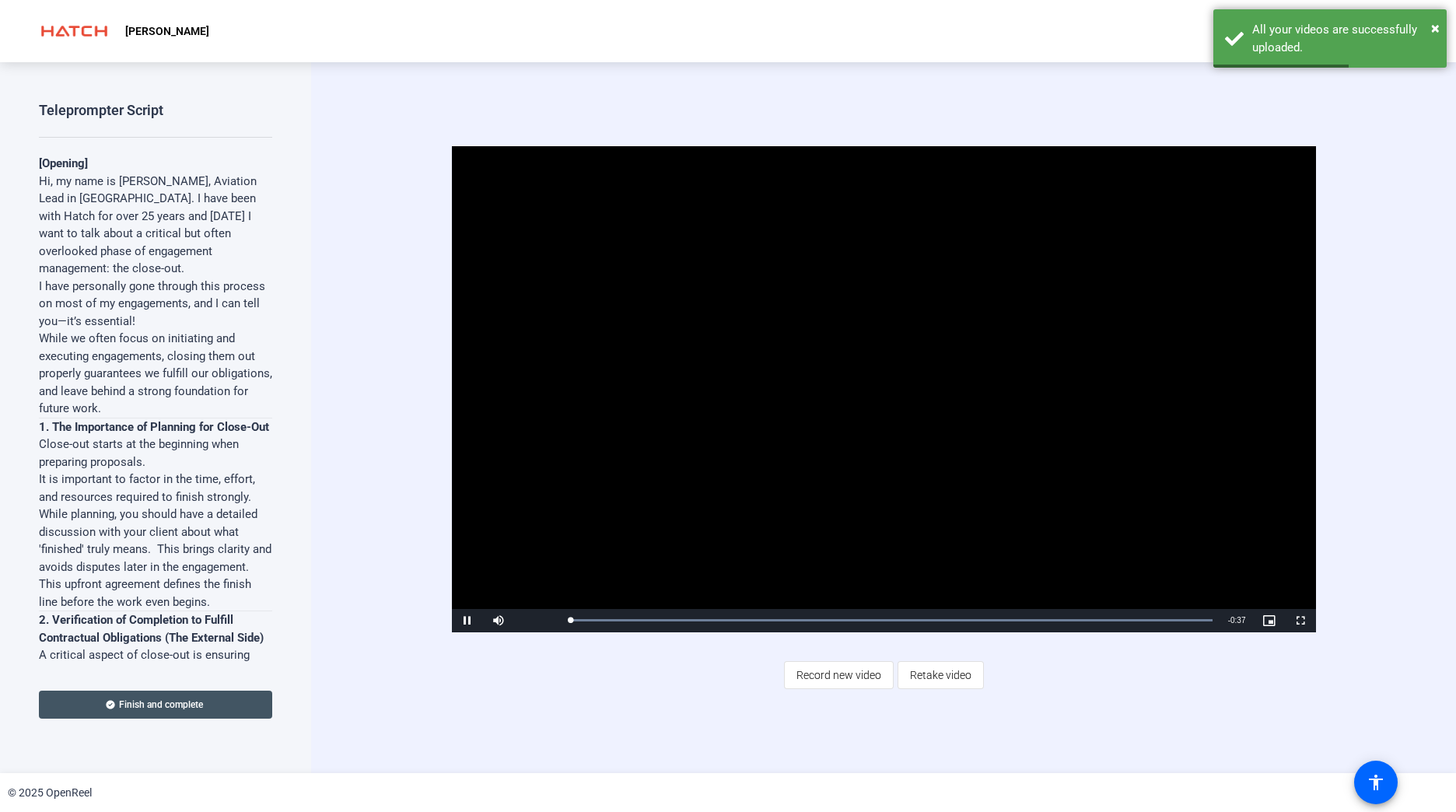
click at [707, 385] on video "Video Player" at bounding box center [883, 389] width 864 height 486
click at [471, 621] on span "Video Player" at bounding box center [467, 621] width 31 height 0
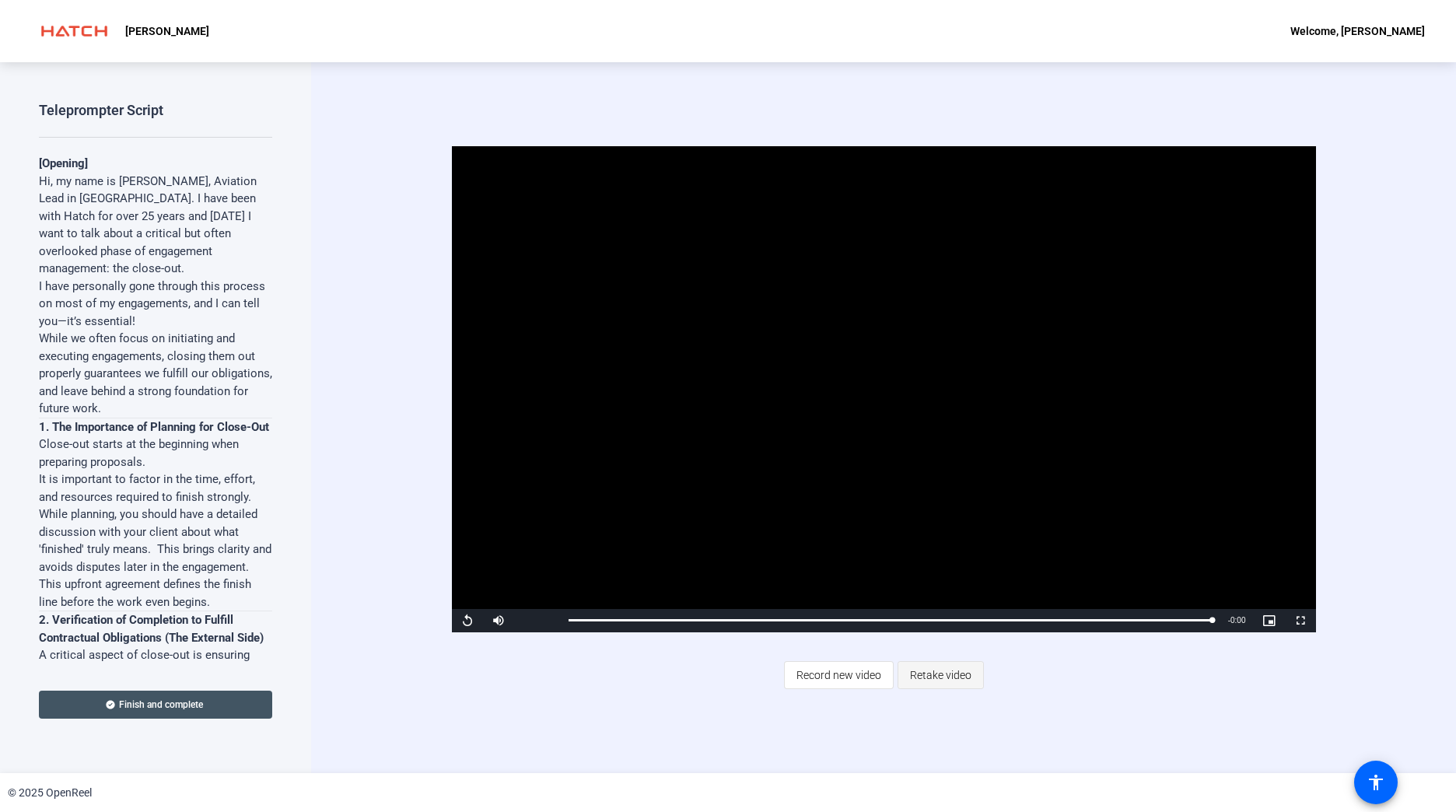
click at [707, 674] on span "Retake video" at bounding box center [940, 674] width 61 height 29
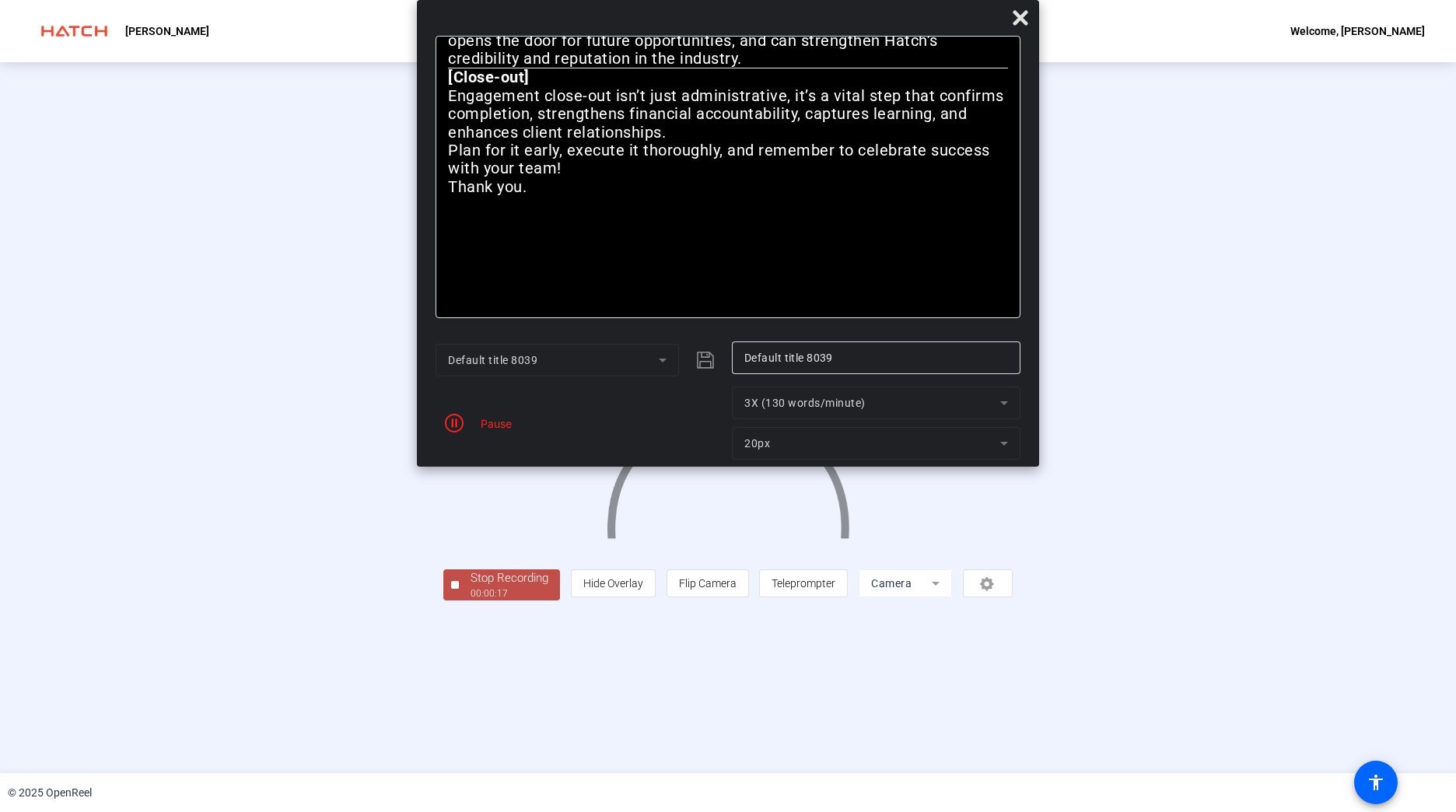
click at [471, 587] on div "Stop Recording" at bounding box center [509, 578] width 77 height 18
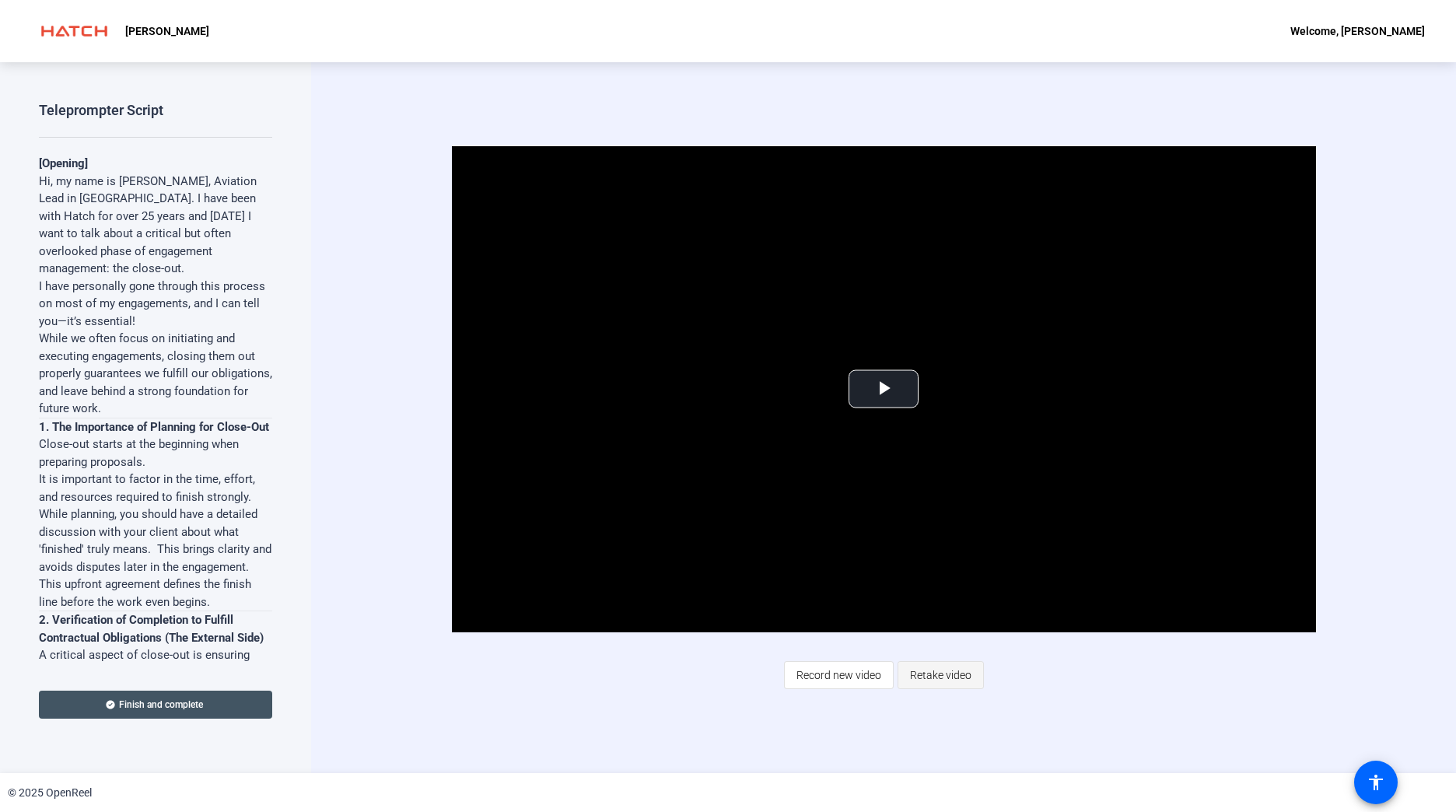
click at [707, 671] on span "Retake video" at bounding box center [940, 674] width 61 height 29
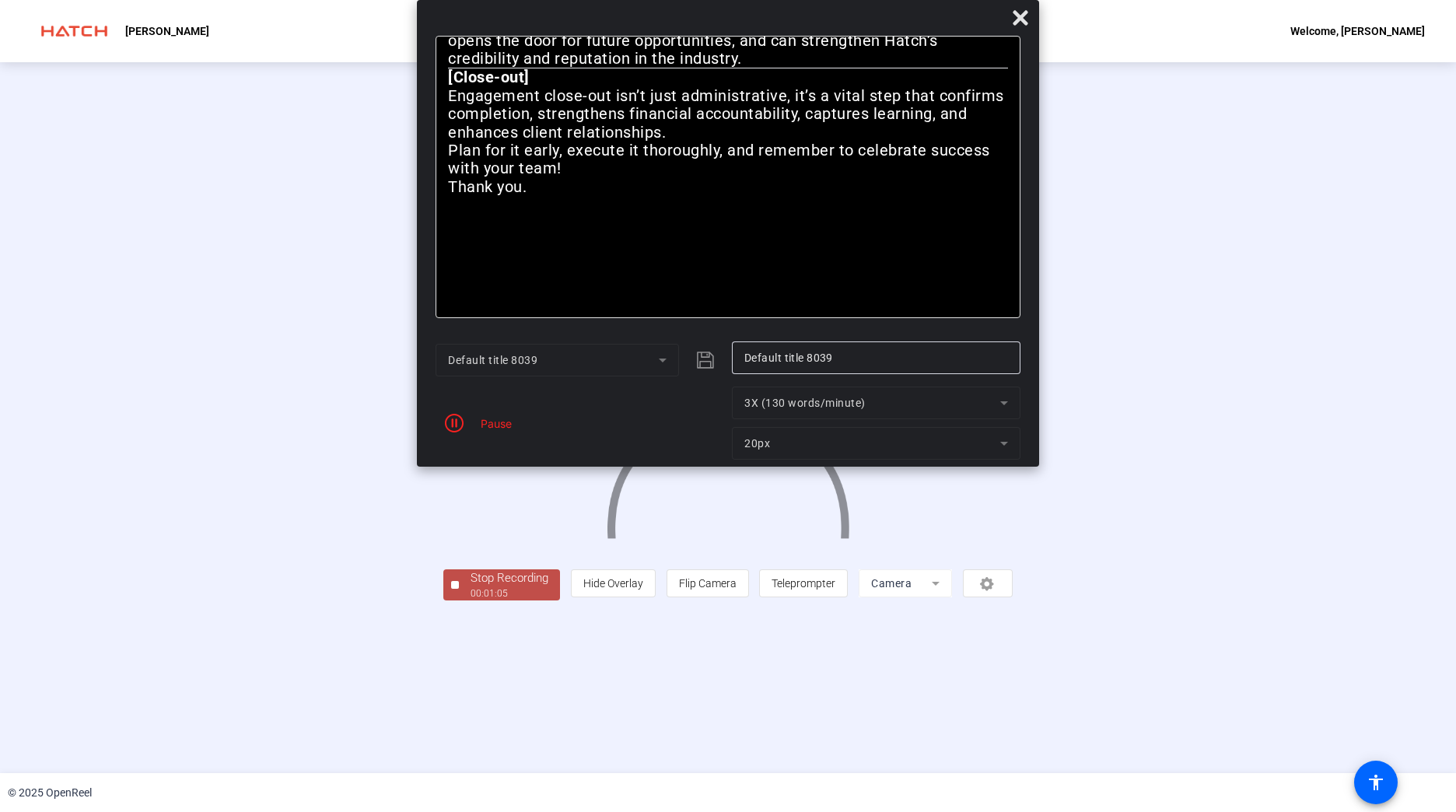
click at [471, 587] on div "Stop Recording" at bounding box center [509, 578] width 77 height 18
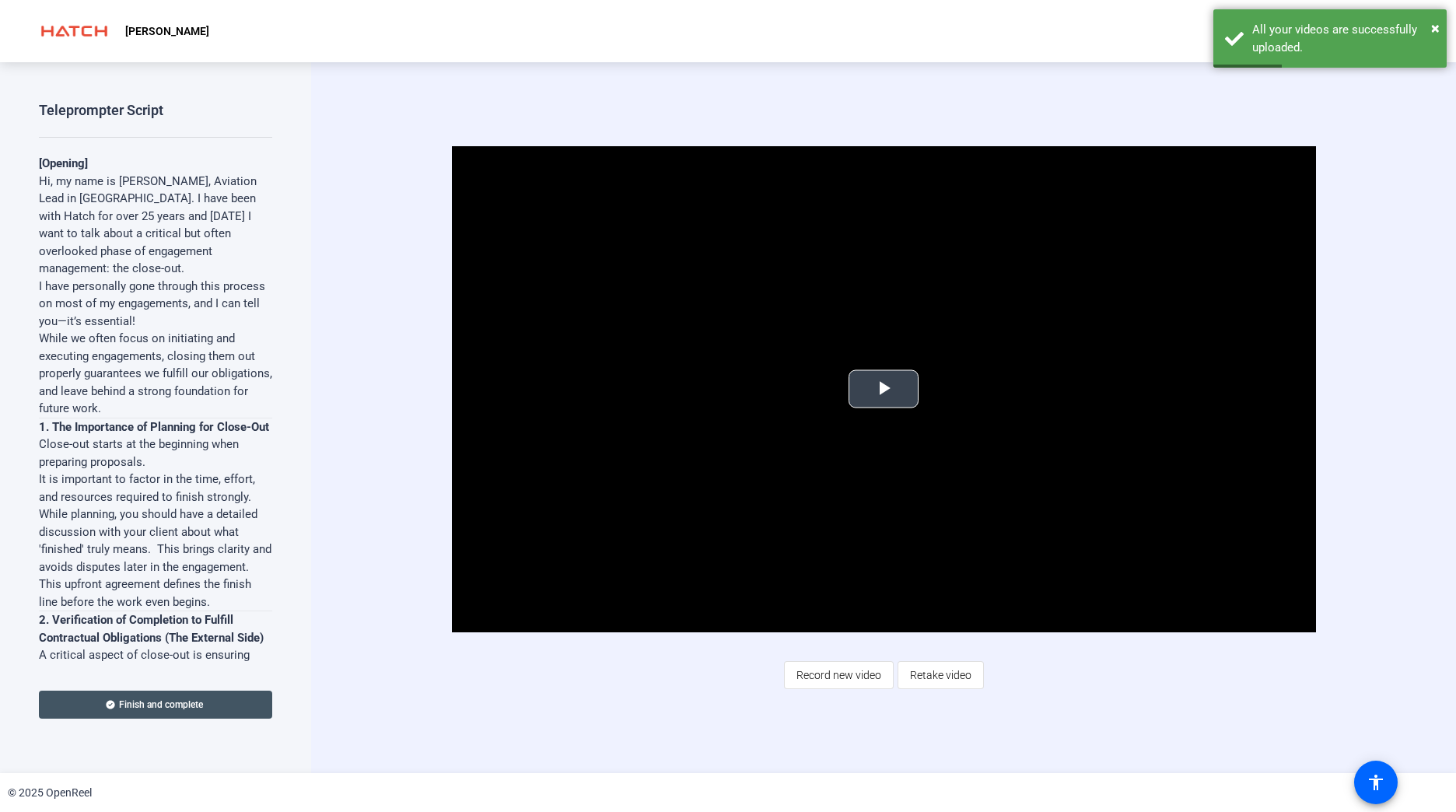
click at [707, 389] on span "Video Player" at bounding box center [883, 389] width 0 height 0
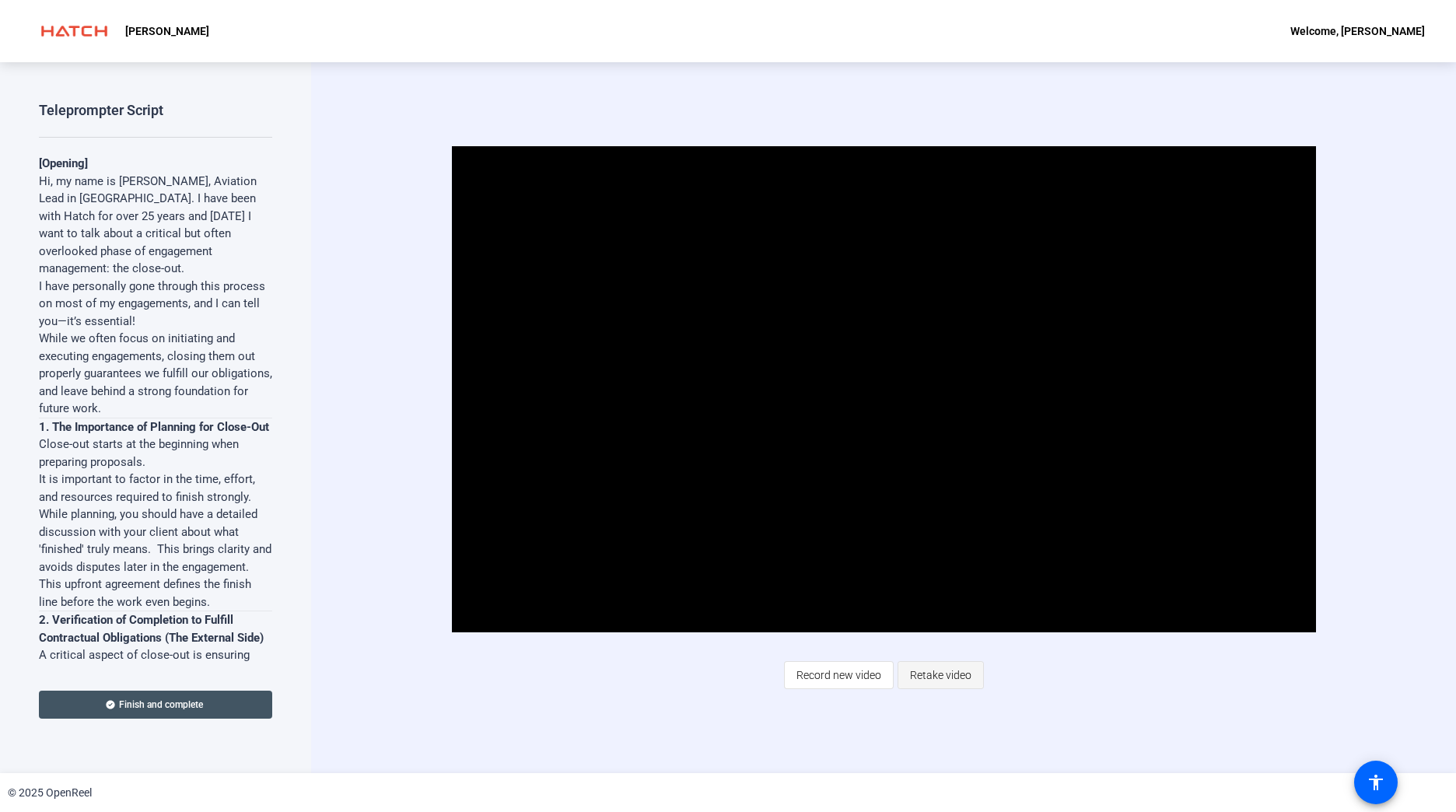
click at [707, 678] on span "Retake video" at bounding box center [940, 674] width 61 height 29
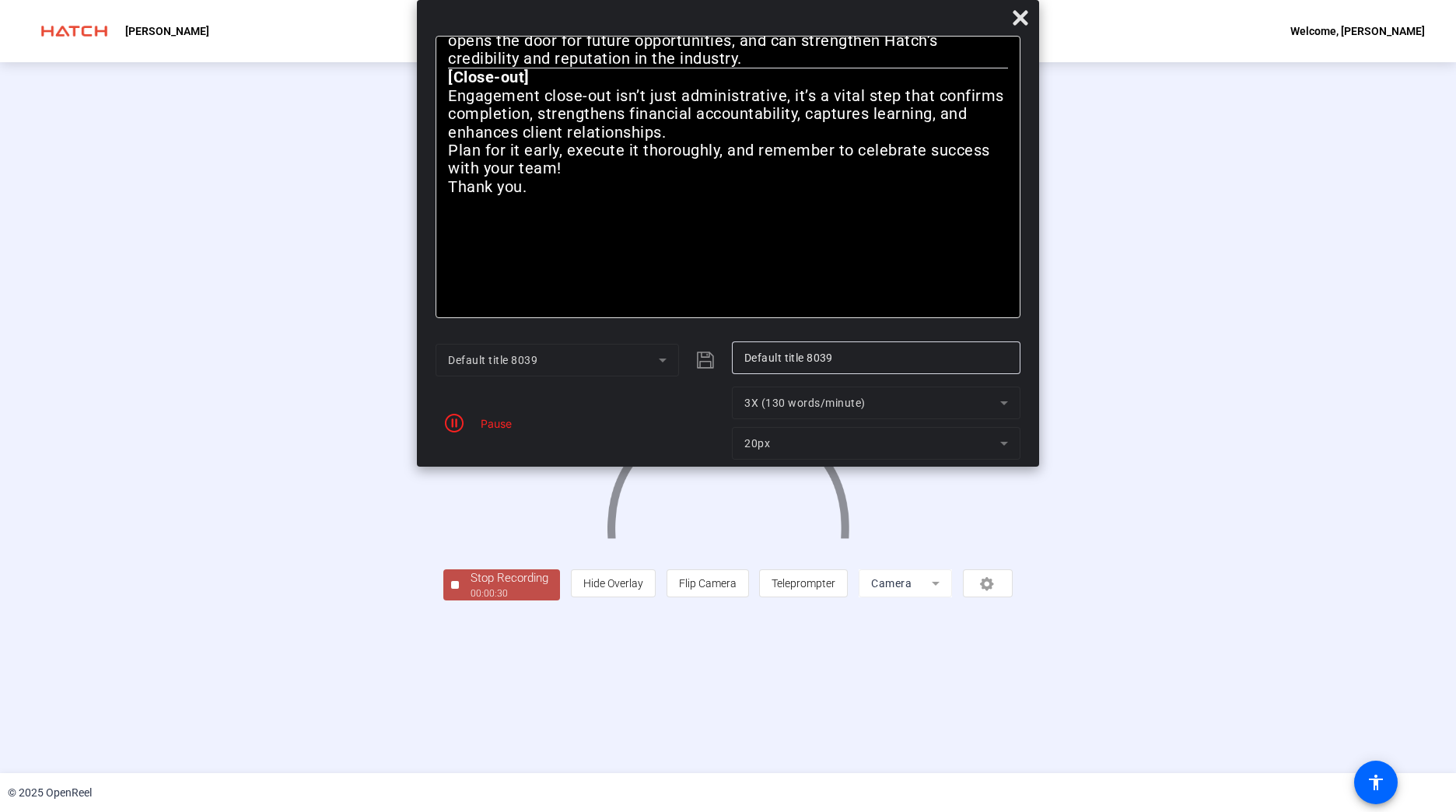
click at [471, 600] on div "00:00:30" at bounding box center [509, 593] width 77 height 14
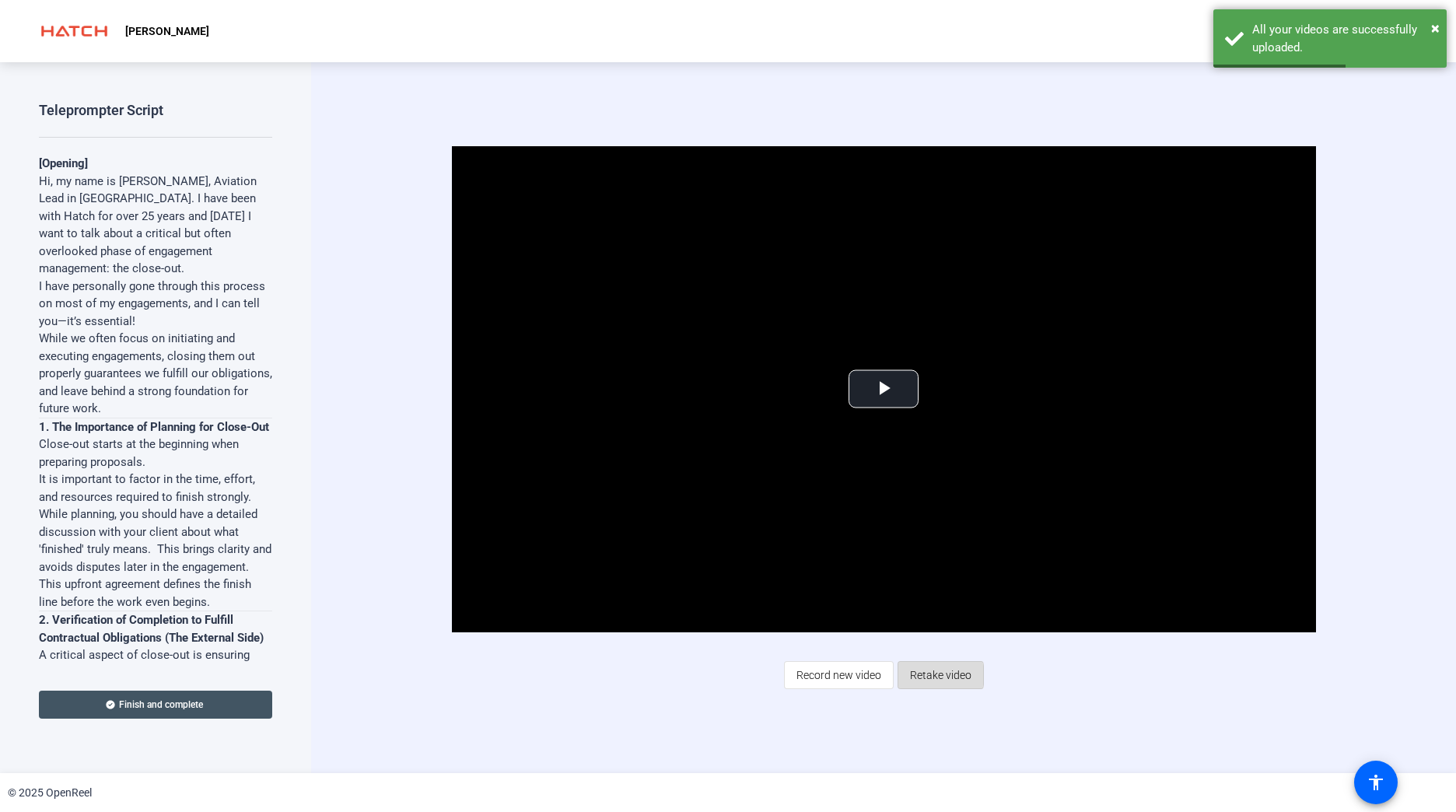
click at [707, 675] on span "Retake video" at bounding box center [940, 674] width 61 height 29
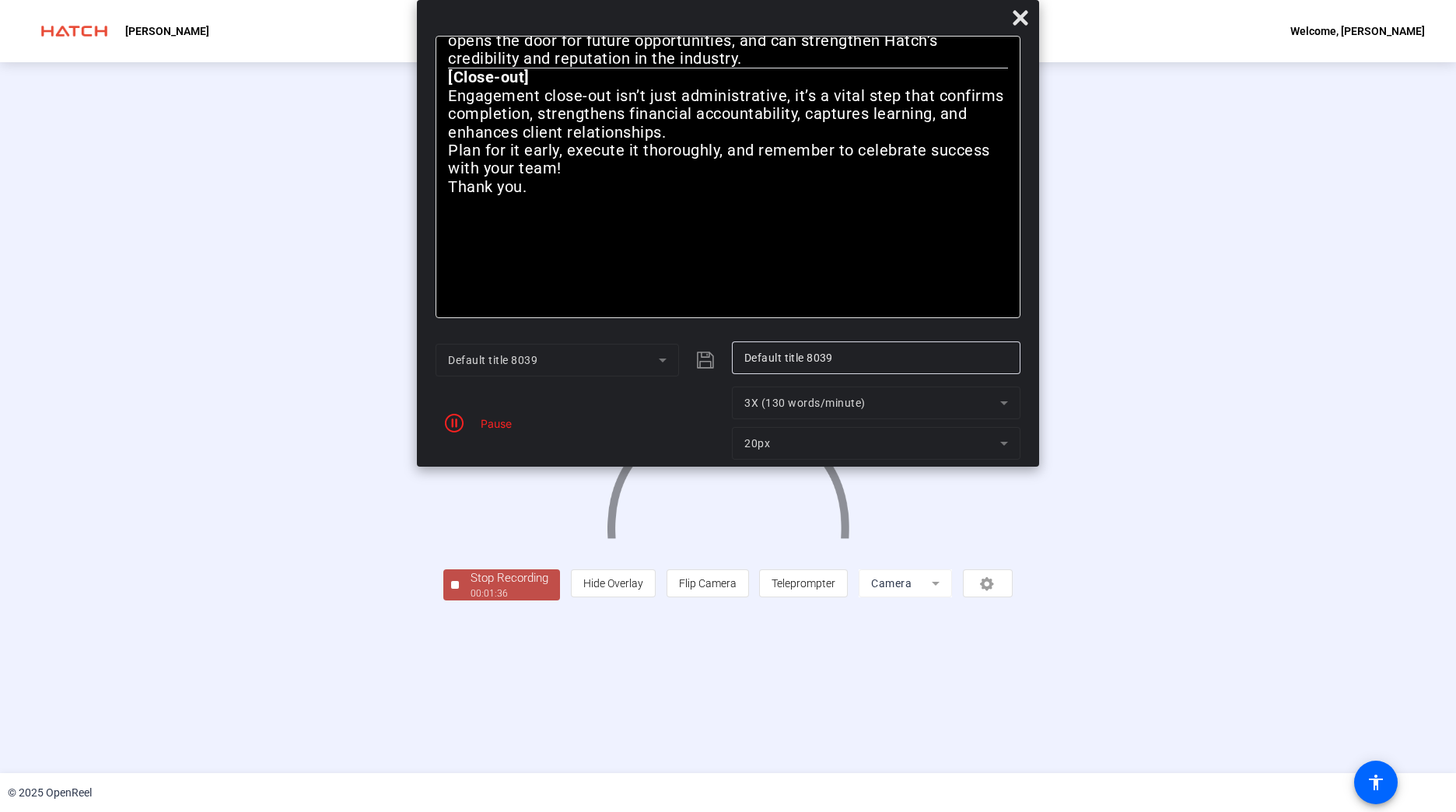
click at [508, 424] on div "Pause" at bounding box center [493, 423] width 39 height 16
click at [365, 685] on div "Stop Recording 00:01:37 person Hide Overlay flip Flip Camera article Teleprompt…" at bounding box center [728, 417] width 1456 height 711
click at [471, 587] on div "Stop Recording" at bounding box center [509, 578] width 77 height 18
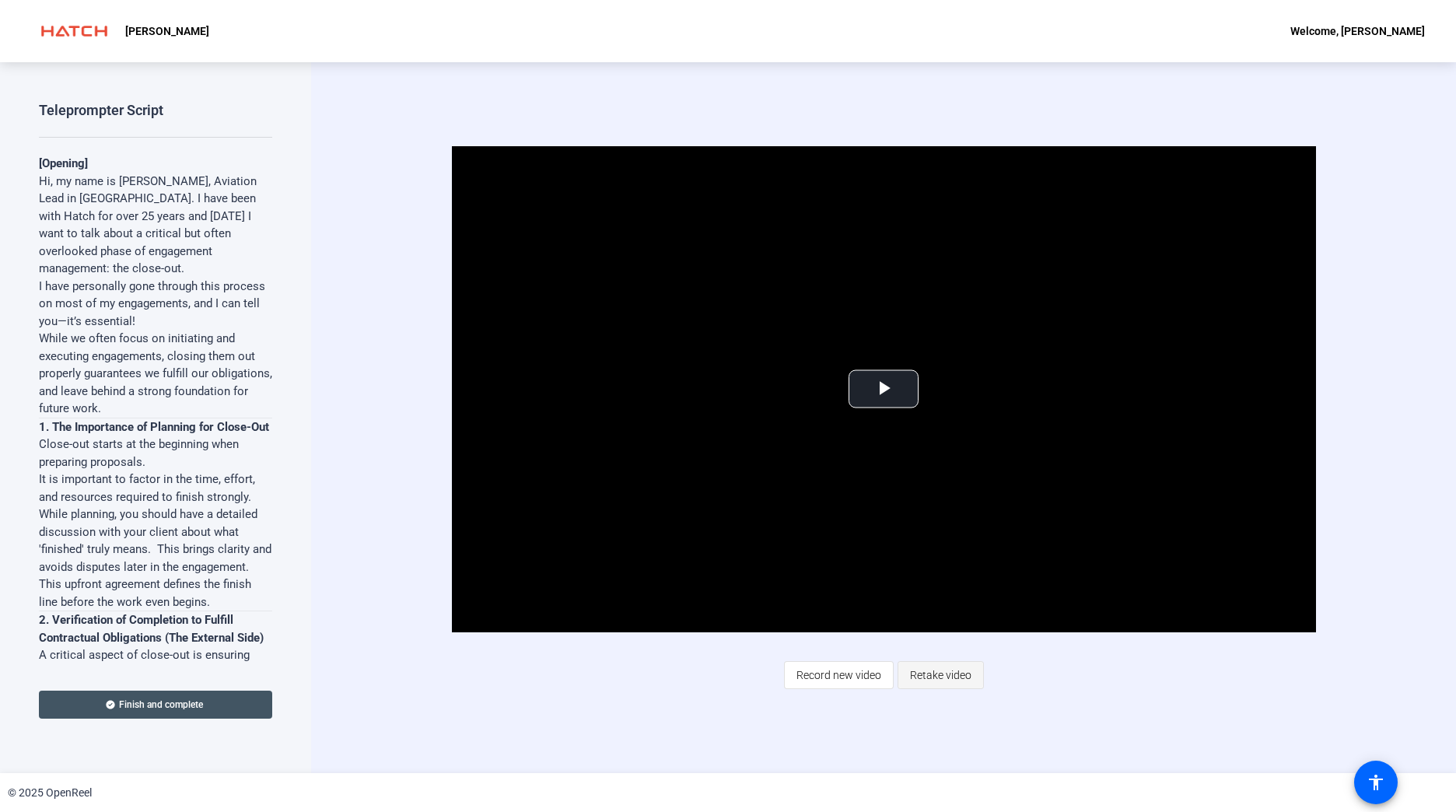
click at [707, 674] on span "Retake video" at bounding box center [940, 674] width 61 height 29
